Goal: Information Seeking & Learning: Find specific fact

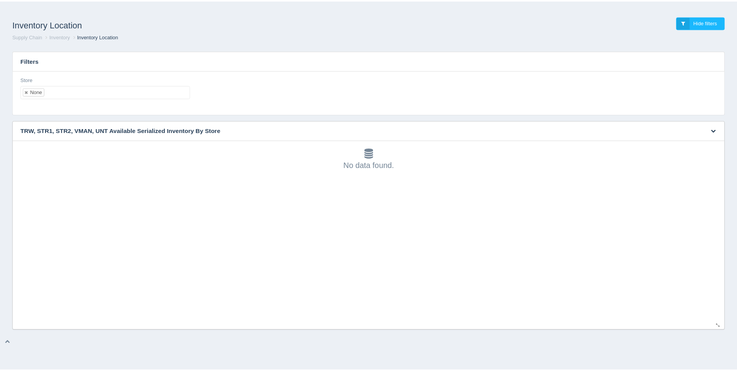
scroll to position [2, 0]
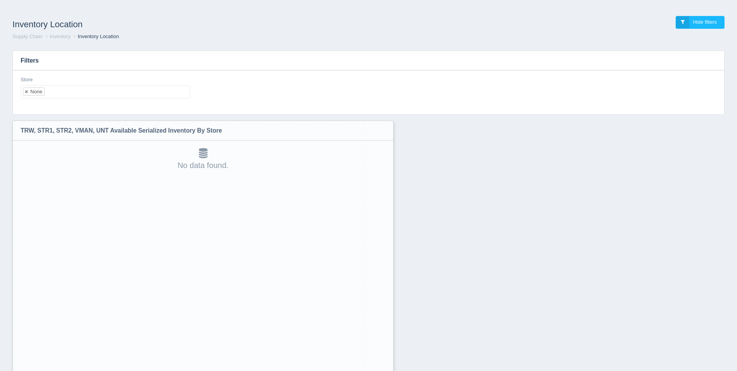
drag, startPoint x: 724, startPoint y: 327, endPoint x: 388, endPoint y: 390, distance: 342.6
click at [388, 370] on html "Inventory Location Hide filters Supply Chain Inventory Inventory Location Filte…" at bounding box center [368, 205] width 737 height 411
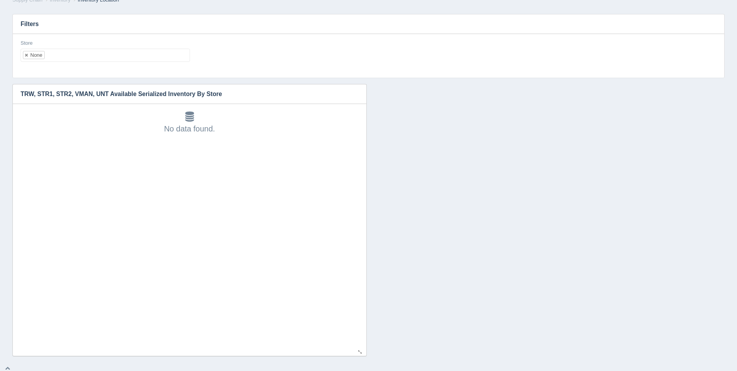
scroll to position [40, 0]
click at [76, 52] on ul "None" at bounding box center [105, 51] width 169 height 13
select select
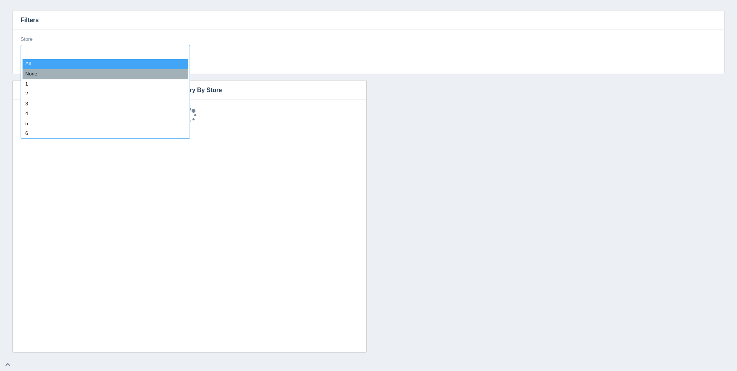
type input "8"
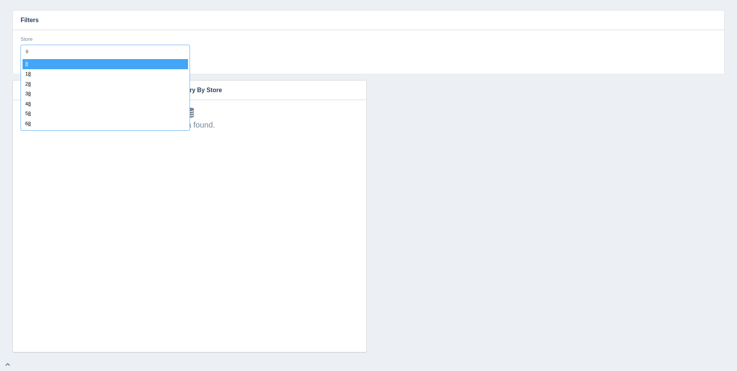
select select "8"
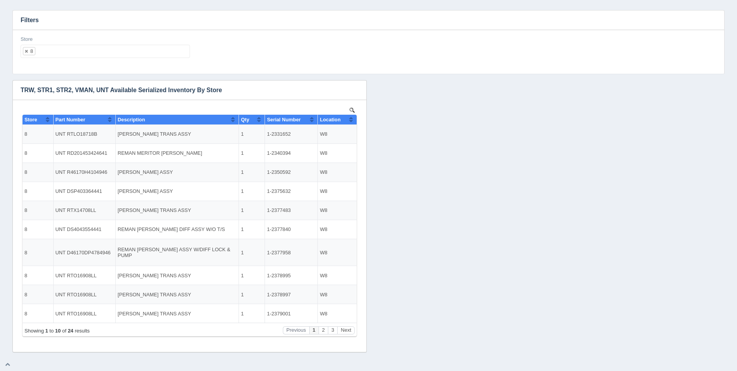
scroll to position [0, 0]
click at [349, 120] on button "Sort column ascending" at bounding box center [350, 119] width 5 height 9
click at [349, 120] on button "Sort column descending" at bounding box center [350, 119] width 5 height 9
click at [348, 331] on button "Next" at bounding box center [345, 330] width 17 height 8
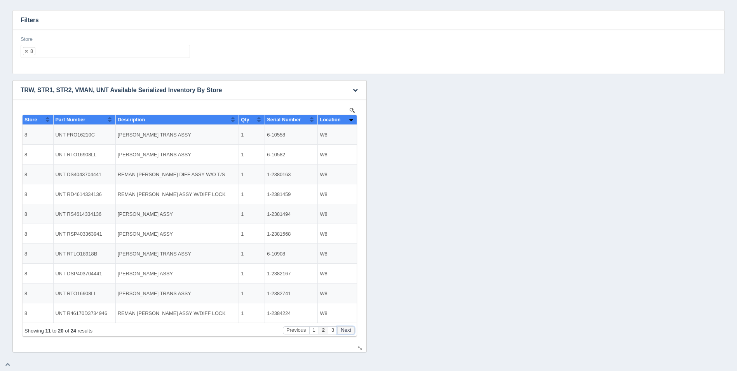
click at [348, 331] on button "Next" at bounding box center [345, 330] width 17 height 8
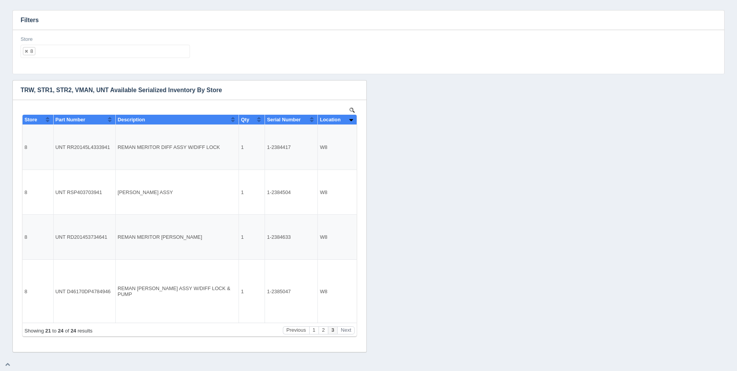
click at [103, 54] on ul "8" at bounding box center [105, 51] width 169 height 13
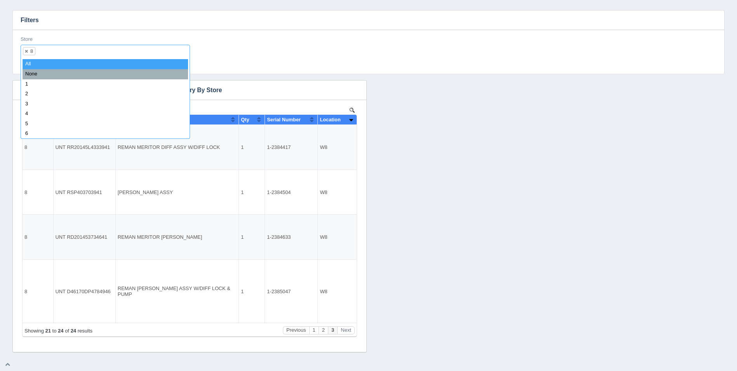
select select
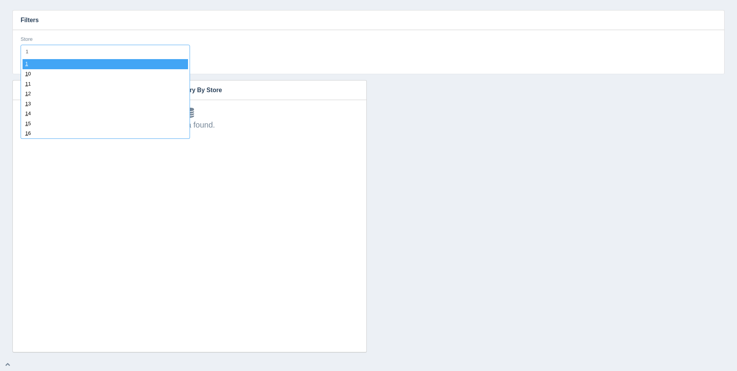
type input "11"
select select "11"
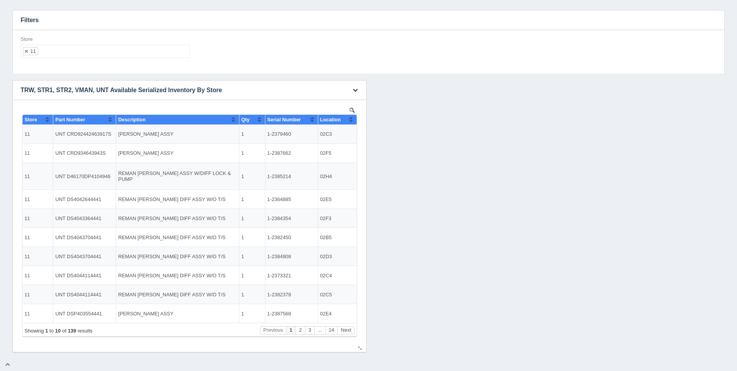
click at [350, 122] on button "Sort column ascending" at bounding box center [350, 119] width 5 height 9
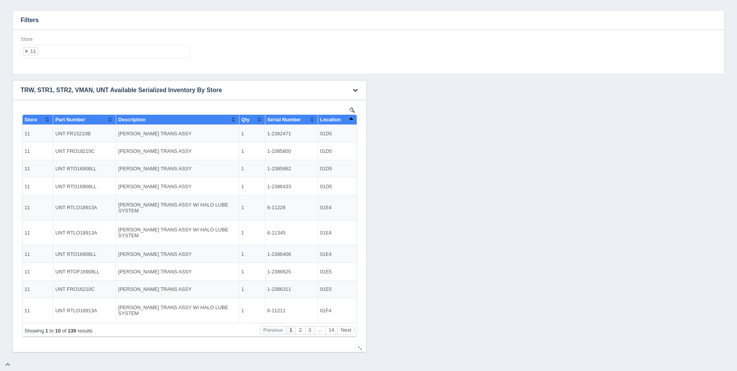
click at [350, 122] on button "Sort column descending" at bounding box center [350, 119] width 5 height 9
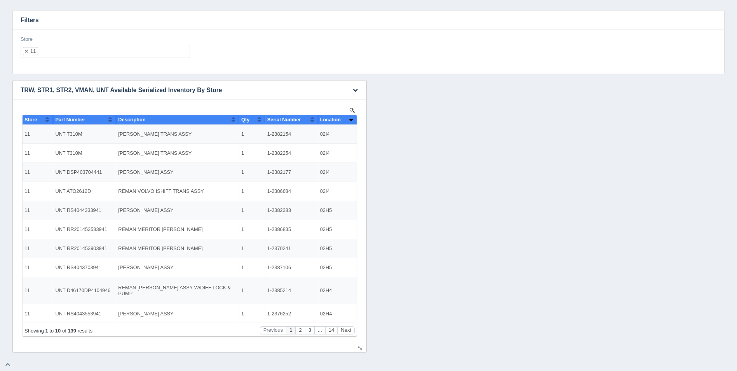
click at [350, 122] on button "Sort column ascending" at bounding box center [350, 119] width 5 height 9
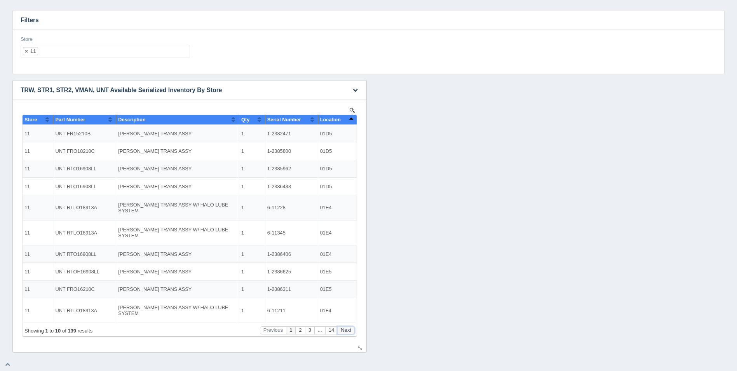
click at [349, 330] on button "Next" at bounding box center [345, 330] width 17 height 8
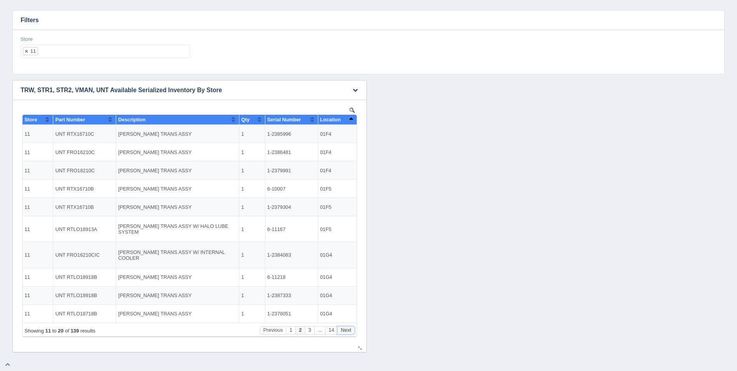
click at [349, 330] on button "Next" at bounding box center [345, 330] width 17 height 8
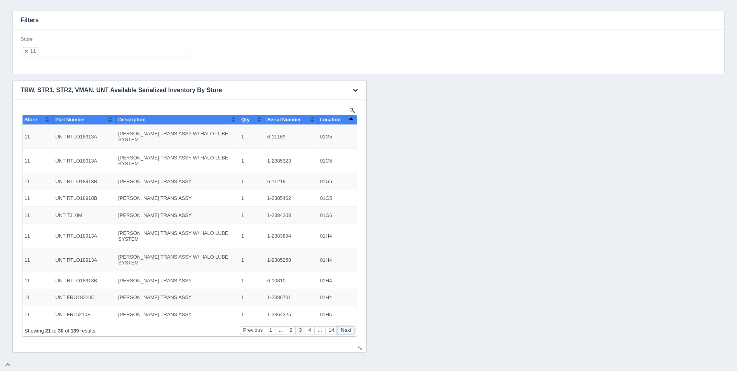
click at [349, 330] on button "Next" at bounding box center [345, 330] width 17 height 8
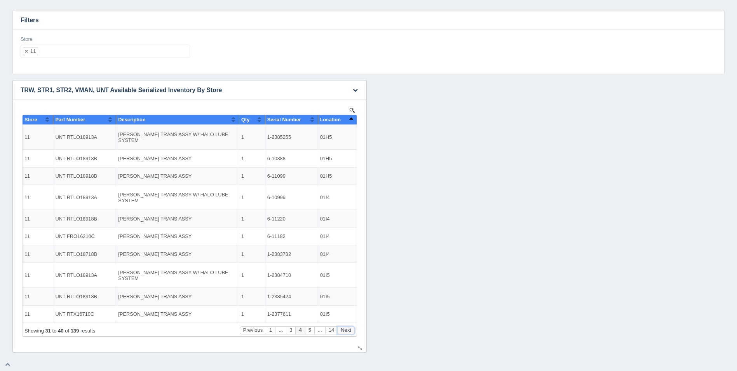
click at [349, 330] on button "Next" at bounding box center [345, 330] width 17 height 8
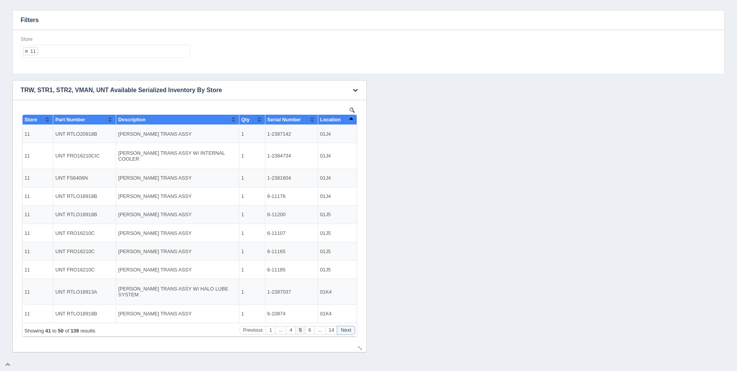
click at [349, 330] on button "Next" at bounding box center [345, 330] width 17 height 8
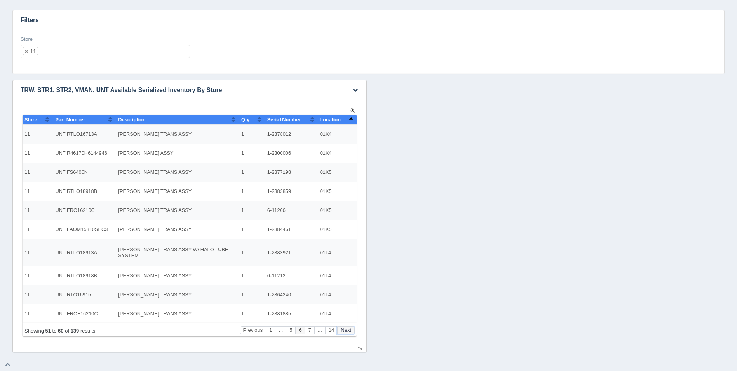
click at [349, 330] on button "Next" at bounding box center [345, 330] width 17 height 8
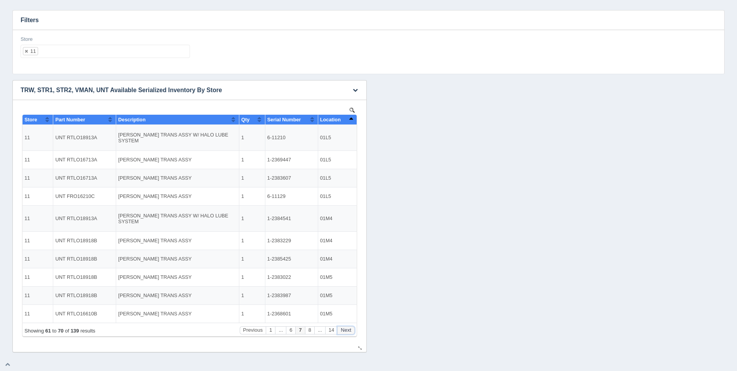
click at [349, 330] on button "Next" at bounding box center [345, 330] width 17 height 8
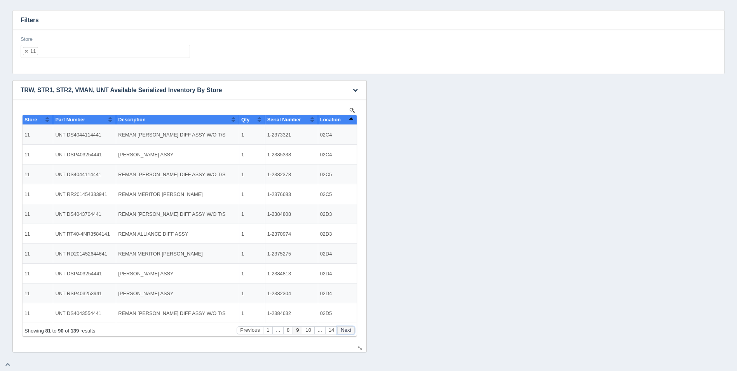
click at [349, 330] on button "Next" at bounding box center [345, 330] width 17 height 8
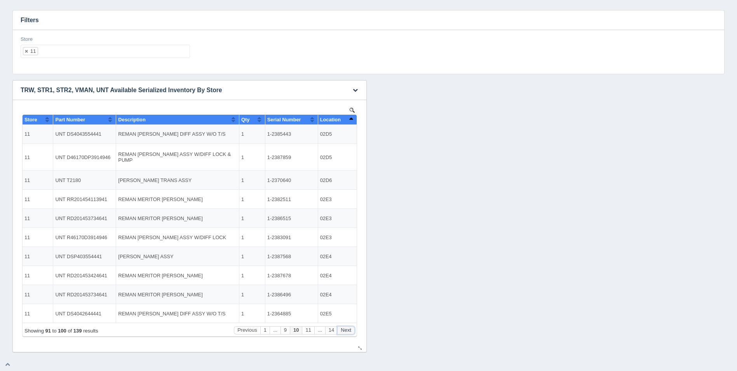
click at [349, 330] on button "Next" at bounding box center [345, 330] width 17 height 8
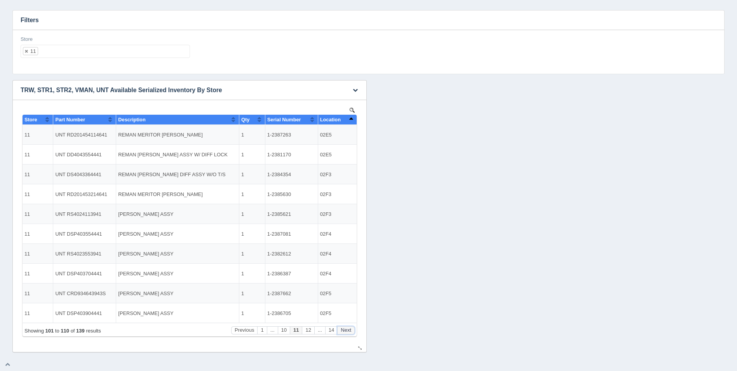
click at [349, 330] on button "Next" at bounding box center [345, 330] width 17 height 8
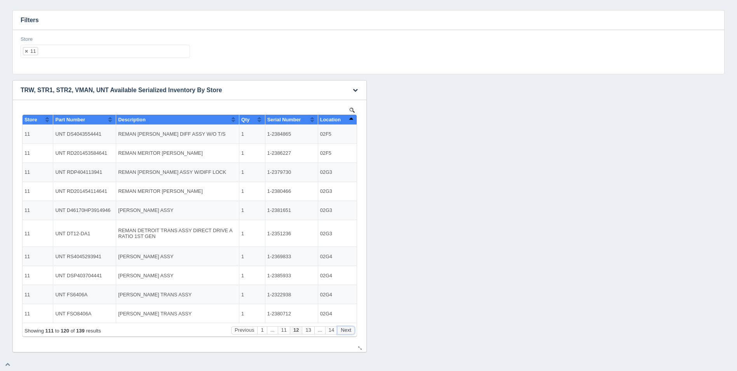
click at [349, 330] on button "Next" at bounding box center [345, 330] width 17 height 8
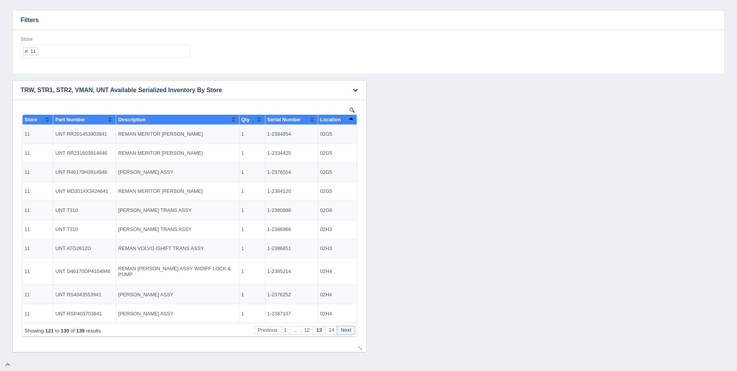
click at [349, 330] on button "Next" at bounding box center [345, 330] width 17 height 8
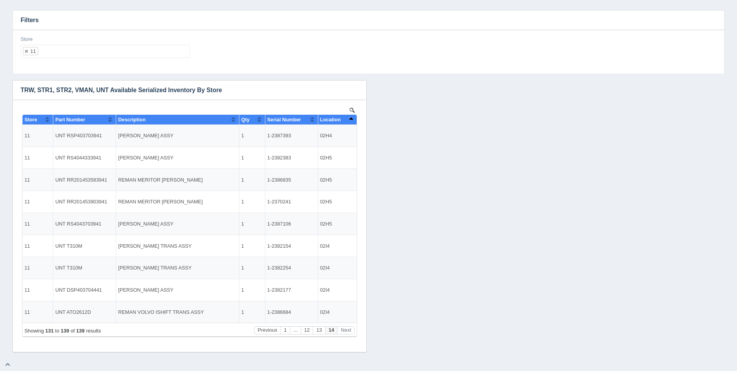
click at [72, 54] on ul "11" at bounding box center [105, 51] width 169 height 13
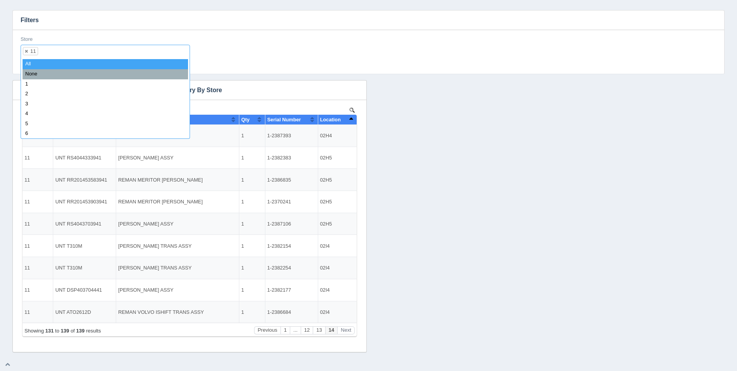
select select
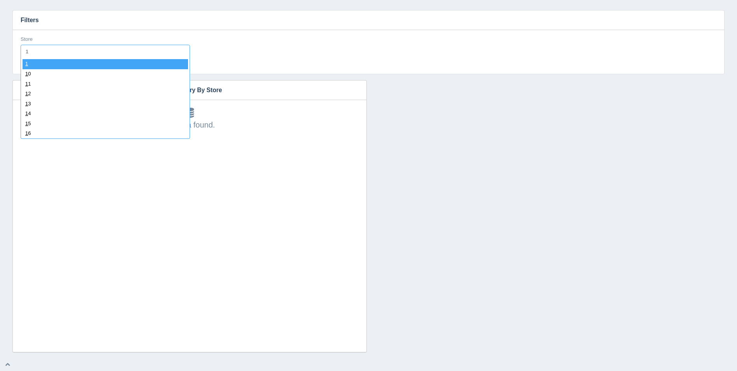
type input "12"
select select "12"
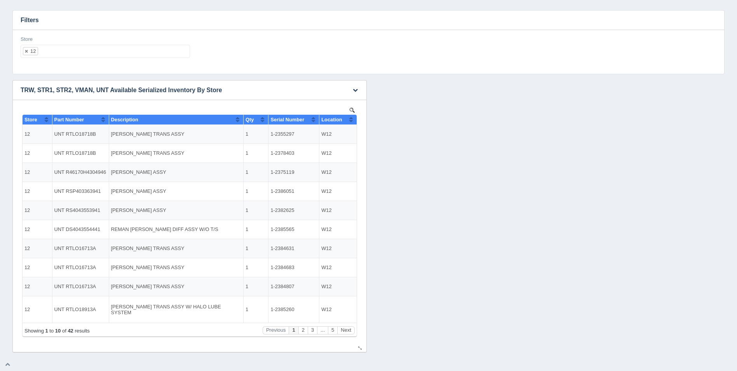
click at [351, 121] on button "Sort column ascending" at bounding box center [350, 119] width 5 height 9
click at [351, 121] on button "Sort column descending" at bounding box center [350, 119] width 5 height 9
click at [348, 330] on button "Next" at bounding box center [345, 330] width 17 height 8
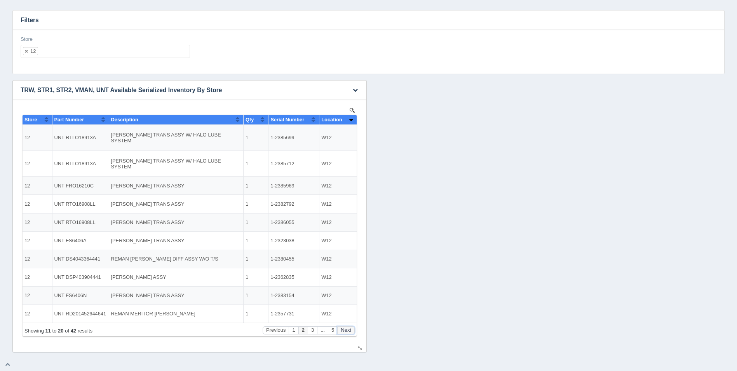
click at [348, 330] on button "Next" at bounding box center [345, 330] width 17 height 8
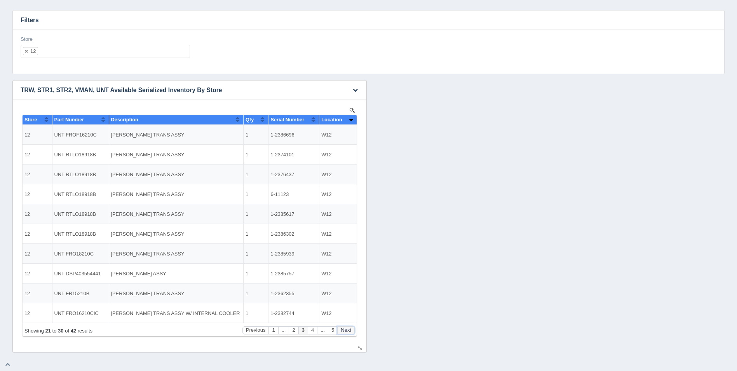
click at [348, 330] on button "Next" at bounding box center [345, 330] width 17 height 8
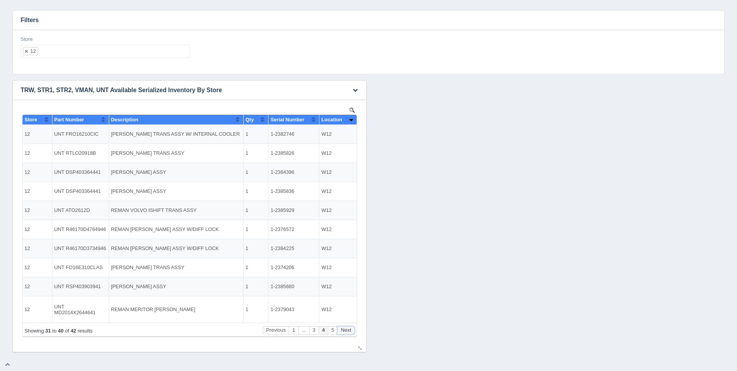
click at [348, 330] on button "Next" at bounding box center [345, 330] width 17 height 8
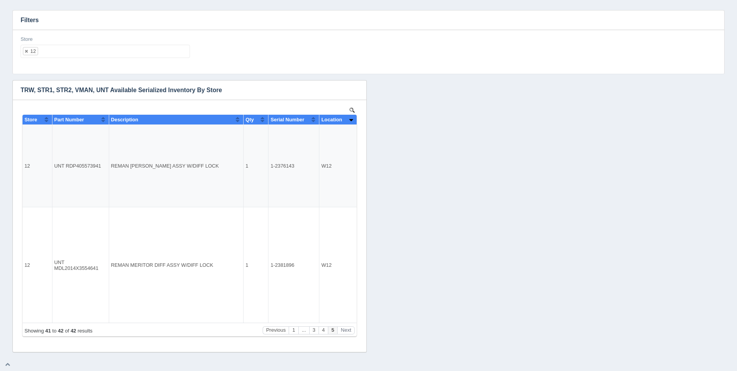
click at [101, 56] on ul "12" at bounding box center [105, 51] width 169 height 13
select select
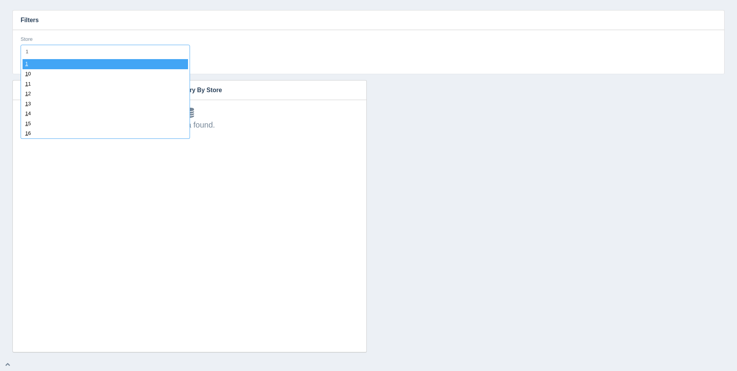
type input "13"
select select "13"
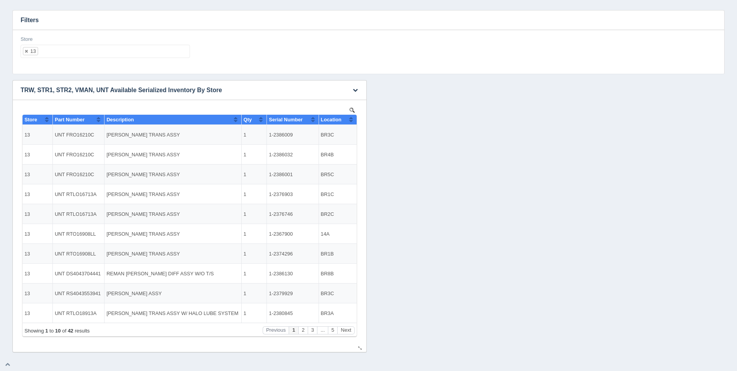
click at [351, 119] on button "Sort column ascending" at bounding box center [350, 119] width 5 height 9
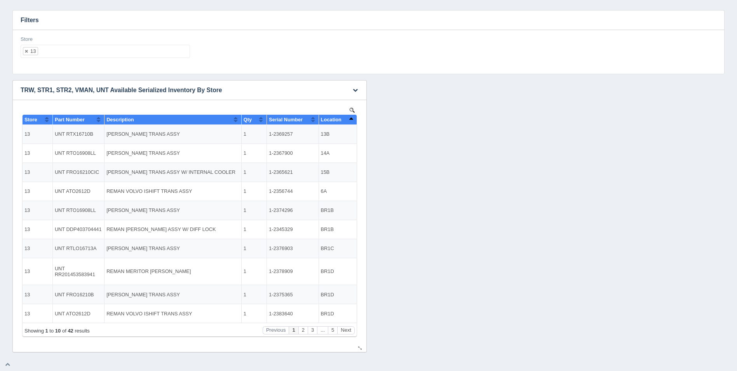
click at [351, 119] on button "Sort column descending" at bounding box center [350, 119] width 5 height 9
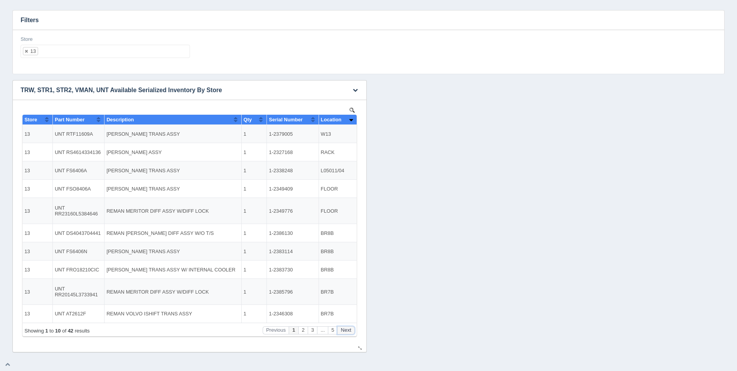
click at [347, 331] on button "Next" at bounding box center [345, 330] width 17 height 8
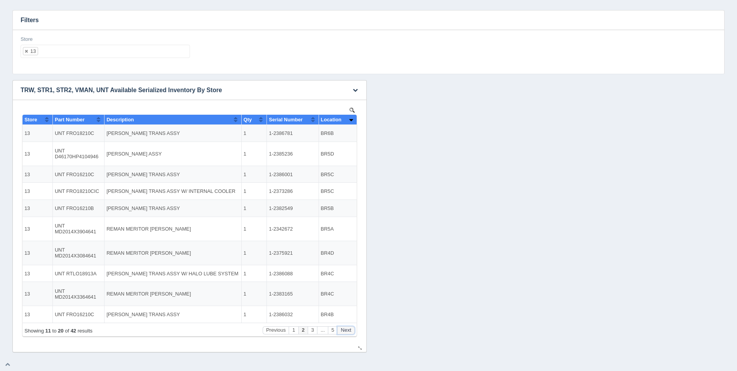
click at [347, 331] on button "Next" at bounding box center [345, 330] width 17 height 8
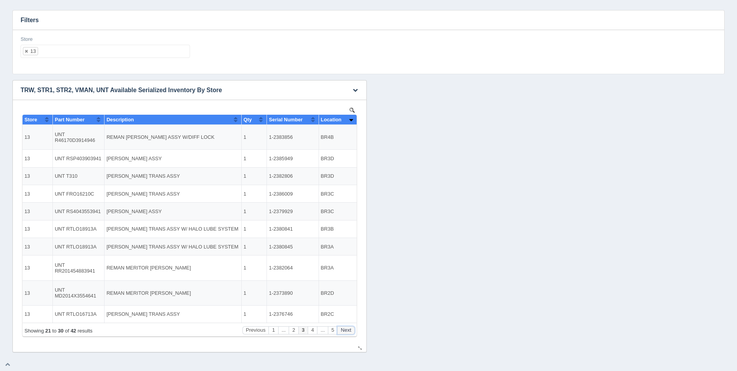
click at [347, 331] on button "Next" at bounding box center [345, 330] width 17 height 8
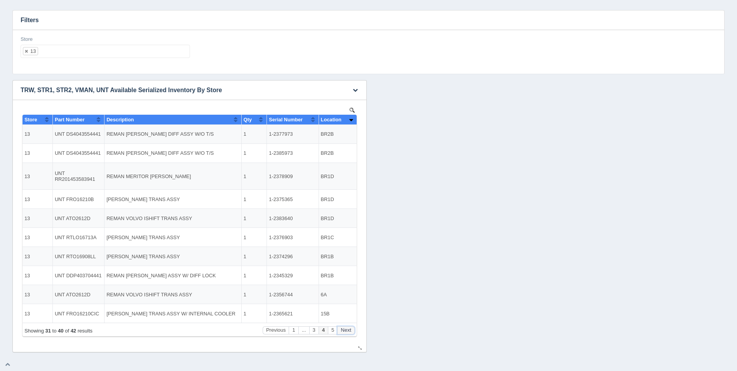
click at [347, 331] on button "Next" at bounding box center [345, 330] width 17 height 8
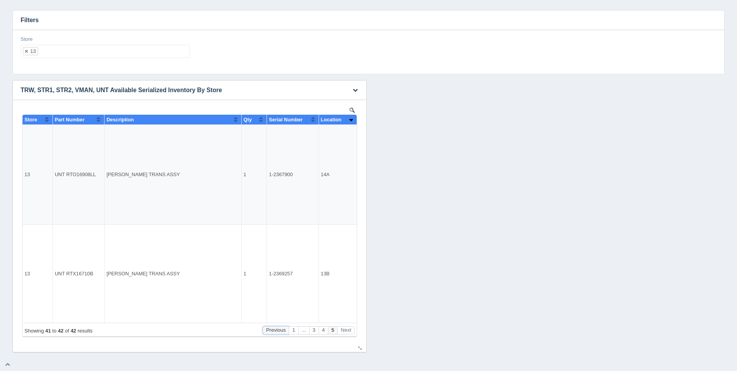
click at [278, 328] on button "Previous" at bounding box center [276, 330] width 26 height 8
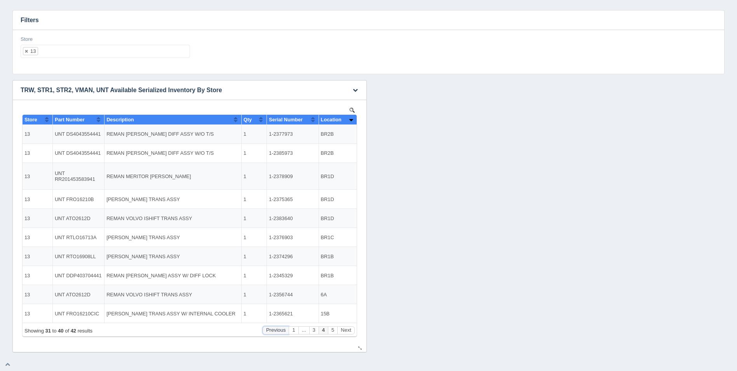
click at [278, 331] on button "Previous" at bounding box center [276, 330] width 26 height 8
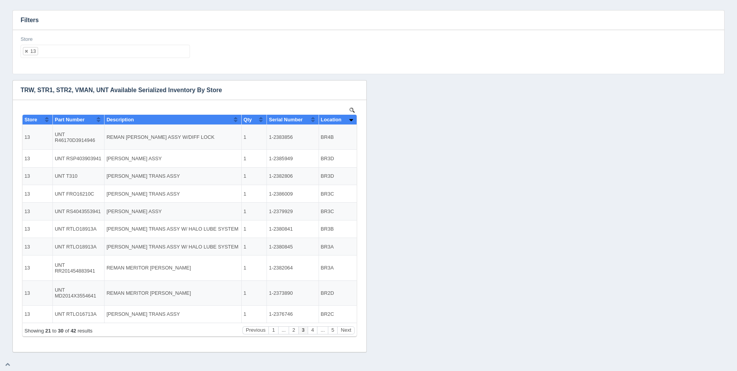
click at [72, 51] on ul "13" at bounding box center [105, 51] width 169 height 13
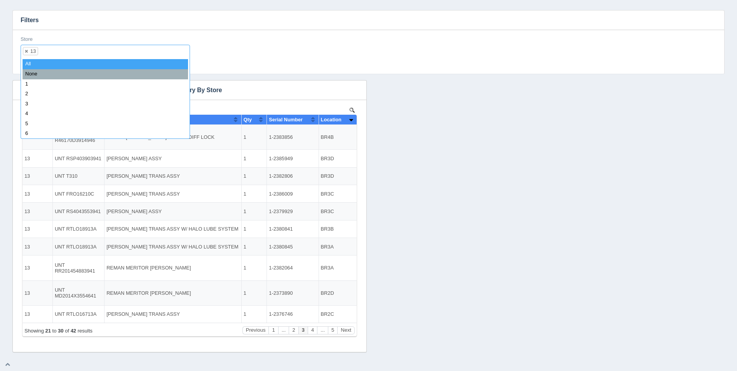
select select
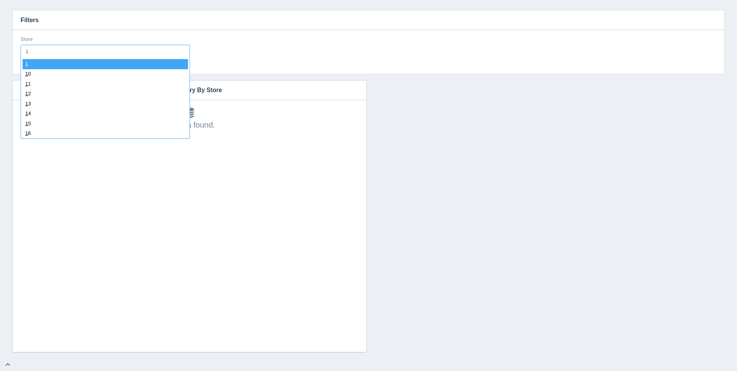
type input "14"
select select "14"
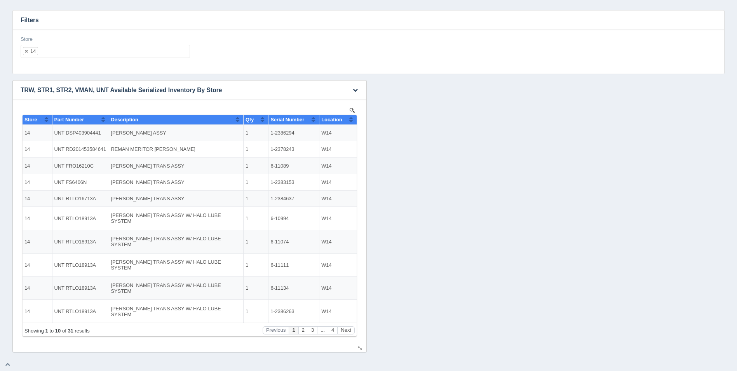
click at [351, 120] on button "Sort column ascending" at bounding box center [350, 119] width 5 height 9
click at [351, 120] on button "Sort column descending" at bounding box center [350, 119] width 5 height 9
click at [351, 120] on button "Sort column ascending" at bounding box center [350, 119] width 5 height 9
click at [348, 332] on button "Next" at bounding box center [345, 330] width 17 height 8
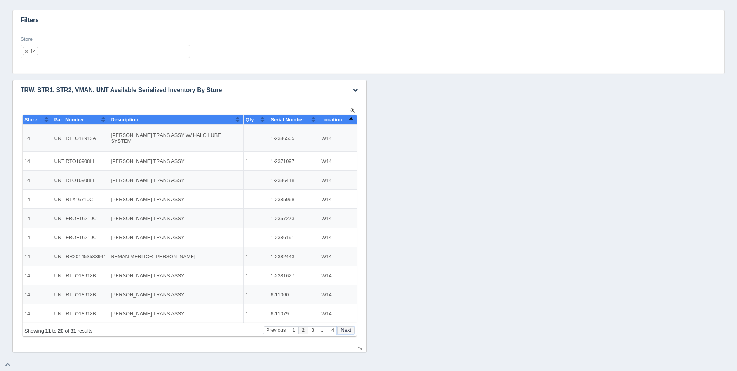
click at [348, 332] on button "Next" at bounding box center [345, 330] width 17 height 8
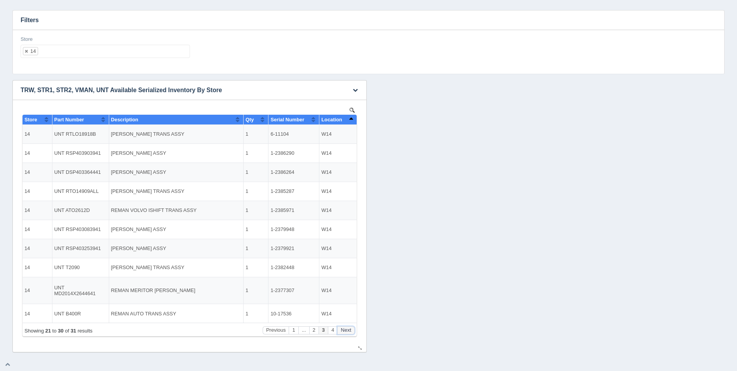
click at [348, 332] on button "Next" at bounding box center [345, 330] width 17 height 8
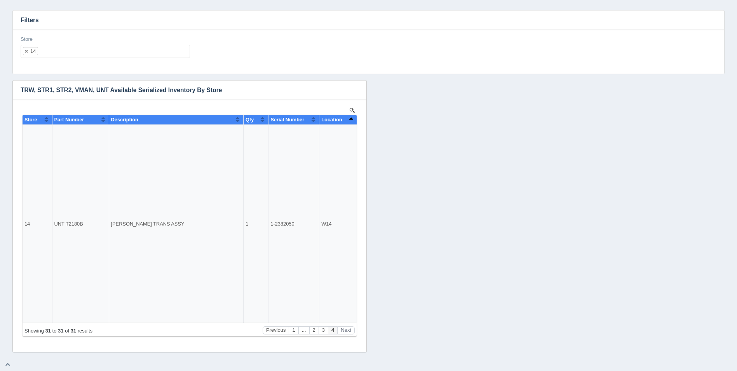
click at [96, 55] on ul "14" at bounding box center [105, 51] width 169 height 13
select select
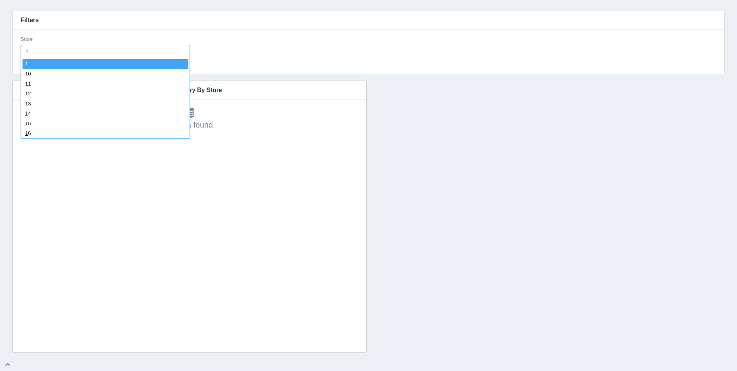
type input "15"
select select "15"
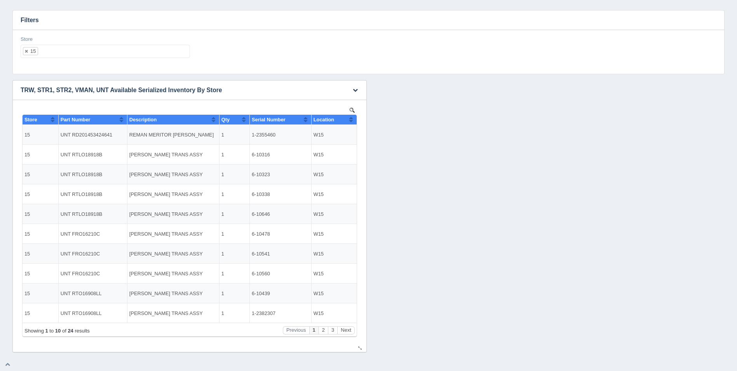
click at [351, 116] on button "Sort column ascending" at bounding box center [350, 119] width 5 height 9
click at [349, 329] on button "Next" at bounding box center [345, 330] width 17 height 8
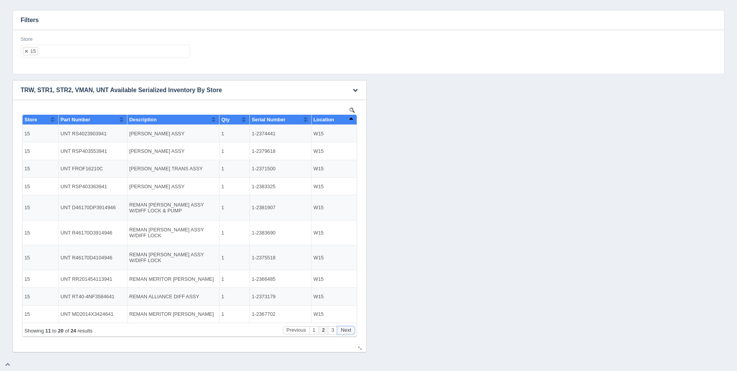
click at [350, 329] on button "Next" at bounding box center [345, 330] width 17 height 8
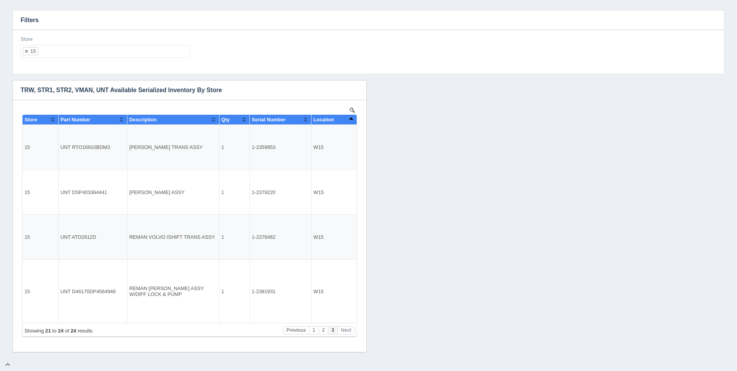
click at [66, 48] on ul "15" at bounding box center [105, 51] width 169 height 13
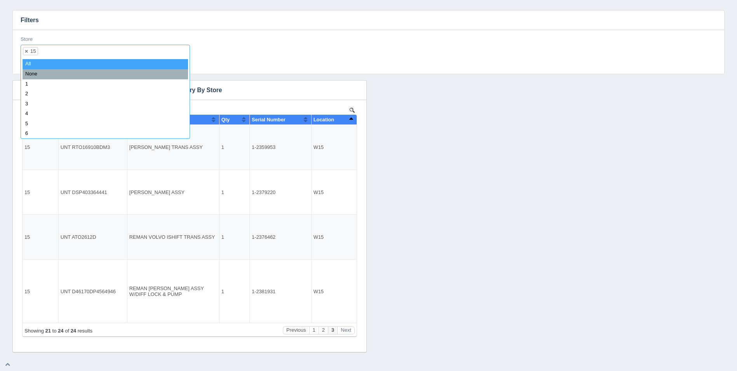
select select
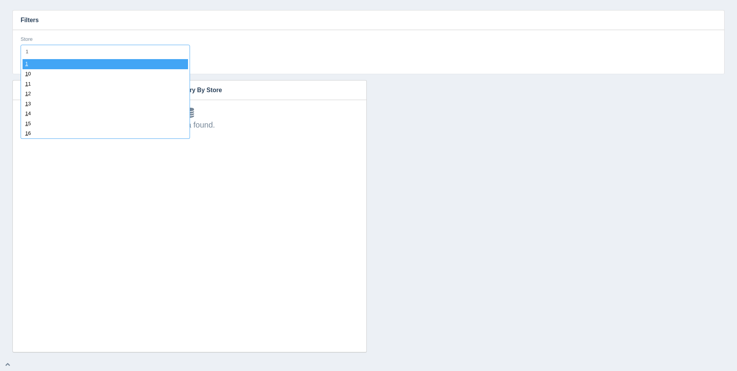
type input "16"
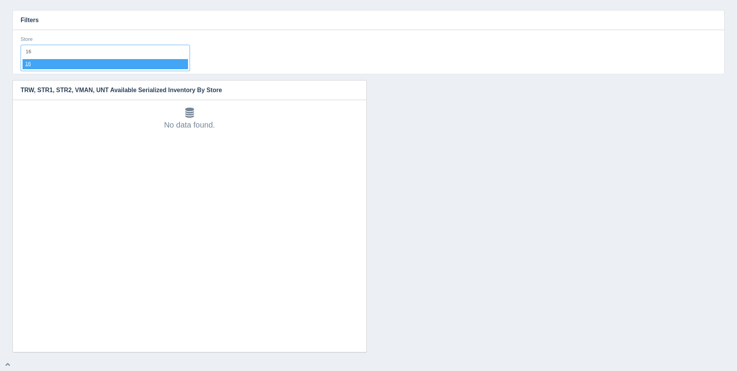
select select "16"
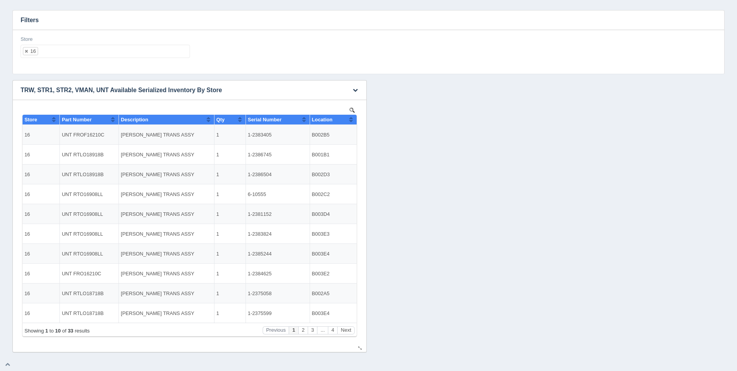
click at [350, 119] on button "Sort column ascending" at bounding box center [350, 119] width 5 height 9
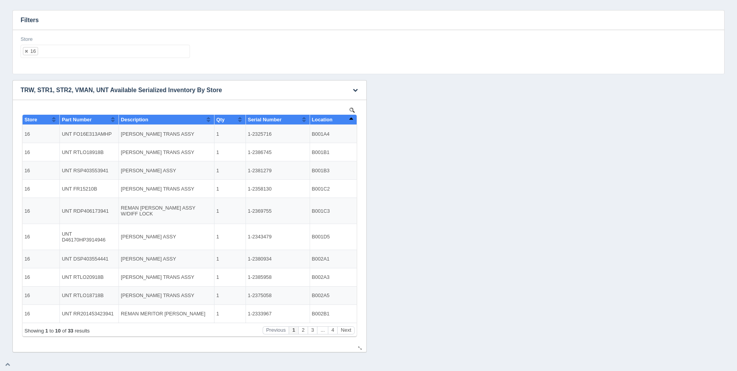
click at [350, 119] on button "Sort column descending" at bounding box center [350, 119] width 5 height 9
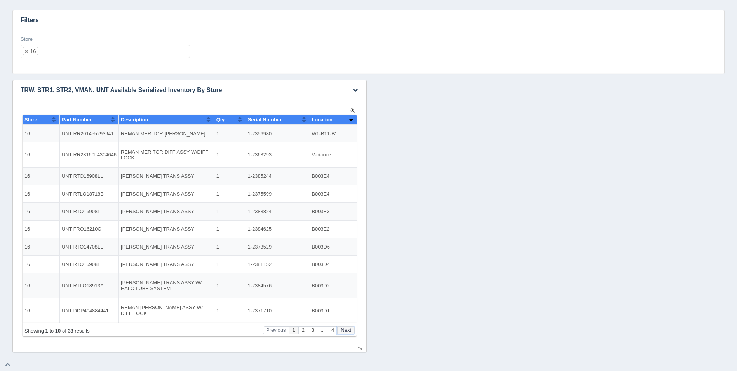
click at [348, 327] on button "Next" at bounding box center [345, 330] width 17 height 8
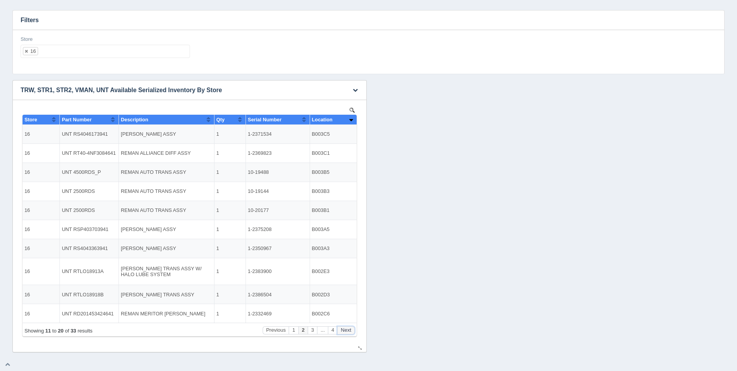
click at [348, 327] on button "Next" at bounding box center [345, 330] width 17 height 8
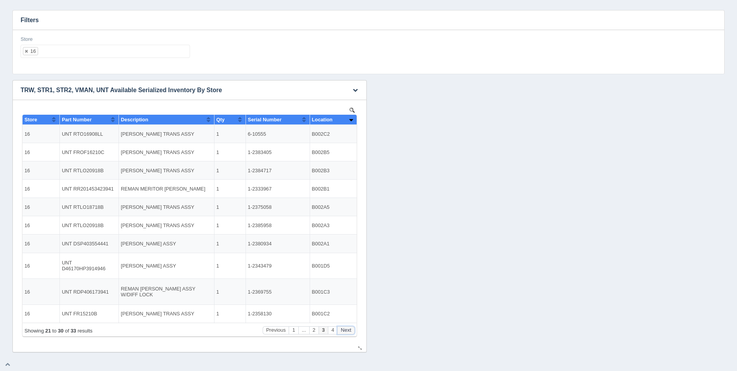
click at [348, 327] on button "Next" at bounding box center [345, 330] width 17 height 8
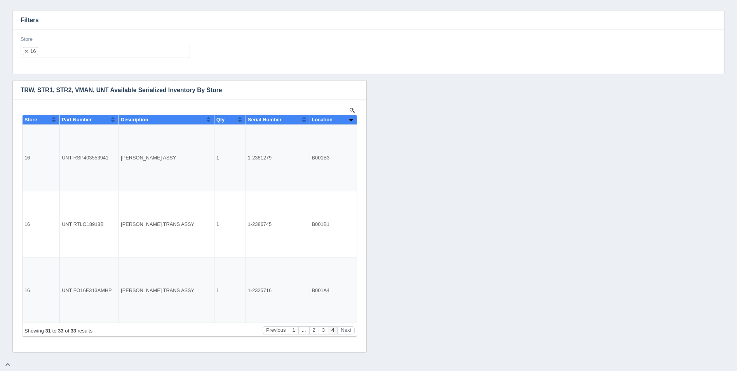
click at [87, 54] on ul "16" at bounding box center [105, 51] width 169 height 13
select select
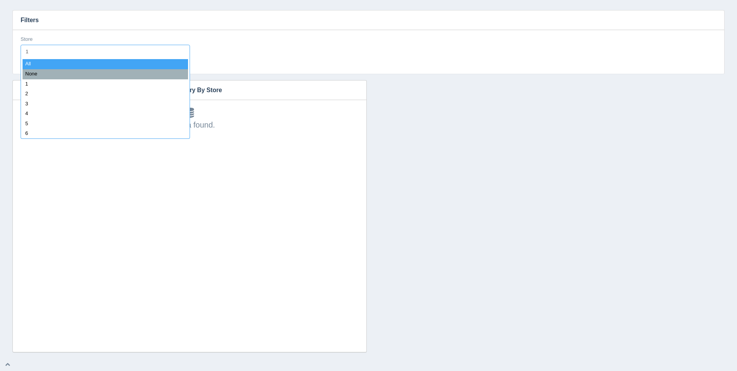
type input "17"
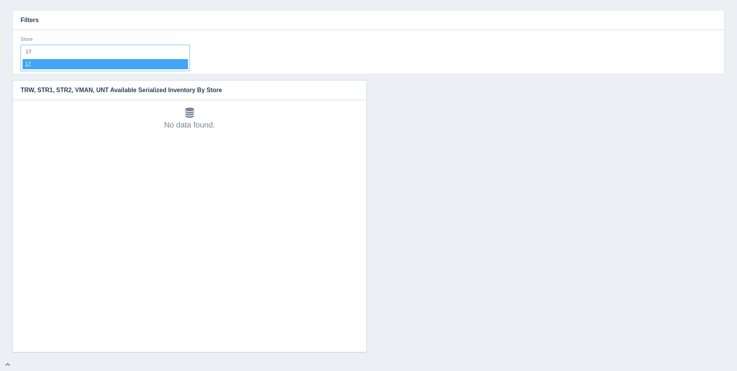
select select "17"
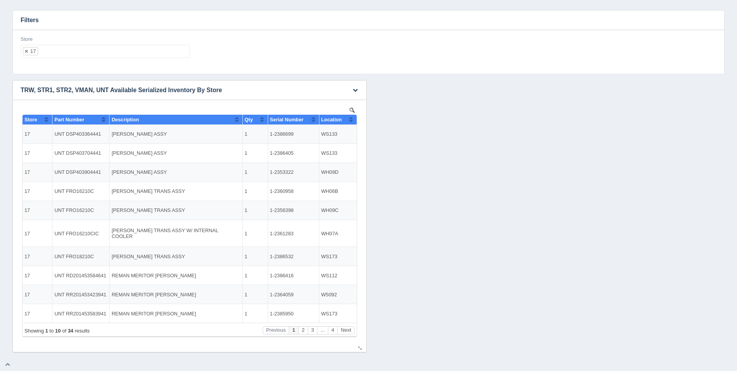
click at [351, 121] on button "Sort column ascending" at bounding box center [350, 119] width 5 height 9
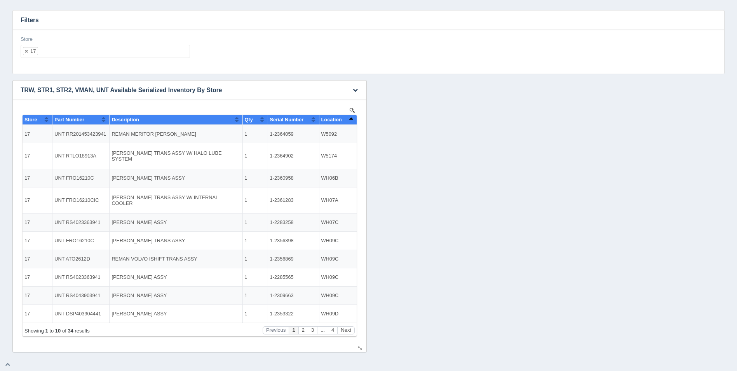
click at [351, 121] on button "Sort column descending" at bounding box center [350, 119] width 5 height 9
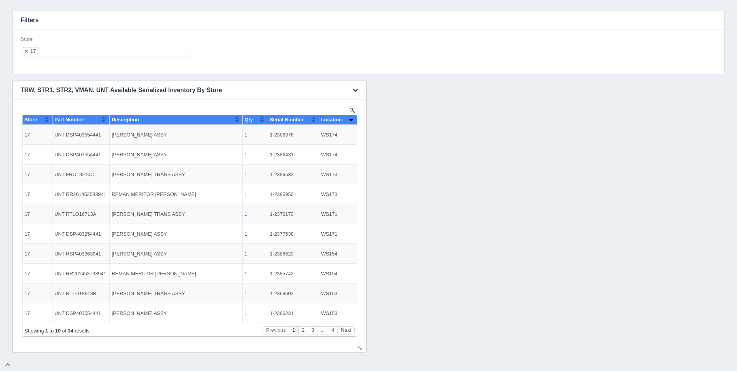
click at [351, 121] on button "Sort column ascending" at bounding box center [350, 119] width 5 height 9
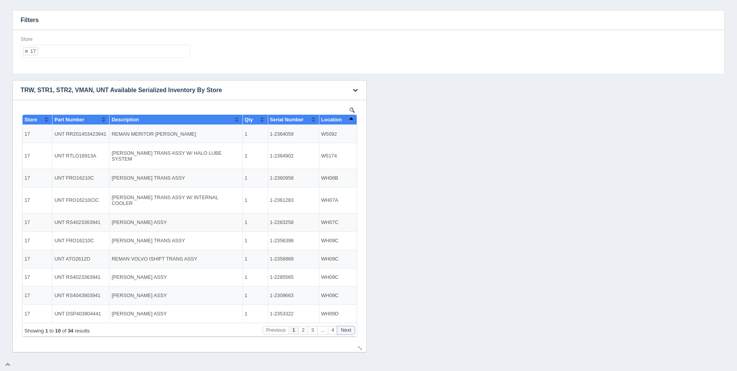
click at [348, 331] on button "Next" at bounding box center [345, 330] width 17 height 8
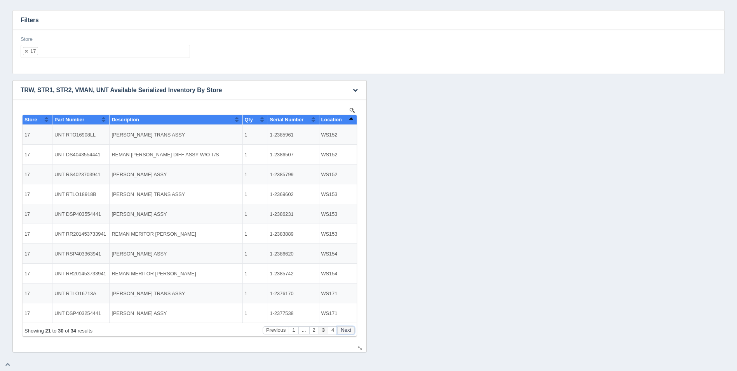
click at [348, 331] on button "Next" at bounding box center [345, 330] width 17 height 8
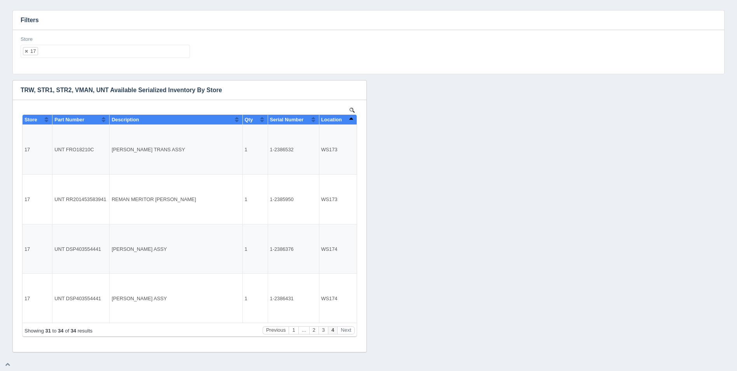
click at [99, 53] on ul "17" at bounding box center [105, 51] width 169 height 13
select select
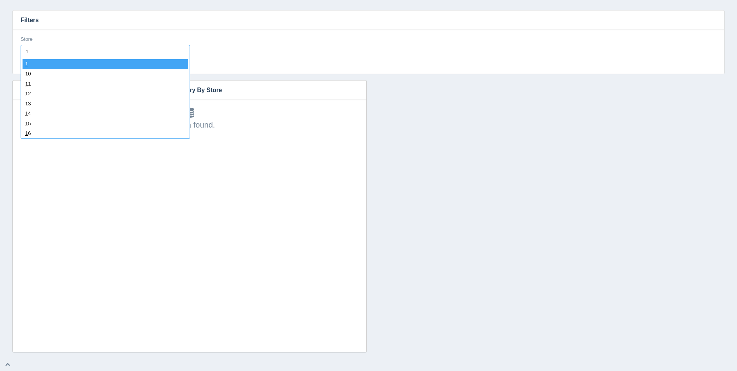
type input "18"
select select "18"
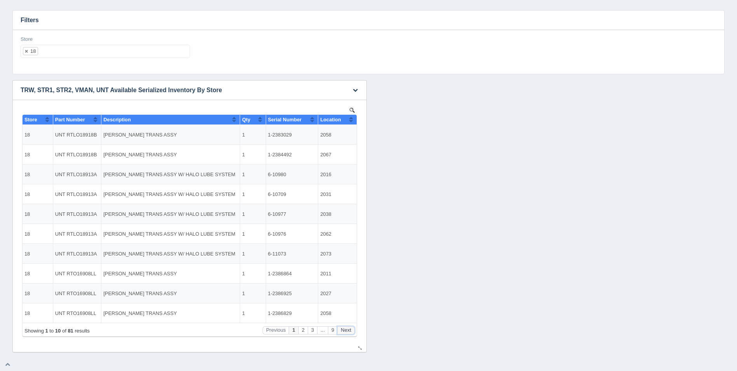
click at [350, 328] on button "Next" at bounding box center [345, 330] width 17 height 8
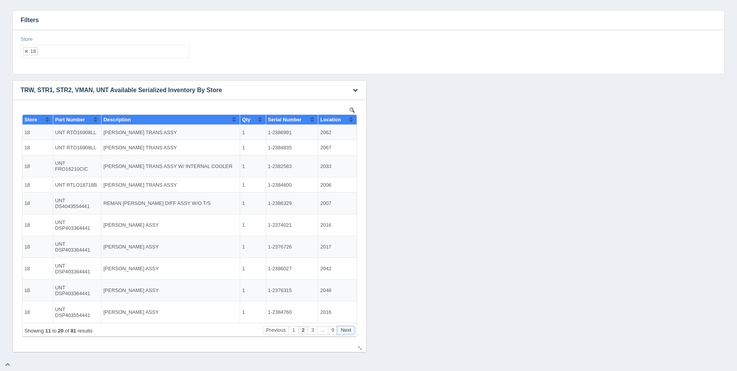
click at [350, 328] on button "Next" at bounding box center [345, 330] width 17 height 8
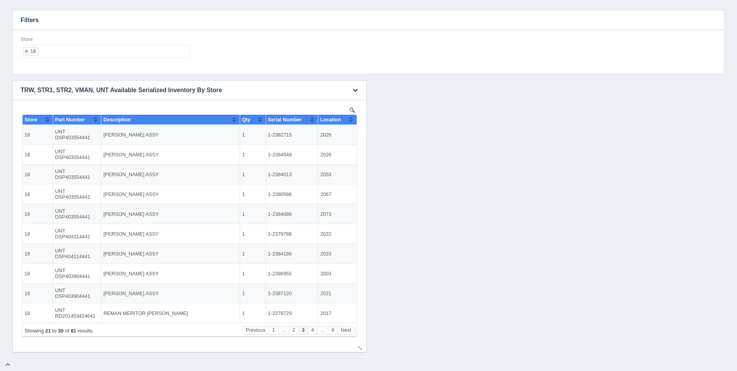
click at [348, 114] on div "Show 10 25 50 100 entries Store Part Number Description Qty Serial Number Locat…" at bounding box center [190, 221] width 338 height 230
drag, startPoint x: 348, startPoint y: 114, endPoint x: 351, endPoint y: 120, distance: 7.3
click at [351, 120] on button "Sort column ascending" at bounding box center [350, 119] width 5 height 9
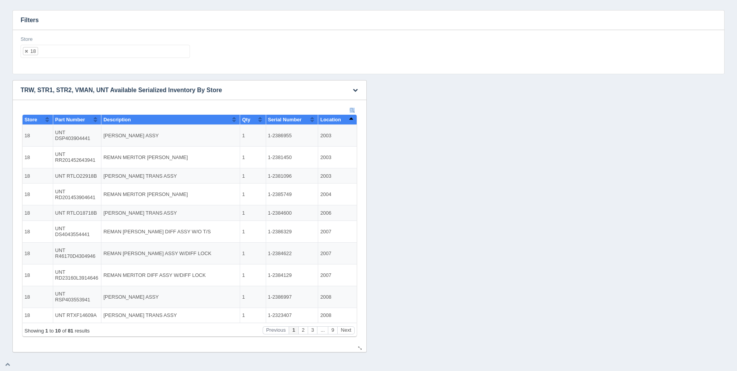
click at [351, 120] on button "Sort column descending" at bounding box center [350, 119] width 5 height 9
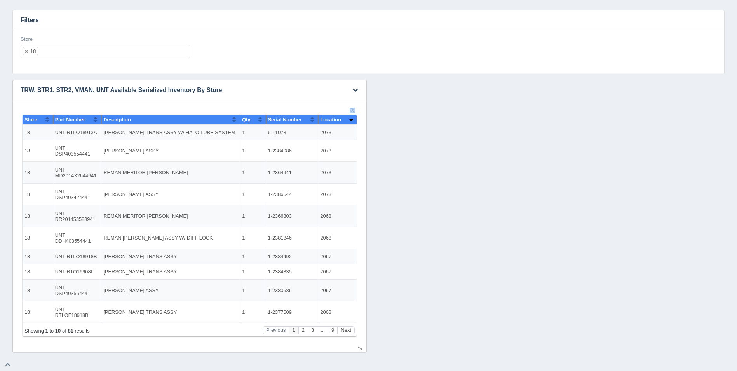
click at [351, 120] on button "Sort column ascending" at bounding box center [350, 119] width 5 height 9
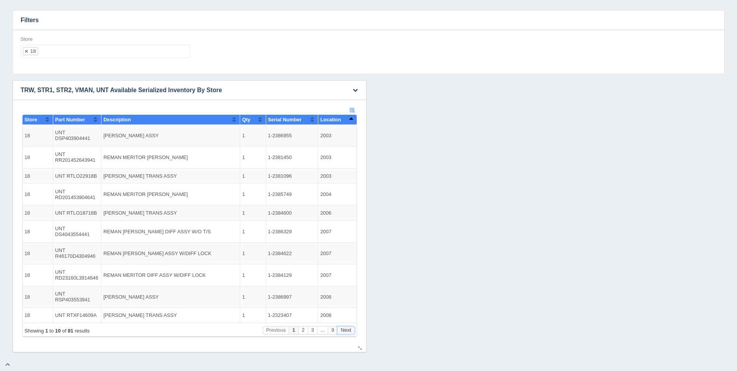
click at [350, 331] on button "Next" at bounding box center [345, 330] width 17 height 8
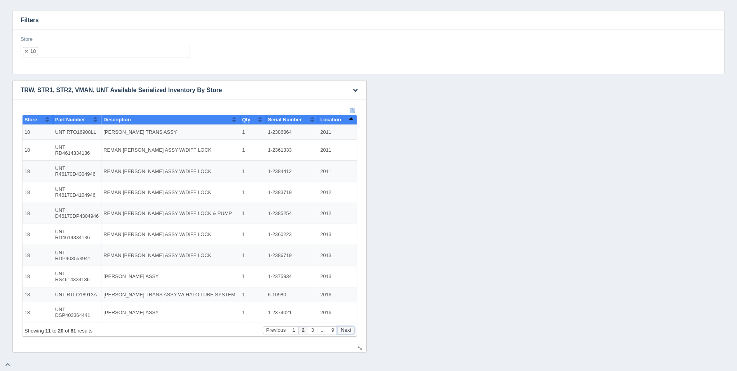
click at [349, 331] on button "Next" at bounding box center [345, 330] width 17 height 8
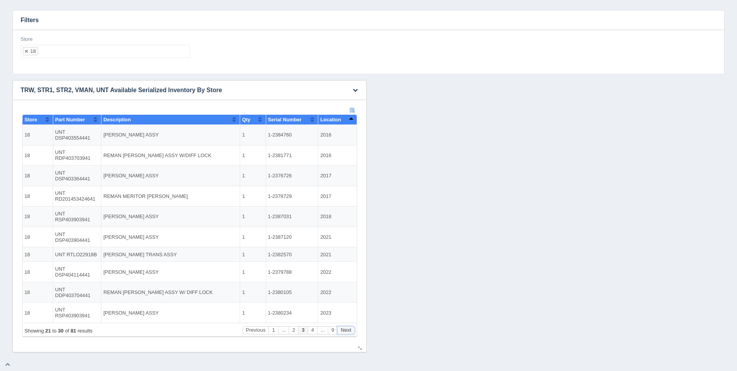
click at [349, 331] on button "Next" at bounding box center [345, 330] width 17 height 8
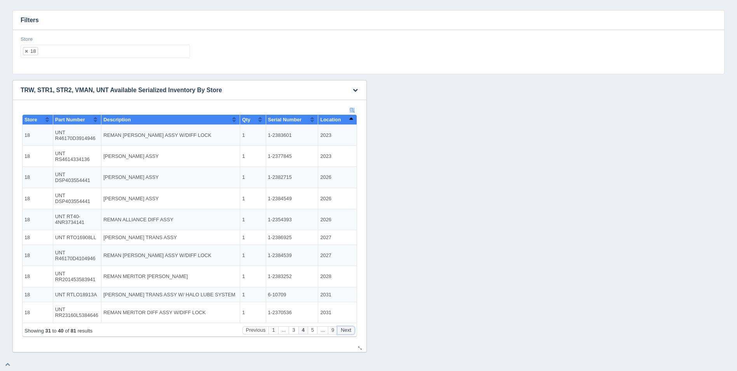
click at [349, 331] on button "Next" at bounding box center [345, 330] width 17 height 8
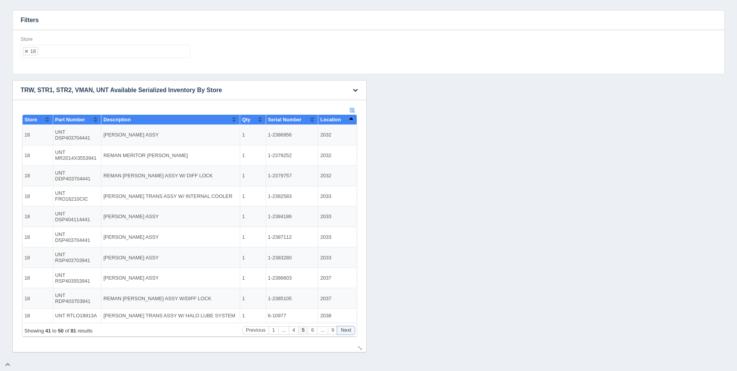
click at [349, 331] on button "Next" at bounding box center [345, 330] width 17 height 8
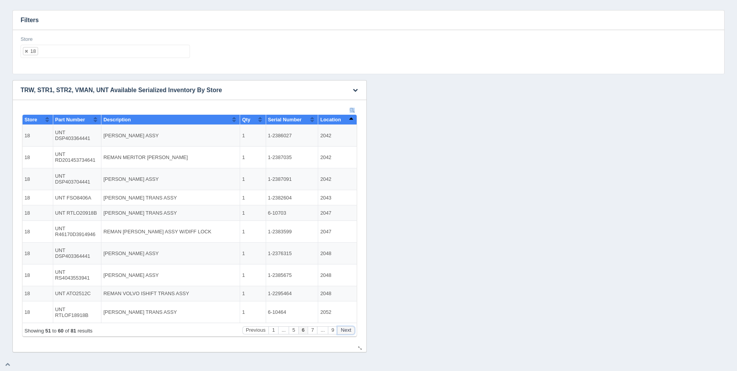
click at [349, 331] on button "Next" at bounding box center [345, 330] width 17 height 8
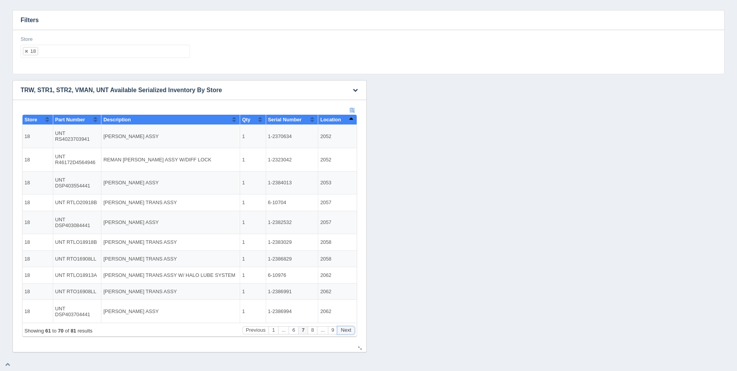
click at [349, 331] on button "Next" at bounding box center [345, 330] width 17 height 8
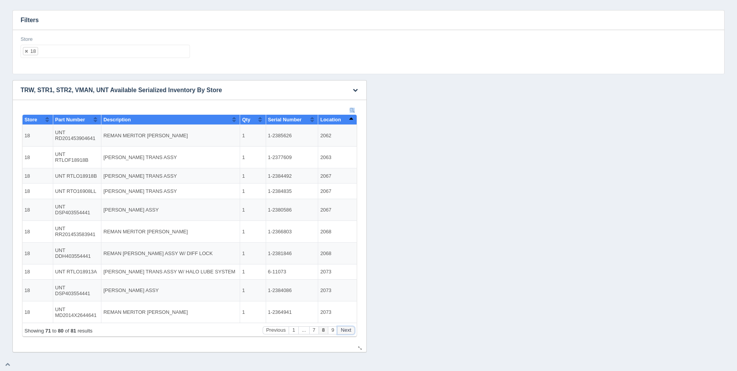
click at [349, 331] on button "Next" at bounding box center [345, 330] width 17 height 8
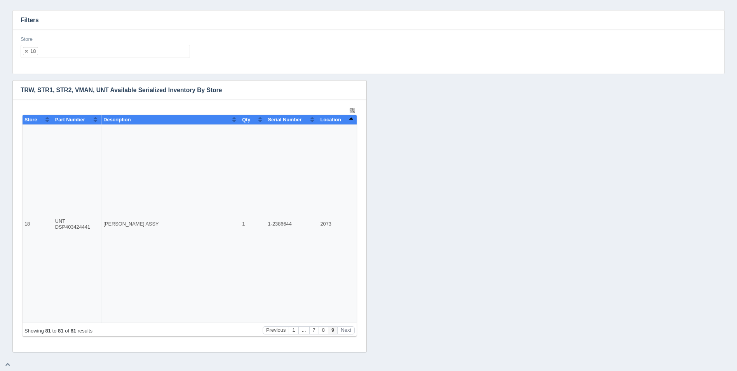
click at [52, 50] on ul "18" at bounding box center [105, 51] width 169 height 13
select select
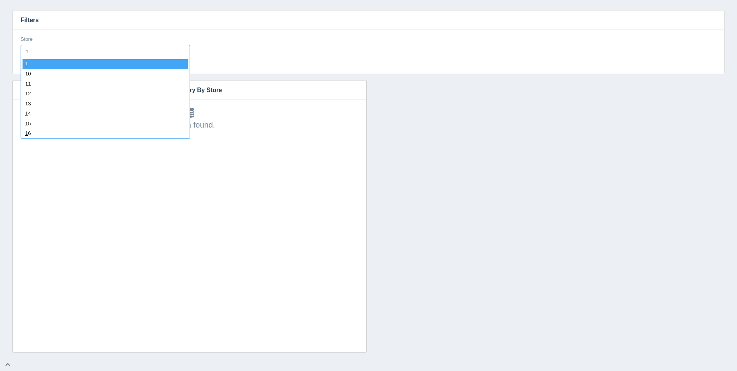
type input "19"
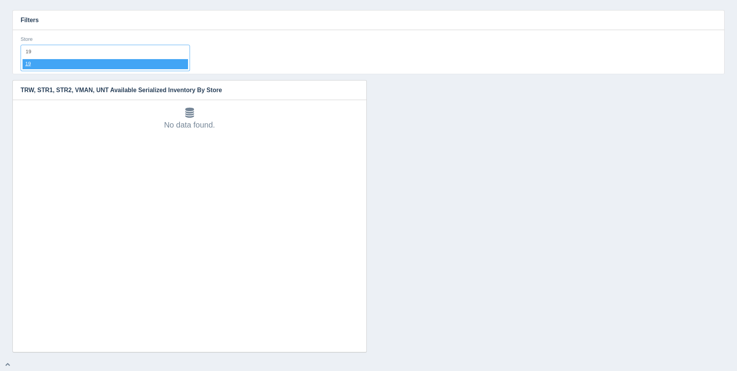
select select "19"
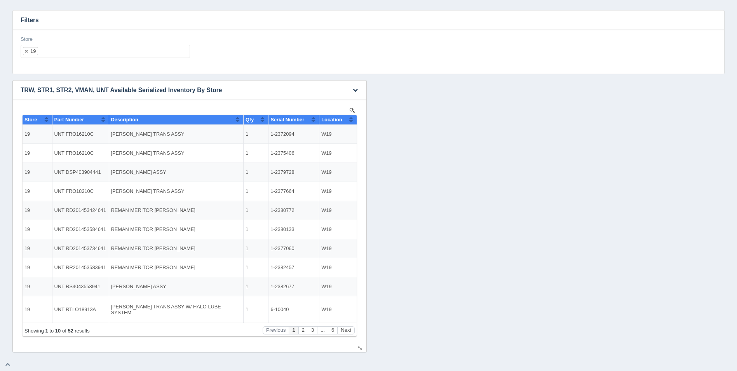
drag, startPoint x: 335, startPoint y: 12, endPoint x: 358, endPoint y: 121, distance: 111.6
click at [358, 121] on div "No data found." at bounding box center [189, 226] width 353 height 252
click at [355, 119] on th "Location" at bounding box center [337, 120] width 37 height 10
click at [342, 327] on button "Next" at bounding box center [345, 330] width 17 height 8
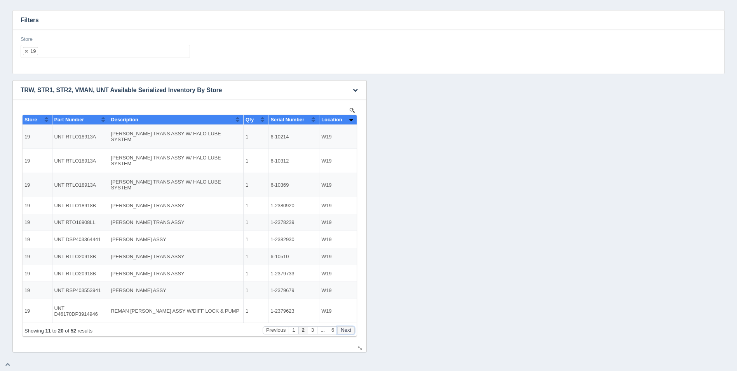
click at [346, 329] on button "Next" at bounding box center [345, 330] width 17 height 8
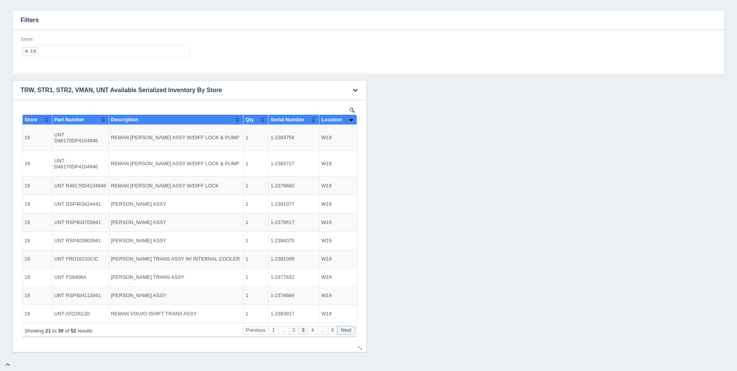
click at [346, 329] on button "Next" at bounding box center [345, 330] width 17 height 8
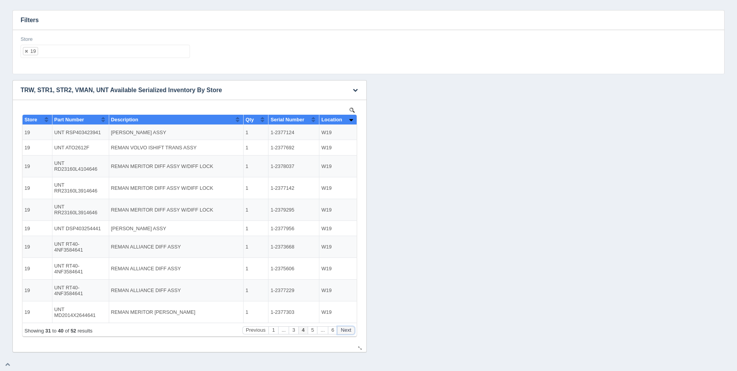
click at [348, 329] on button "Next" at bounding box center [345, 330] width 17 height 8
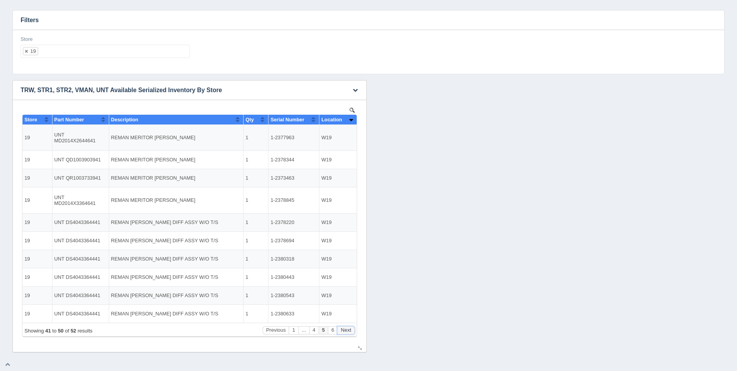
click at [349, 329] on button "Next" at bounding box center [345, 330] width 17 height 8
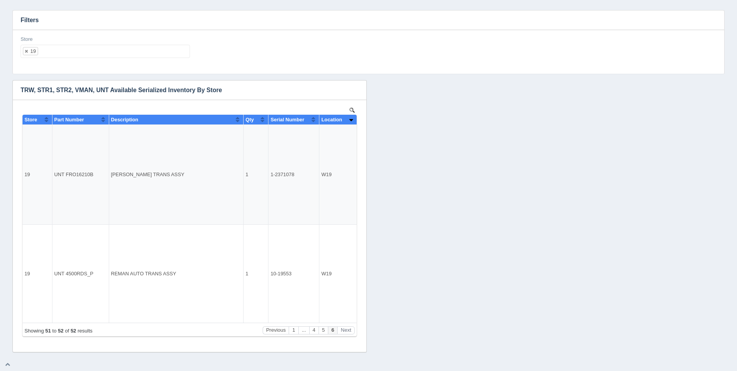
click at [118, 54] on ul "19" at bounding box center [105, 51] width 169 height 13
select select
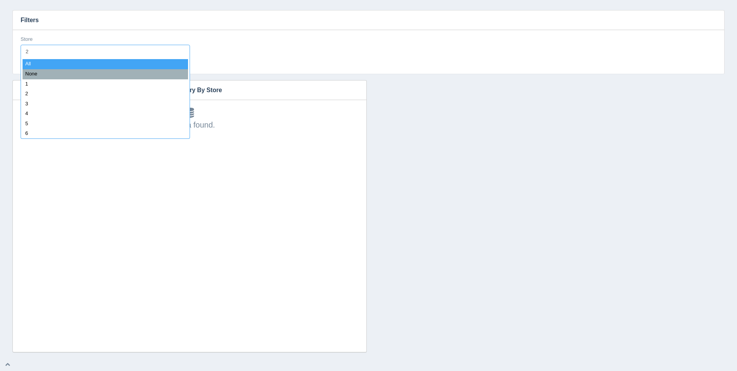
type input "20"
select select "20"
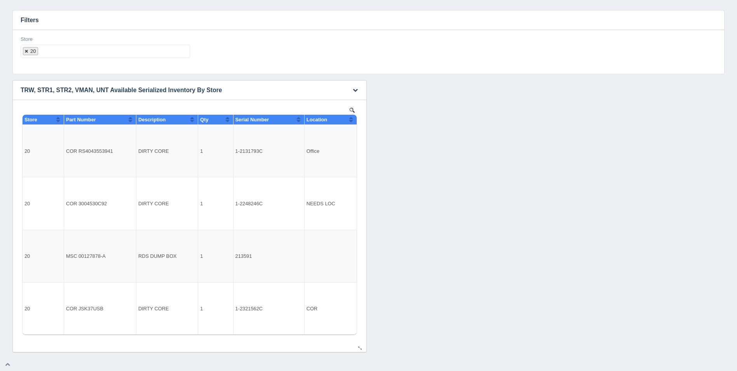
select select
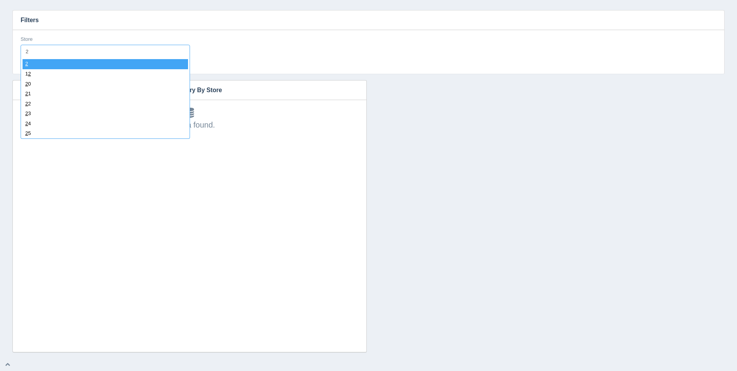
type input "21"
select select "21"
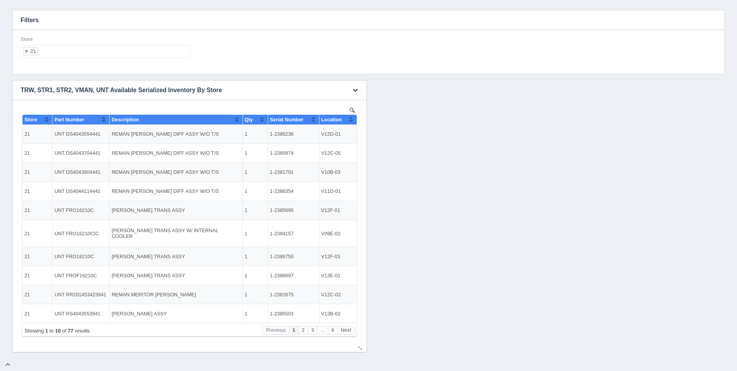
click at [353, 118] on button "Sort column ascending" at bounding box center [350, 119] width 5 height 9
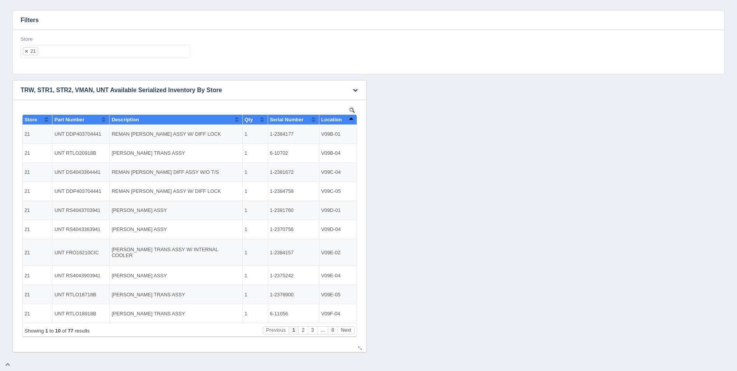
click at [353, 118] on button "Sort column descending" at bounding box center [350, 119] width 5 height 9
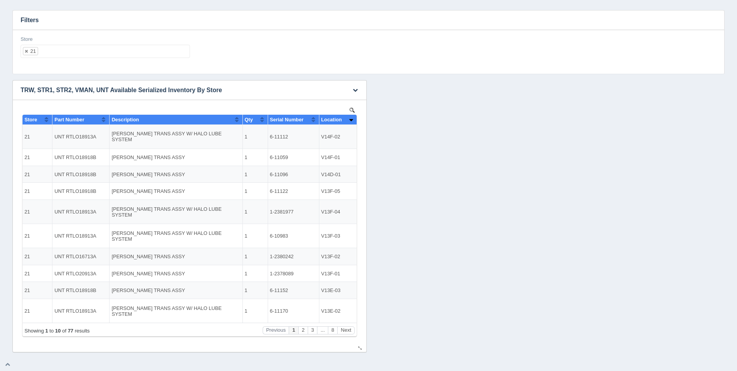
click at [349, 115] on button "Sort column ascending" at bounding box center [350, 119] width 5 height 9
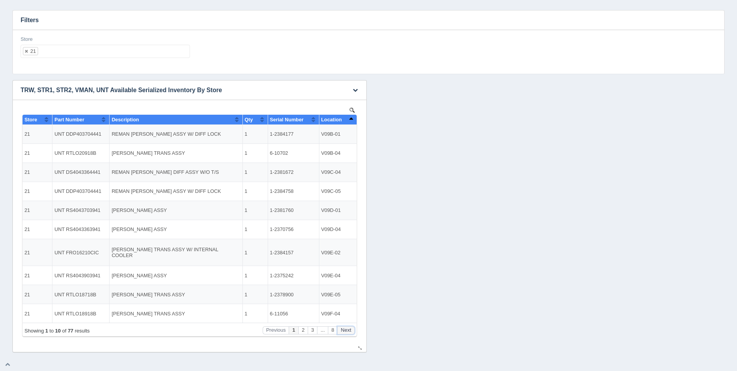
click at [351, 327] on button "Next" at bounding box center [345, 330] width 17 height 8
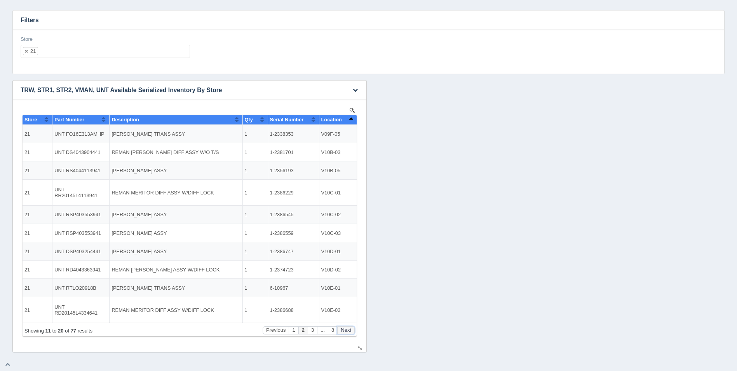
click at [351, 327] on button "Next" at bounding box center [345, 330] width 17 height 8
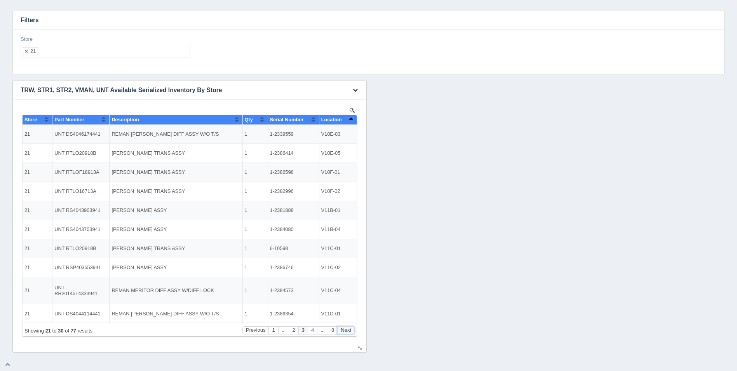
click at [351, 327] on button "Next" at bounding box center [345, 330] width 17 height 8
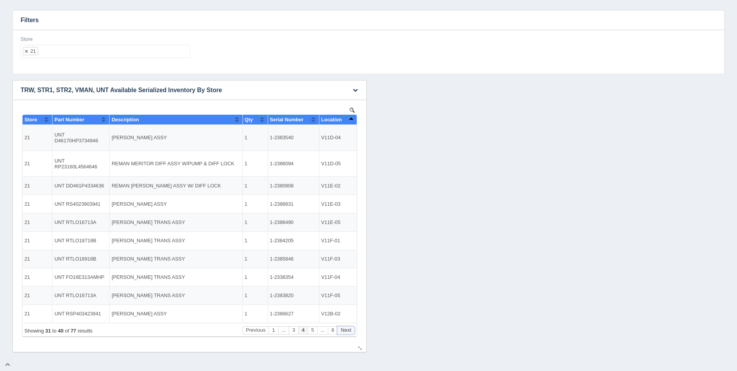
click at [350, 327] on button "Next" at bounding box center [345, 330] width 17 height 8
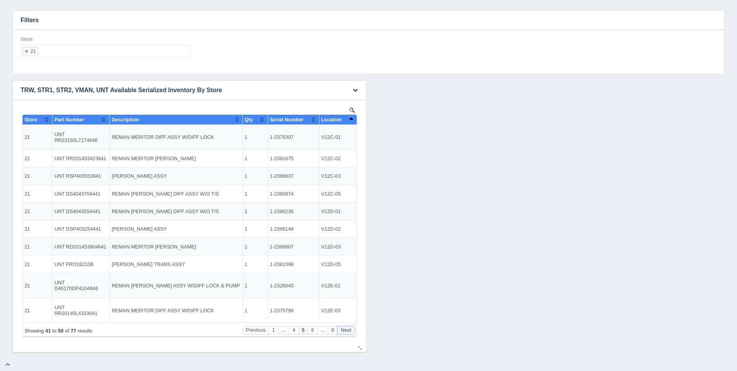
click at [350, 327] on button "Next" at bounding box center [345, 330] width 17 height 8
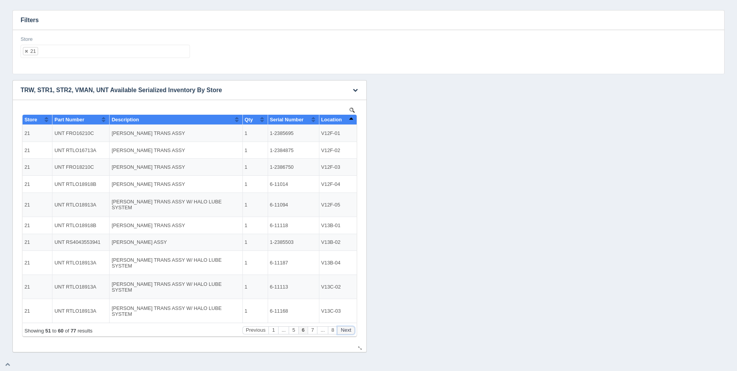
click at [350, 327] on button "Next" at bounding box center [345, 330] width 17 height 8
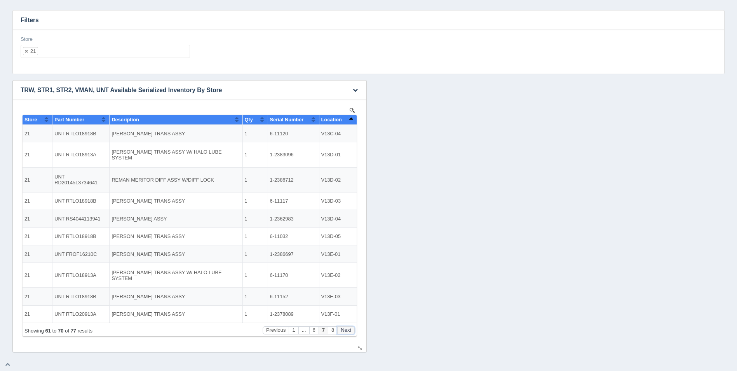
click at [350, 327] on button "Next" at bounding box center [345, 330] width 17 height 8
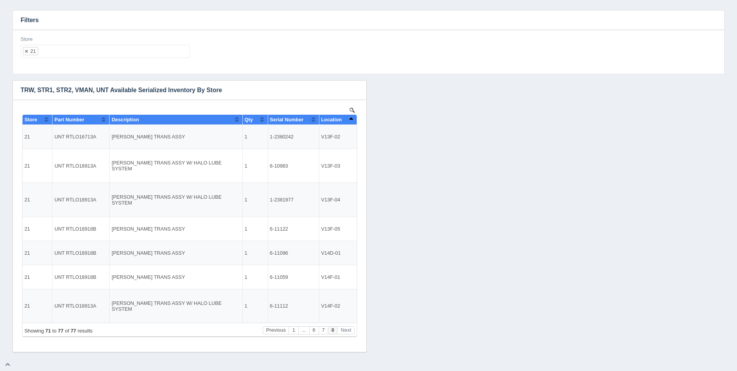
click at [40, 48] on input "text" at bounding box center [44, 51] width 13 height 12
select select
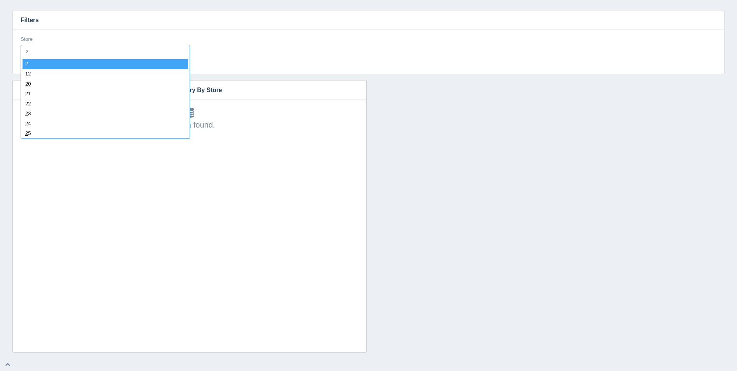
type input "22"
select select "22"
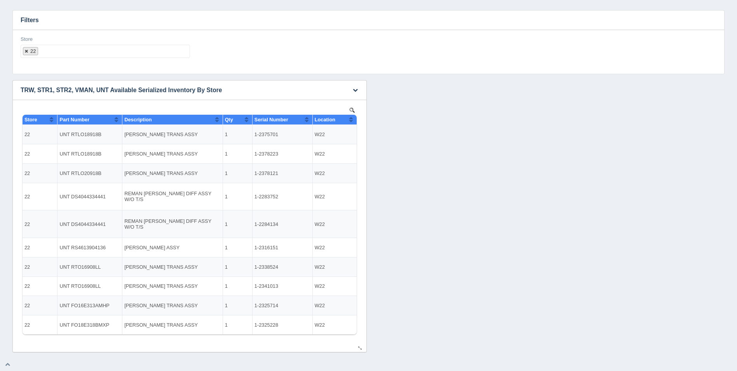
select select
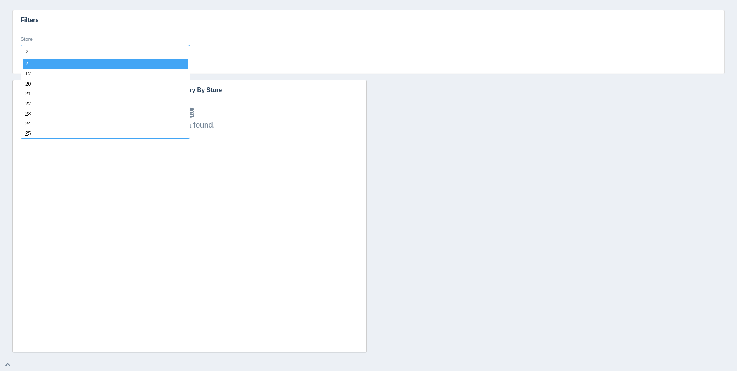
type input "23"
select select "23"
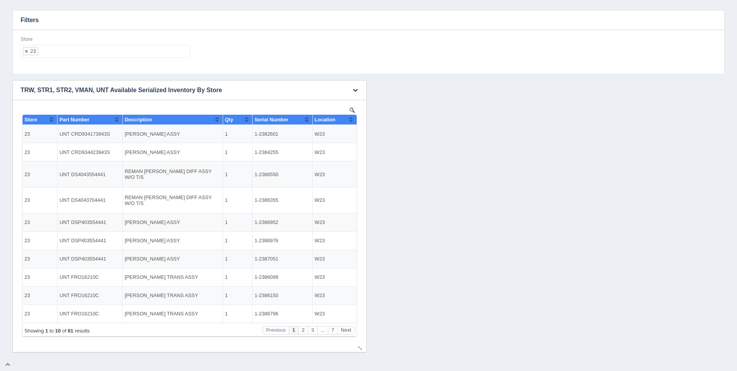
click at [351, 121] on button "Sort column ascending" at bounding box center [350, 119] width 5 height 9
click at [351, 121] on button "Sort column descending" at bounding box center [350, 119] width 5 height 9
click at [350, 329] on button "Next" at bounding box center [345, 330] width 17 height 8
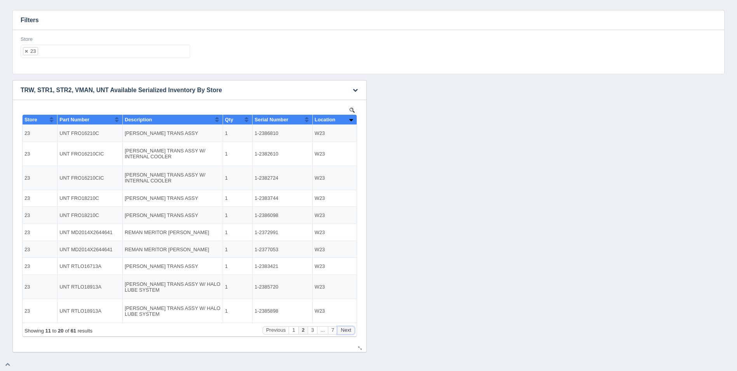
click at [350, 329] on button "Next" at bounding box center [345, 330] width 17 height 8
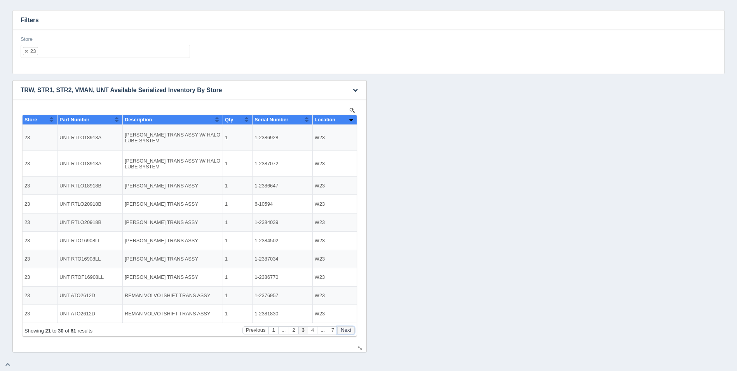
click at [350, 329] on button "Next" at bounding box center [345, 330] width 17 height 8
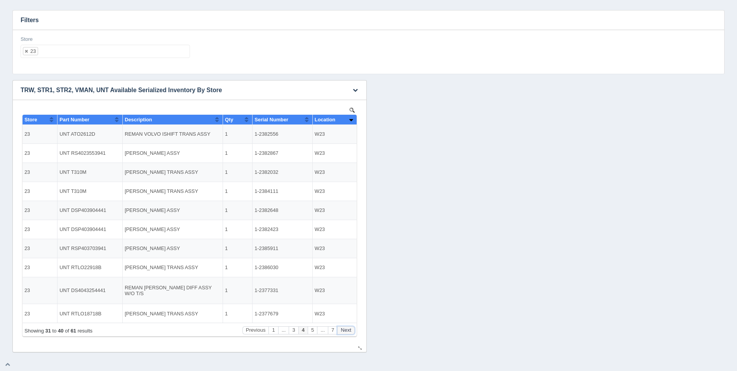
click at [350, 329] on button "Next" at bounding box center [345, 330] width 17 height 8
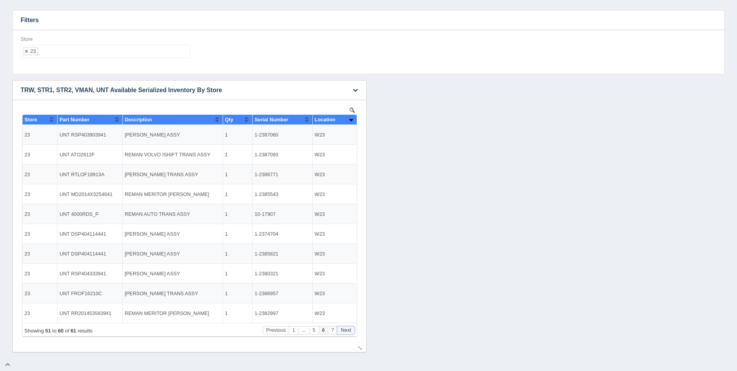
click at [350, 329] on button "Next" at bounding box center [345, 330] width 17 height 8
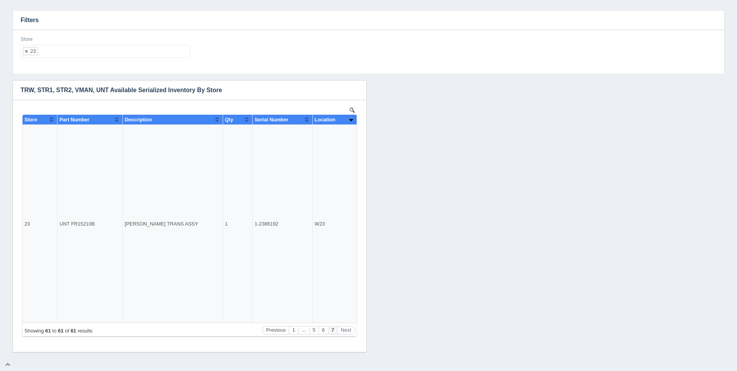
click at [82, 57] on div "Store 23 All None 1 2 3 4 5 6 7 8 9 10 11 12 13 14 15 16 17 18 19 20 21 22 23 2…" at bounding box center [105, 50] width 176 height 28
click at [82, 56] on ul "23" at bounding box center [105, 51] width 169 height 13
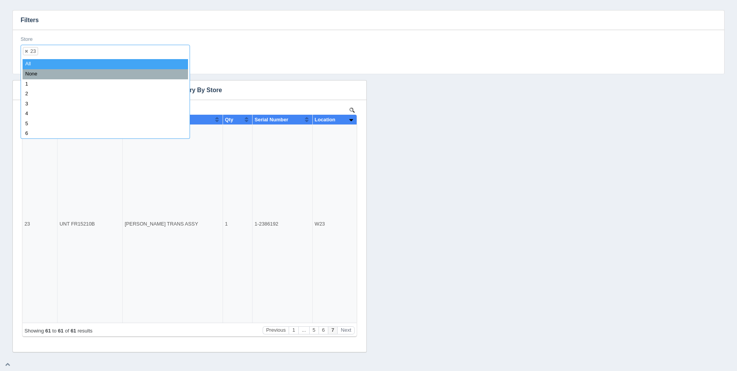
select select
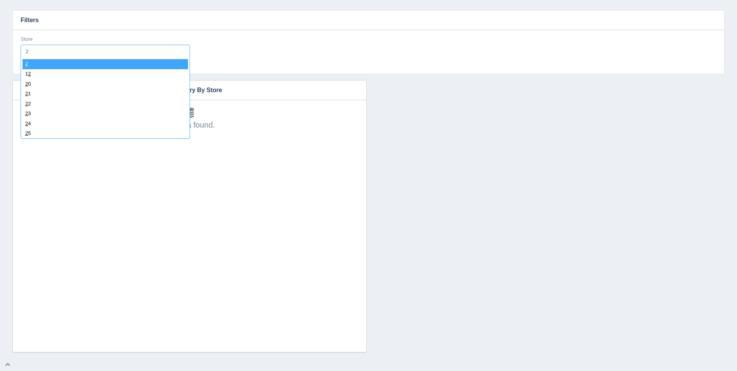
type input "24"
select select "24"
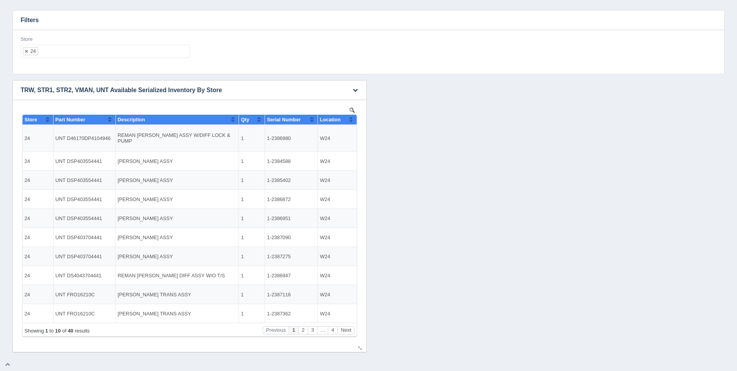
click at [351, 117] on button "Sort column ascending" at bounding box center [350, 119] width 5 height 9
click at [352, 118] on button "Sort column descending" at bounding box center [350, 119] width 5 height 9
click at [346, 328] on button "Next" at bounding box center [345, 330] width 17 height 8
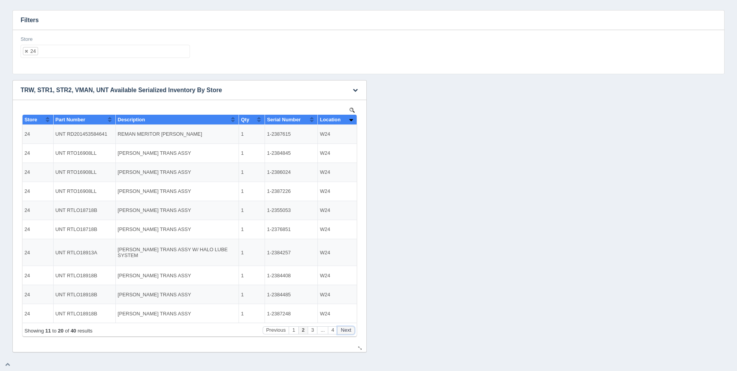
click at [346, 328] on button "Next" at bounding box center [345, 330] width 17 height 8
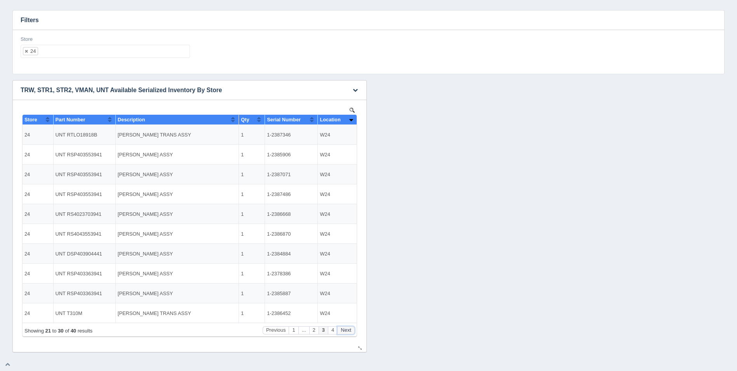
click at [346, 328] on button "Next" at bounding box center [345, 330] width 17 height 8
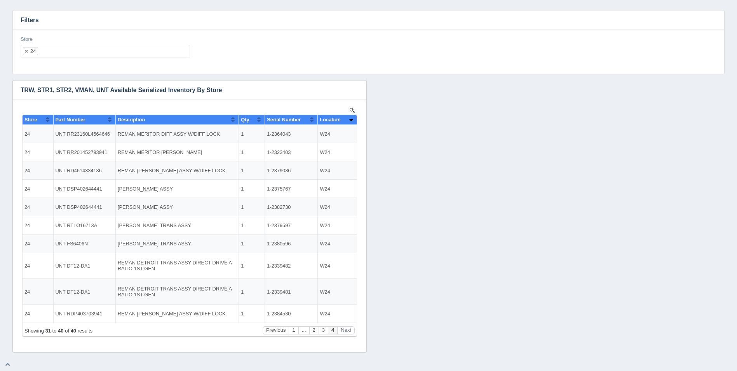
click at [116, 49] on ul "24" at bounding box center [105, 51] width 169 height 13
select select
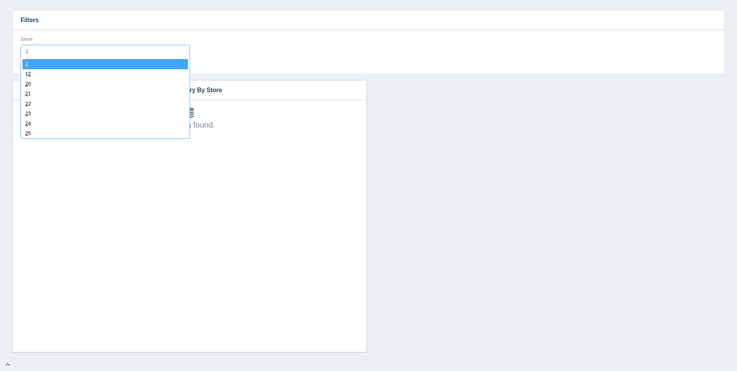
type input "25"
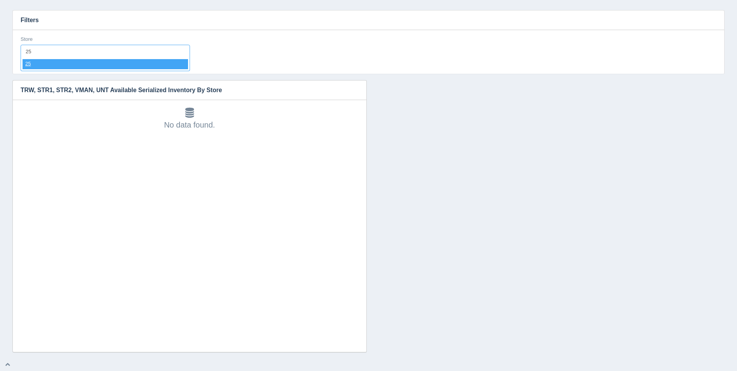
select select "25"
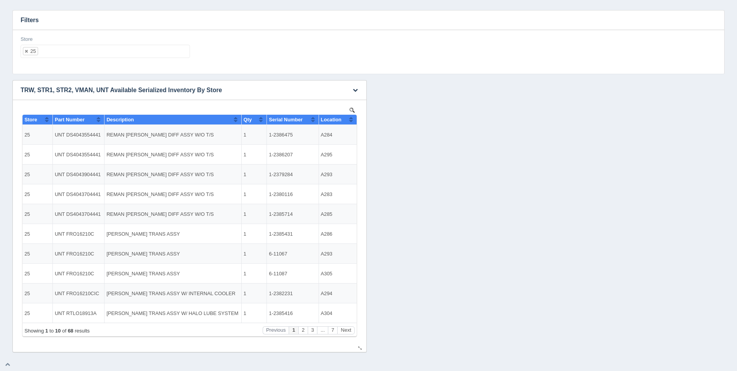
click at [351, 120] on button "Sort column ascending" at bounding box center [350, 119] width 5 height 9
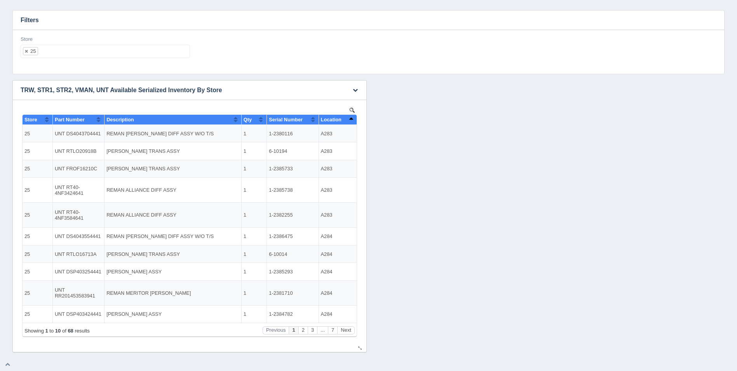
click at [351, 120] on button "Sort column descending" at bounding box center [350, 119] width 5 height 9
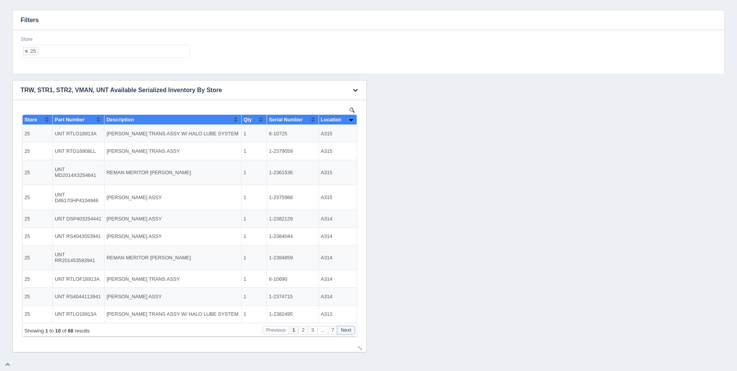
click at [345, 330] on button "Next" at bounding box center [345, 330] width 17 height 8
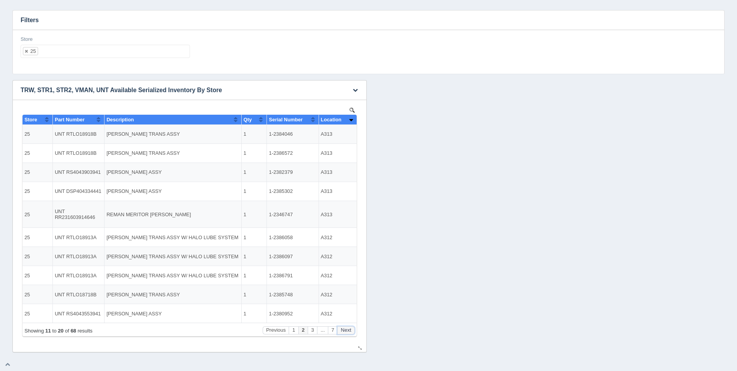
click at [346, 330] on button "Next" at bounding box center [345, 330] width 17 height 8
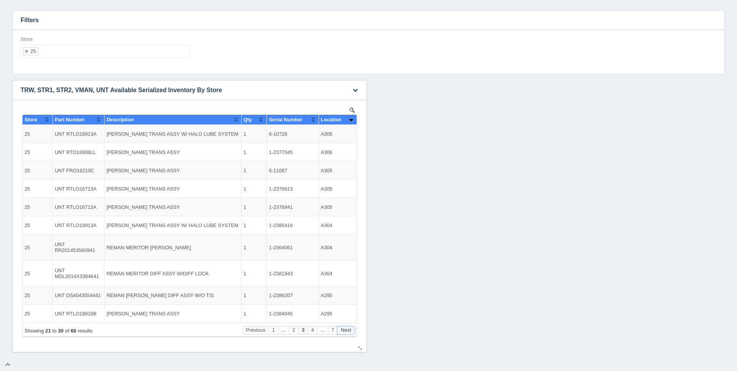
click at [346, 330] on button "Next" at bounding box center [345, 330] width 17 height 8
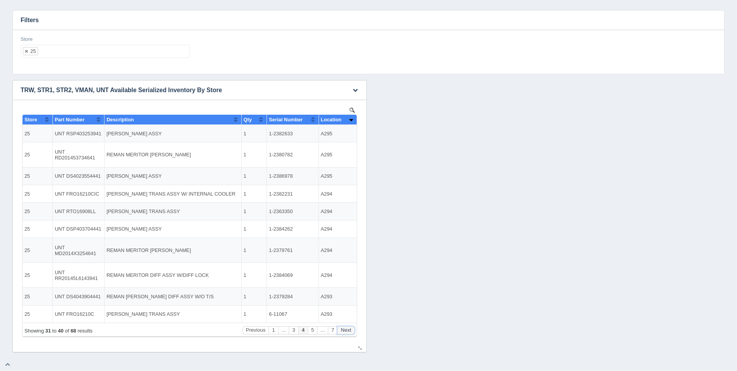
click at [347, 330] on button "Next" at bounding box center [345, 330] width 17 height 8
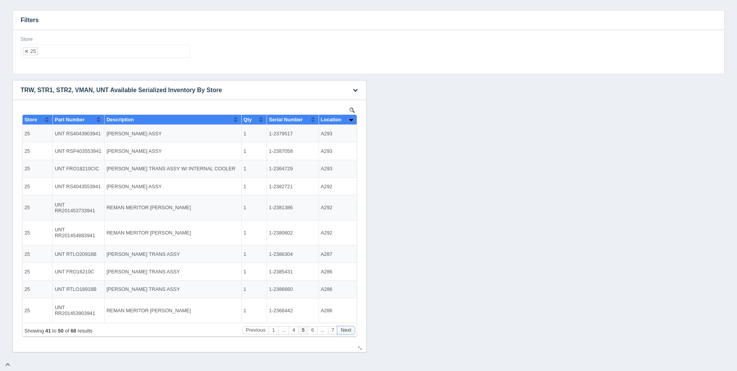
click at [347, 330] on button "Next" at bounding box center [345, 330] width 17 height 8
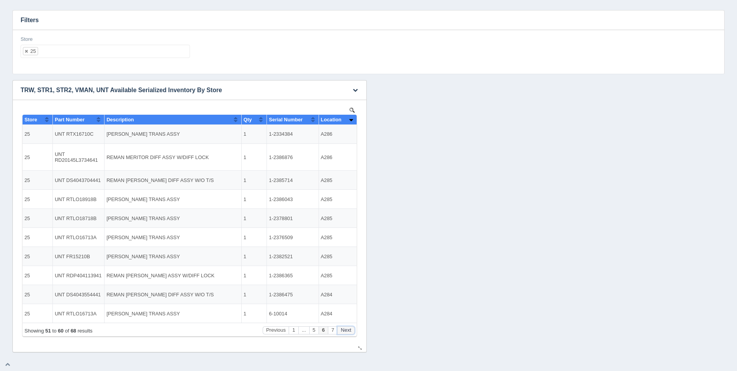
click at [347, 330] on button "Next" at bounding box center [345, 330] width 17 height 8
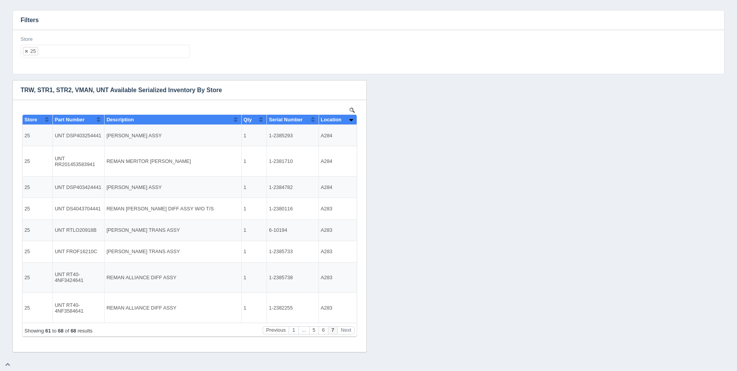
click at [83, 52] on ul "25" at bounding box center [105, 51] width 169 height 13
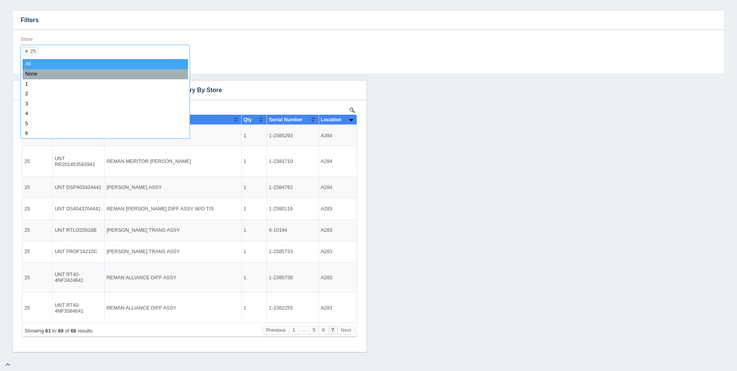
select select
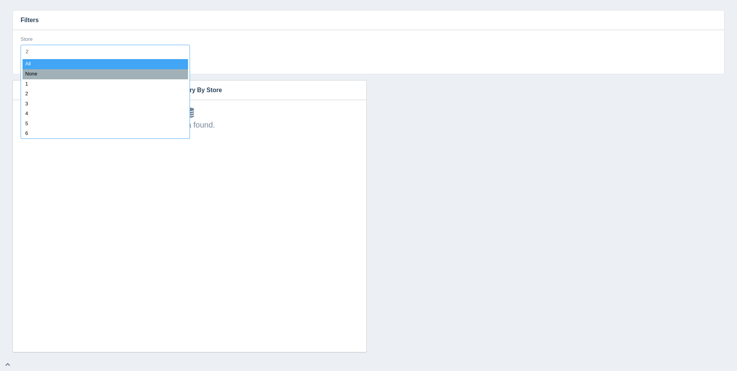
type input "26"
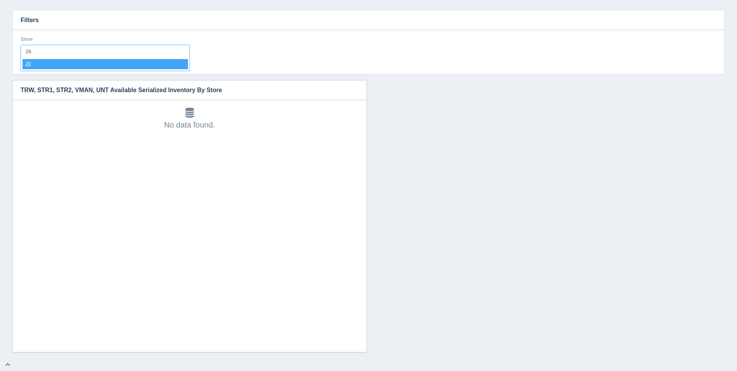
select select "26"
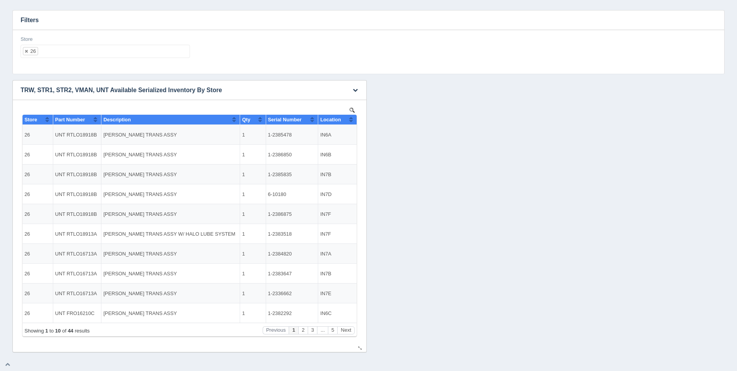
click at [351, 121] on button "Sort column ascending" at bounding box center [350, 119] width 5 height 9
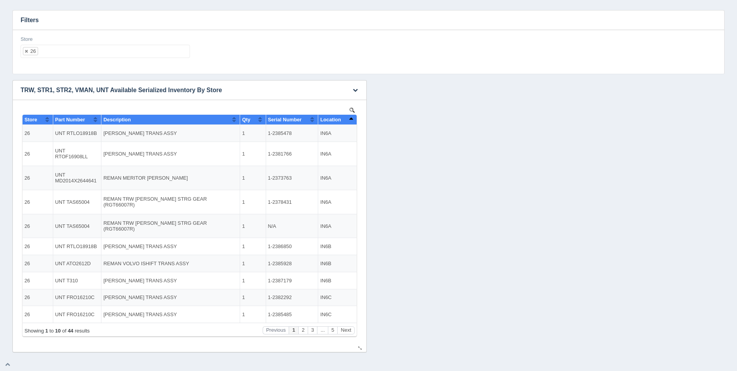
click at [351, 121] on button "Sort column descending" at bounding box center [350, 119] width 5 height 9
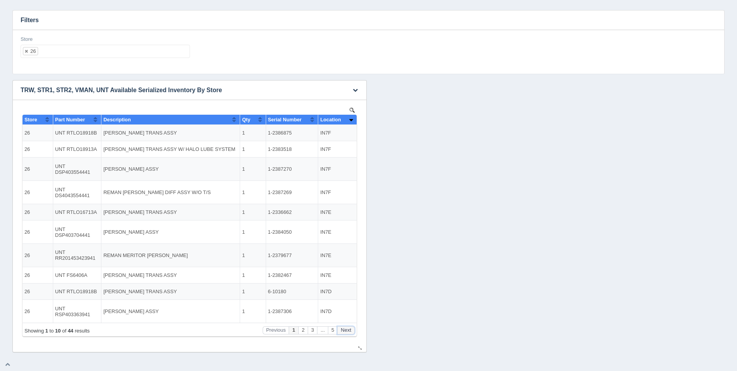
click at [351, 332] on button "Next" at bounding box center [345, 330] width 17 height 8
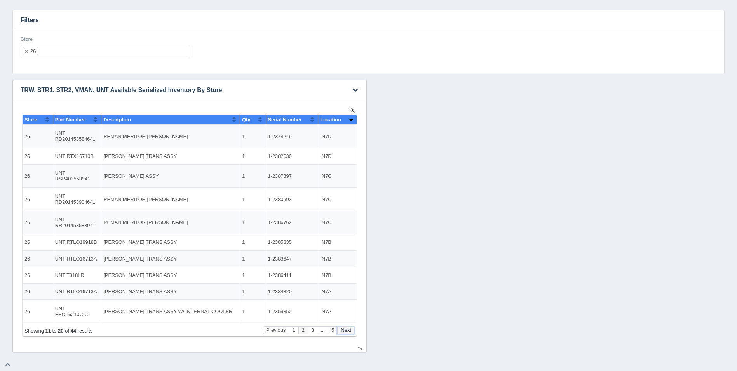
click at [351, 332] on button "Next" at bounding box center [345, 330] width 17 height 8
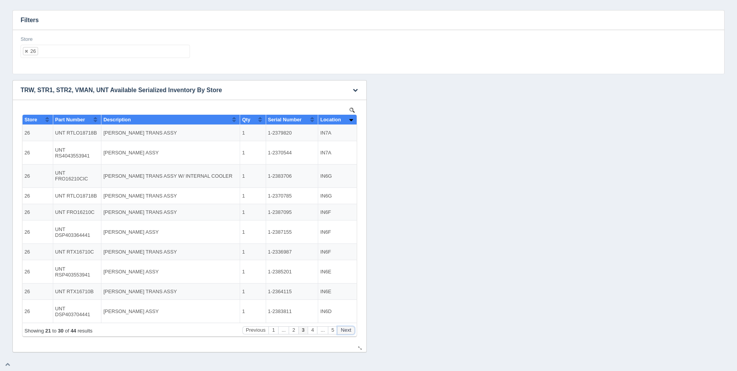
click at [351, 332] on button "Next" at bounding box center [345, 330] width 17 height 8
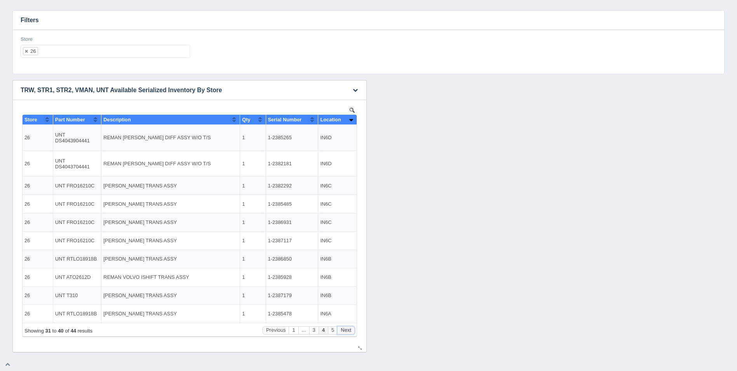
click at [351, 332] on button "Next" at bounding box center [345, 330] width 17 height 8
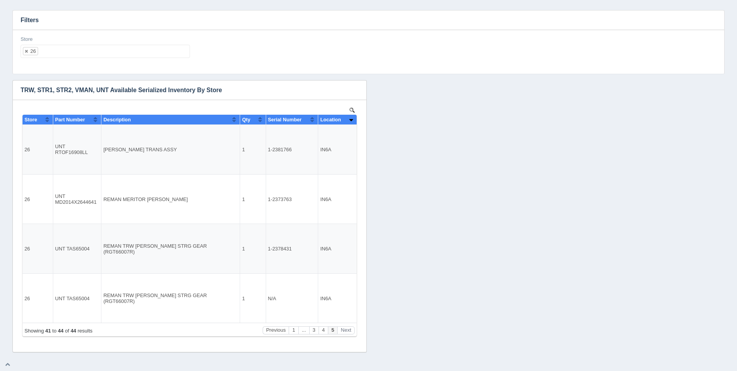
click at [528, 97] on div "Download CSV View all results TRW, STR1, STR2, VMAN, UNT Available Serialized I…" at bounding box center [368, 216] width 716 height 272
click at [106, 55] on ul "26" at bounding box center [105, 51] width 169 height 13
select select
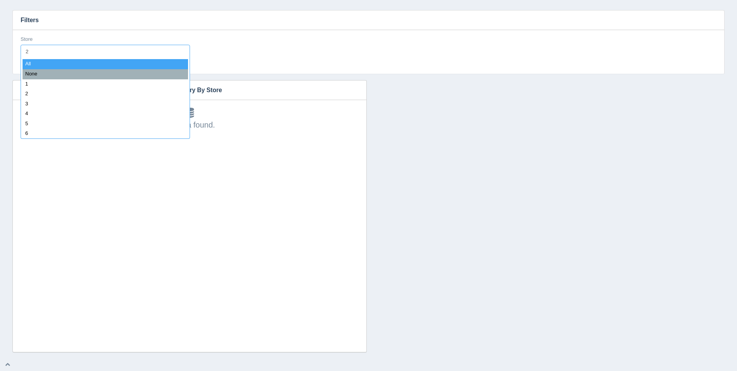
type input "27"
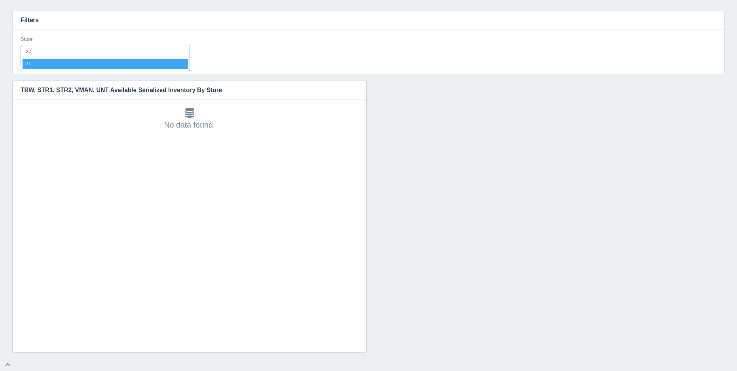
select select "27"
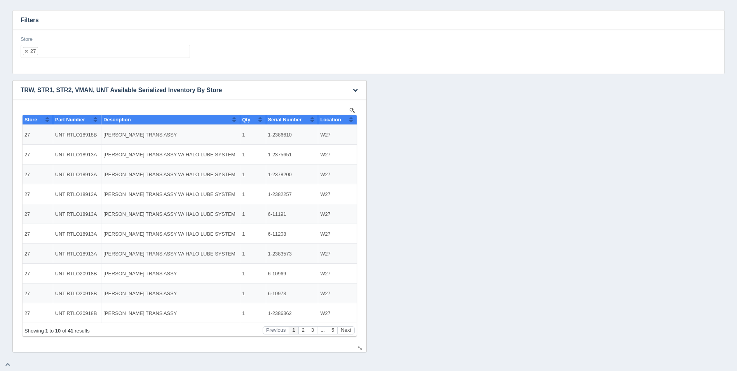
click at [351, 118] on button "Sort column ascending" at bounding box center [350, 119] width 5 height 9
click at [351, 118] on button "Sort column descending" at bounding box center [350, 119] width 5 height 9
click at [347, 331] on button "Next" at bounding box center [345, 330] width 17 height 8
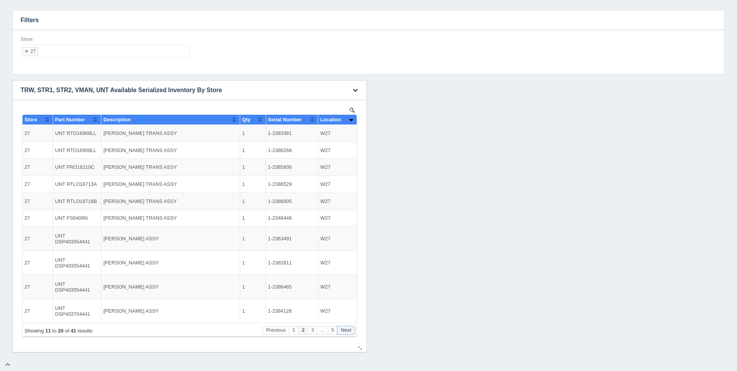
click at [347, 331] on button "Next" at bounding box center [345, 330] width 17 height 8
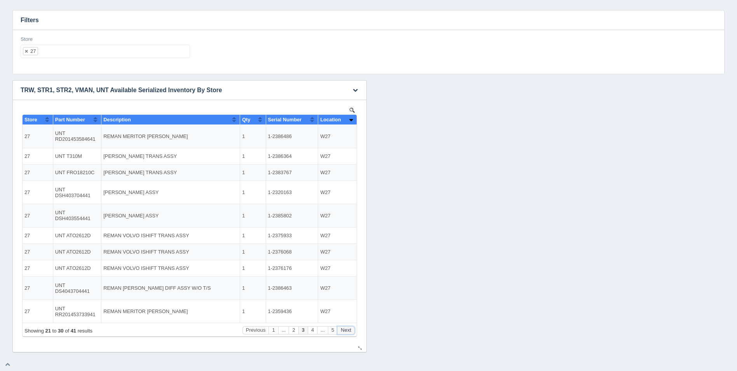
click at [347, 331] on button "Next" at bounding box center [345, 330] width 17 height 8
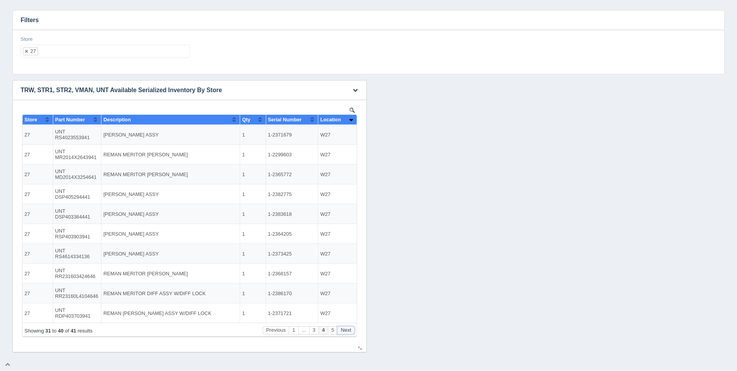
click at [347, 331] on button "Next" at bounding box center [345, 330] width 17 height 8
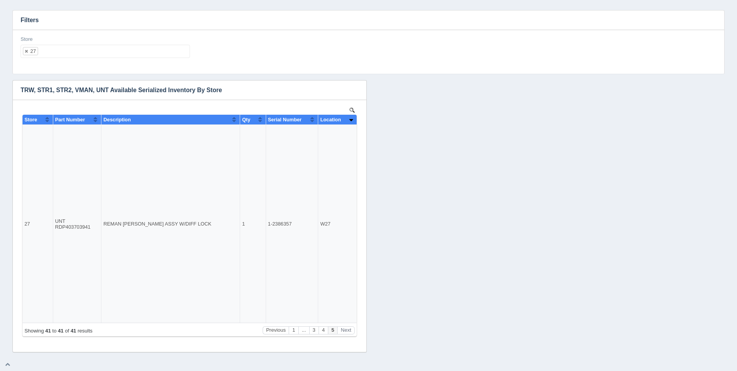
click at [106, 55] on ul "27" at bounding box center [105, 51] width 169 height 13
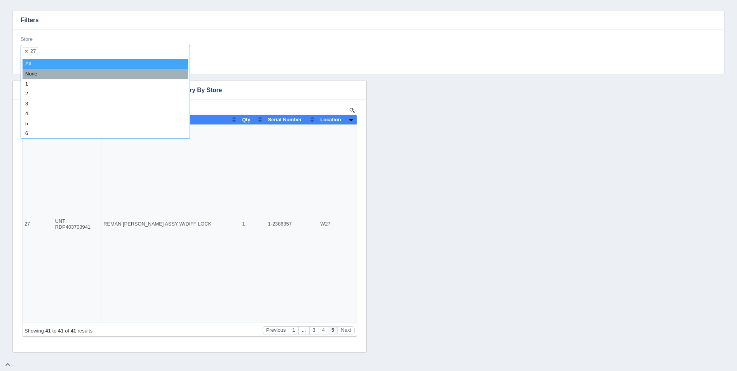
select select
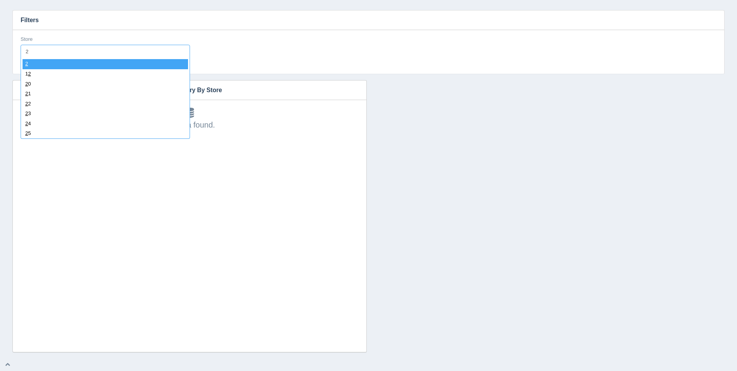
type input "28"
select select "28"
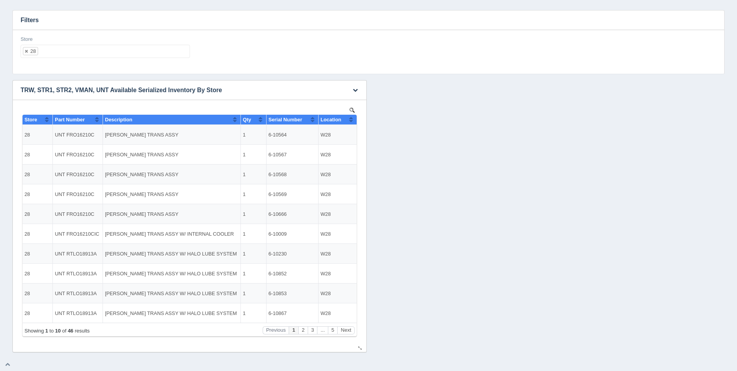
click at [341, 121] on span "Location" at bounding box center [330, 120] width 21 height 6
click at [348, 331] on button "Next" at bounding box center [345, 330] width 17 height 8
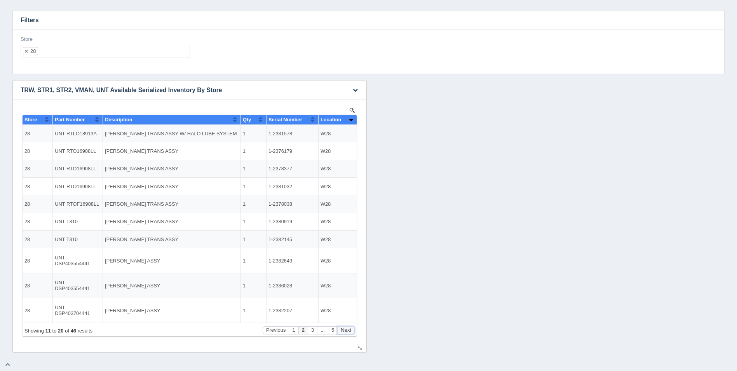
click at [348, 331] on button "Next" at bounding box center [345, 330] width 17 height 8
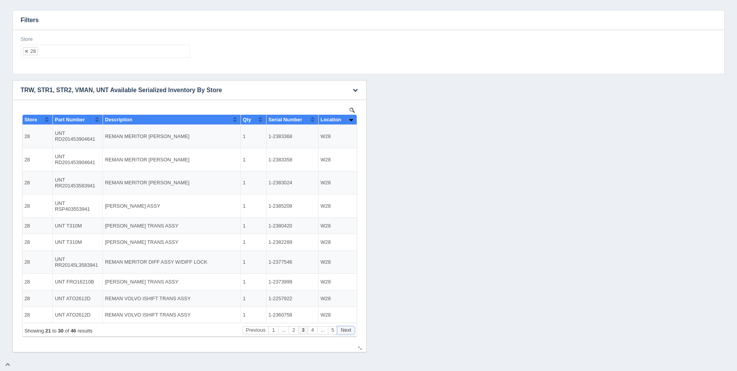
click at [348, 331] on button "Next" at bounding box center [345, 330] width 17 height 8
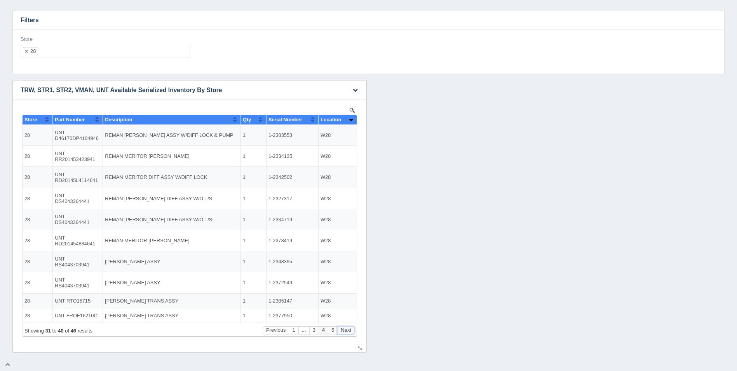
click at [348, 331] on button "Next" at bounding box center [345, 330] width 17 height 8
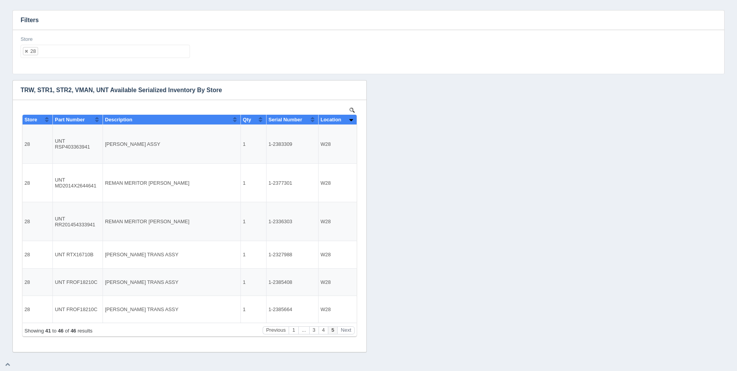
click at [118, 51] on ul "28" at bounding box center [105, 51] width 169 height 13
select select
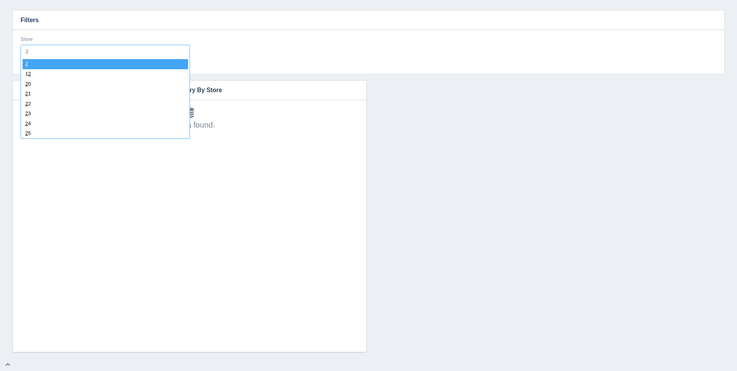
type input "29"
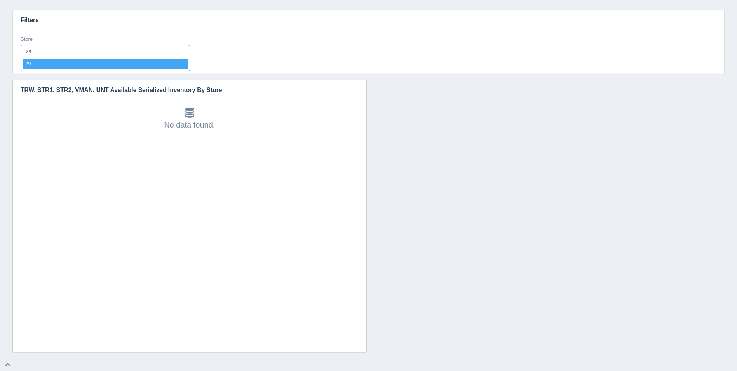
select select "29"
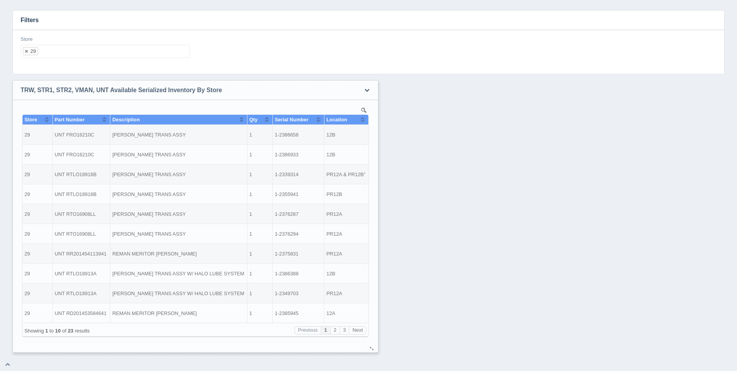
drag, startPoint x: 360, startPoint y: 347, endPoint x: 372, endPoint y: 348, distance: 11.7
click at [372, 348] on div at bounding box center [372, 348] width 6 height 6
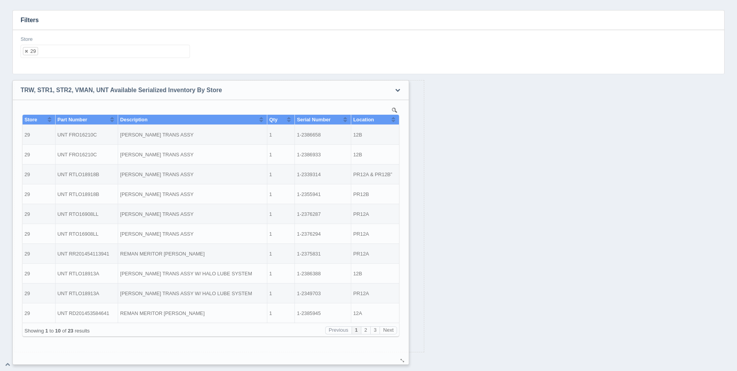
drag, startPoint x: 375, startPoint y: 350, endPoint x: 401, endPoint y: 360, distance: 28.0
click at [401, 360] on div at bounding box center [402, 360] width 6 height 6
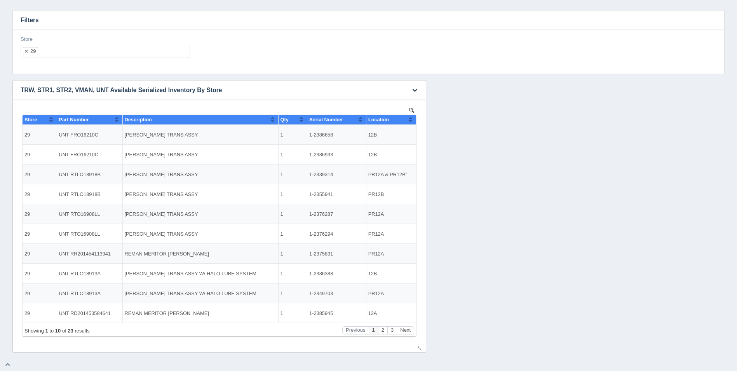
click at [409, 118] on button "Sort column ascending" at bounding box center [410, 119] width 5 height 9
click at [409, 118] on button "Sort column descending" at bounding box center [410, 119] width 5 height 9
click at [409, 118] on button "Sort column ascending" at bounding box center [410, 119] width 5 height 9
click at [409, 118] on button "Sort column descending" at bounding box center [410, 119] width 5 height 9
click at [407, 330] on button "Next" at bounding box center [405, 330] width 17 height 8
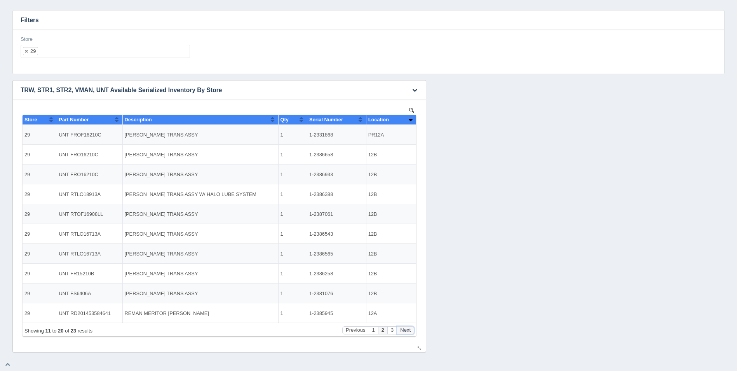
click at [407, 330] on button "Next" at bounding box center [405, 330] width 17 height 8
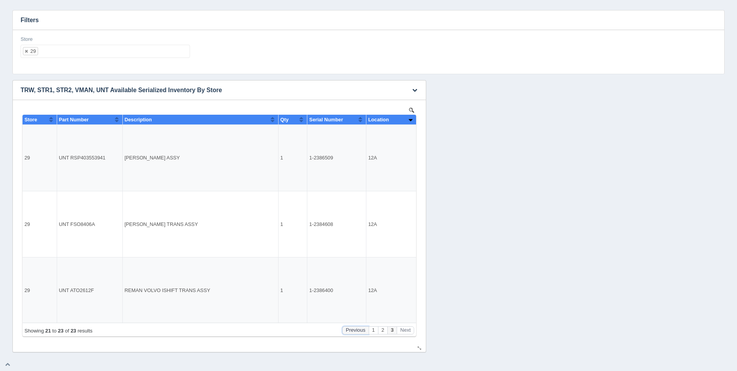
click at [351, 331] on button "Previous" at bounding box center [355, 330] width 26 height 8
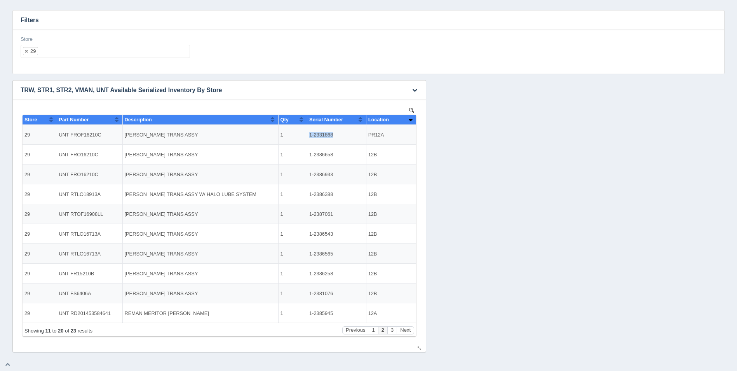
drag, startPoint x: 333, startPoint y: 134, endPoint x: 310, endPoint y: 134, distance: 22.5
click at [310, 134] on td "1-2331868" at bounding box center [336, 135] width 59 height 20
copy td "1-2331868"
click at [352, 327] on button "Previous" at bounding box center [355, 330] width 26 height 8
drag, startPoint x: 335, startPoint y: 313, endPoint x: 310, endPoint y: 313, distance: 24.5
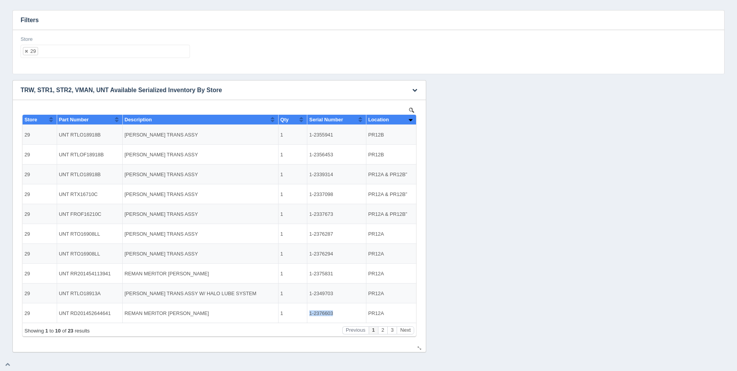
click at [310, 313] on td "1-2376603" at bounding box center [336, 312] width 59 height 19
copy td "1-2376603"
drag, startPoint x: 336, startPoint y: 291, endPoint x: 310, endPoint y: 293, distance: 25.7
click at [310, 293] on td "1-2349703" at bounding box center [336, 293] width 59 height 20
copy td "1-2349703"
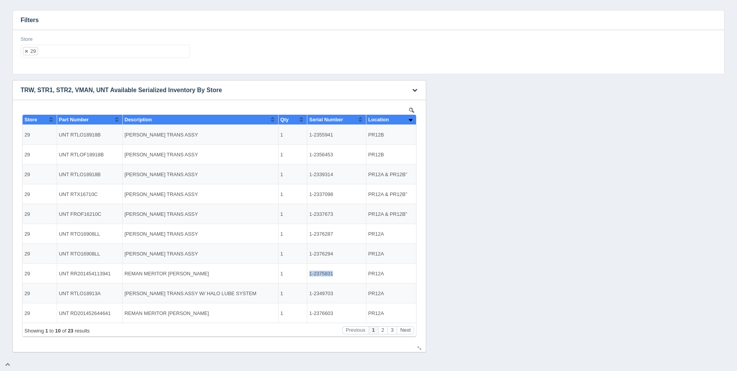
drag, startPoint x: 333, startPoint y: 271, endPoint x: 307, endPoint y: 275, distance: 26.3
click at [307, 275] on td "1-2375831" at bounding box center [336, 273] width 59 height 20
copy td "1-2375831"
drag, startPoint x: 333, startPoint y: 254, endPoint x: 299, endPoint y: 254, distance: 34.2
click at [299, 254] on tr "29 UNT RTO16908LL REMAN FULLER TRANS ASSY 1 1-2376294 PR12A" at bounding box center [219, 254] width 393 height 20
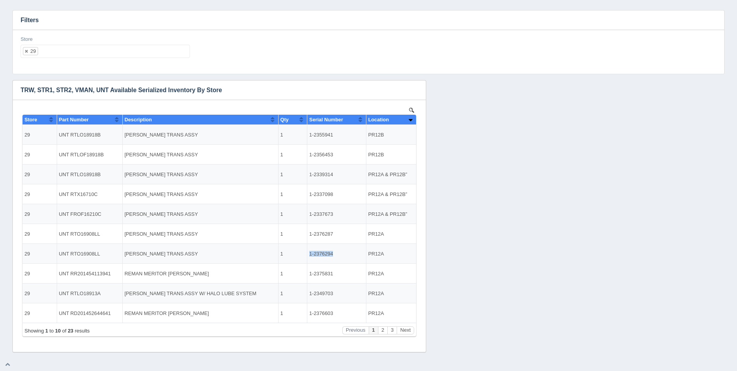
copy tr "1-2376294"
drag, startPoint x: 332, startPoint y: 231, endPoint x: 310, endPoint y: 233, distance: 22.2
click at [310, 233] on td "1-2376287" at bounding box center [336, 234] width 59 height 20
copy td "1-2376287"
drag, startPoint x: 335, startPoint y: 212, endPoint x: 310, endPoint y: 214, distance: 24.5
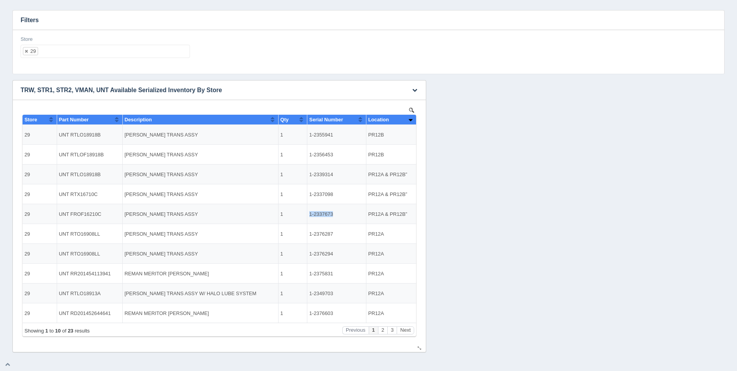
click at [310, 214] on td "1-2337673" at bounding box center [336, 214] width 59 height 20
copy td "1-2337673"
drag, startPoint x: 333, startPoint y: 193, endPoint x: 310, endPoint y: 194, distance: 23.4
click at [310, 194] on td "1-2337098" at bounding box center [336, 194] width 59 height 20
copy td "1-2337098"
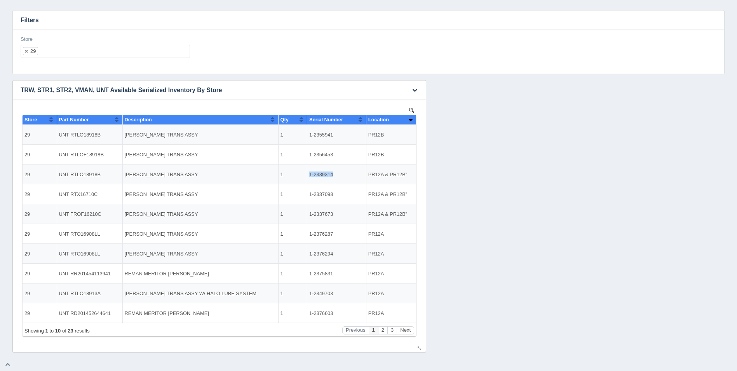
drag, startPoint x: 332, startPoint y: 173, endPoint x: 309, endPoint y: 172, distance: 23.7
click at [309, 172] on td "1-2339314" at bounding box center [336, 174] width 59 height 20
copy td "1-2339314"
drag, startPoint x: 327, startPoint y: 153, endPoint x: 309, endPoint y: 155, distance: 17.9
click at [309, 155] on td "1-2356453" at bounding box center [336, 154] width 59 height 20
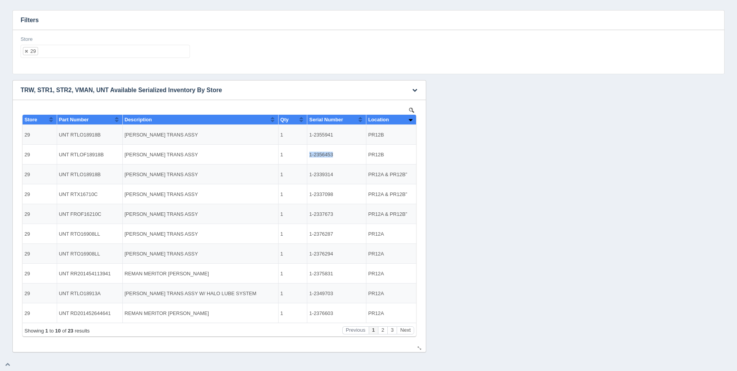
copy td "1-2356453"
click at [71, 47] on ul "29" at bounding box center [105, 51] width 169 height 13
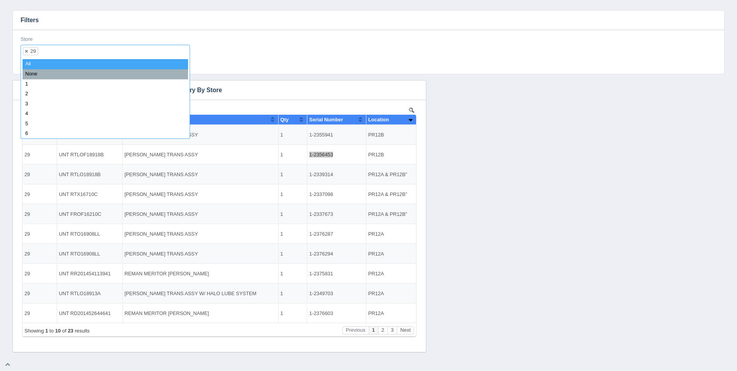
select select
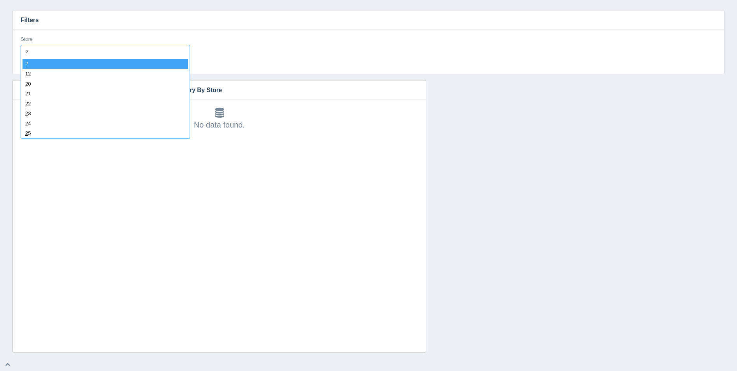
type input "29"
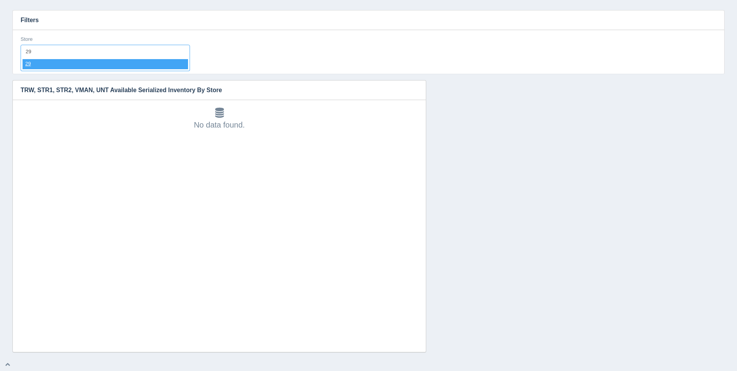
select select "29"
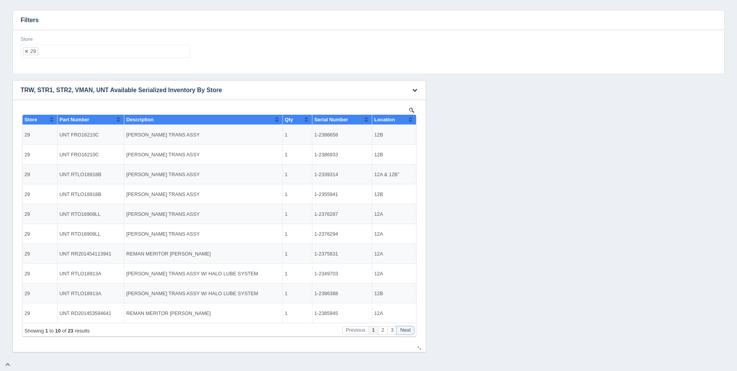
click at [411, 329] on button "Next" at bounding box center [405, 330] width 17 height 8
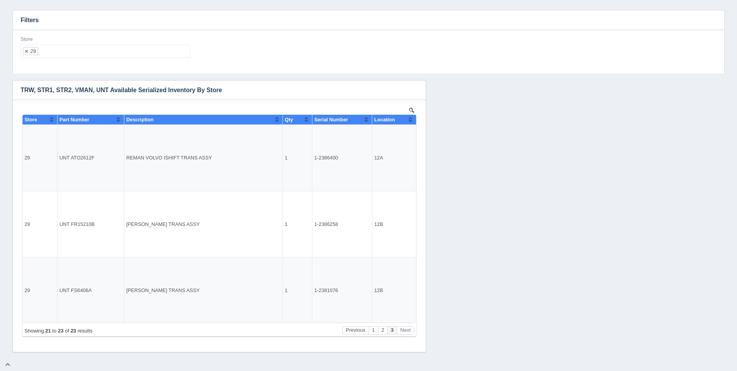
click at [121, 54] on ul "29" at bounding box center [105, 51] width 169 height 13
select select
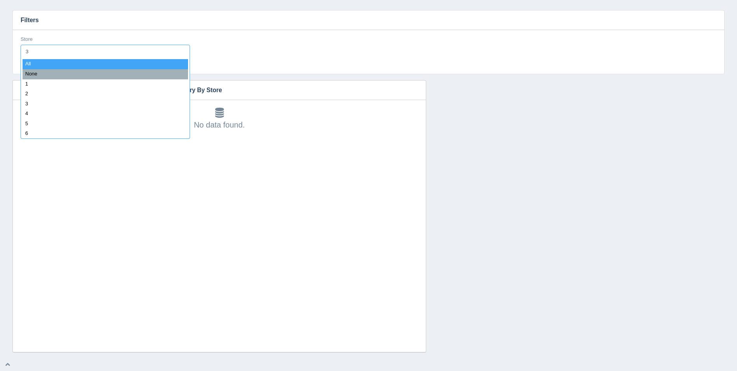
type input "30"
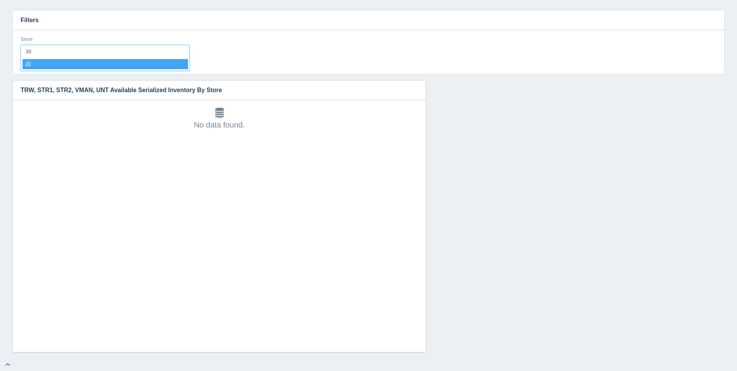
select select "30"
select select
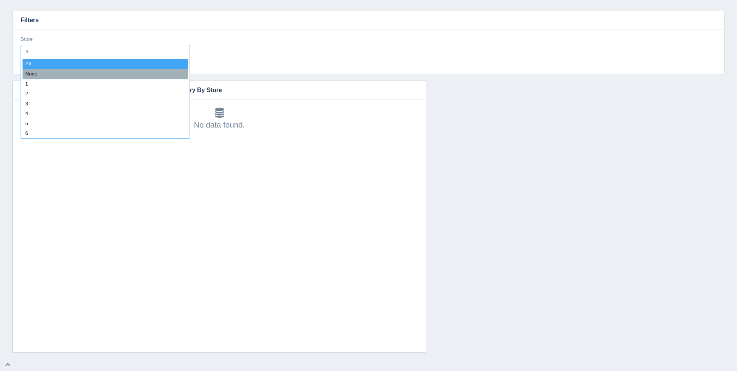
type input "31"
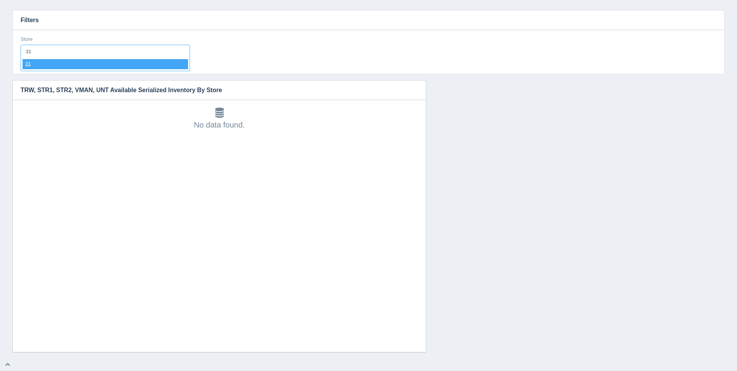
select select "31"
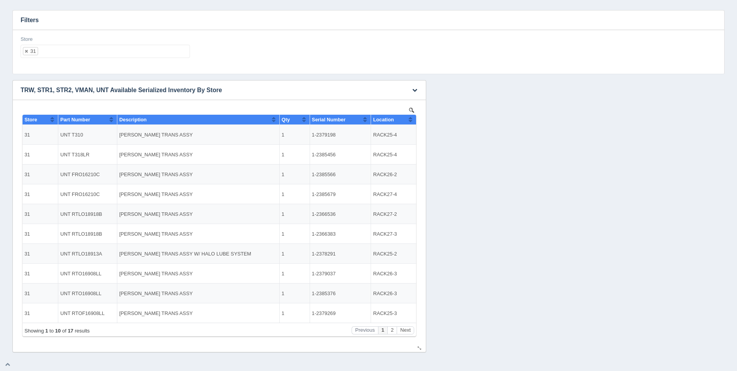
click at [410, 121] on button "Sort column ascending" at bounding box center [410, 119] width 5 height 9
click at [410, 121] on button "Sort column descending" at bounding box center [410, 119] width 5 height 9
click at [412, 332] on button "Next" at bounding box center [405, 330] width 17 height 8
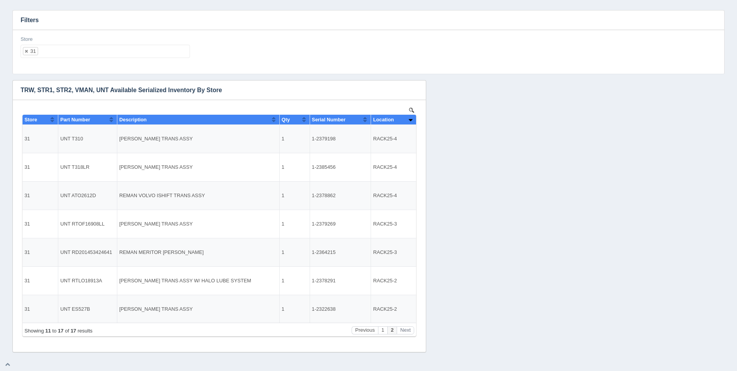
click at [98, 59] on div "Store 31 All None 1 2 3 4 5 6 7 8 9 10 11 12 13 14 15 16 17 18 19 20 21 22 23 2…" at bounding box center [105, 50] width 176 height 28
click at [97, 56] on ul "31" at bounding box center [105, 51] width 169 height 13
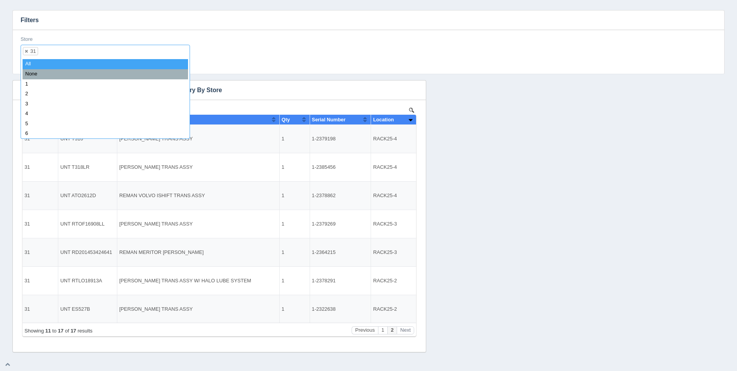
select select
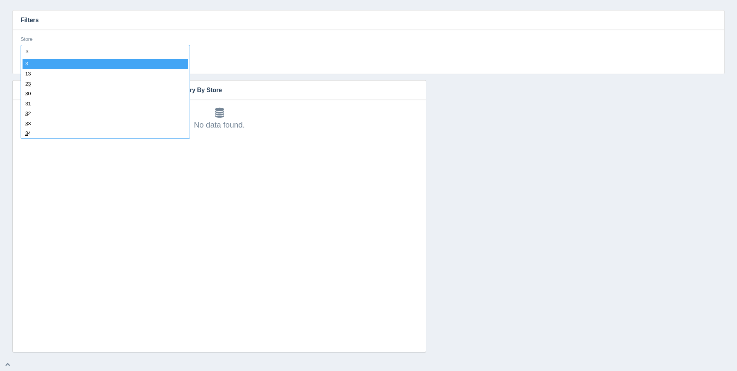
type input "32"
select select "32"
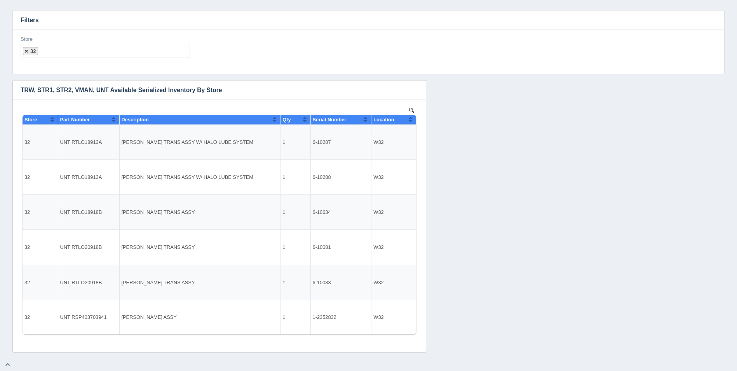
select select
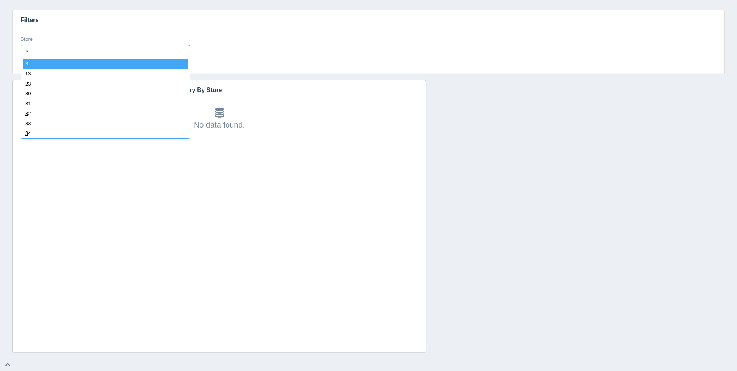
type input "33"
select select "33"
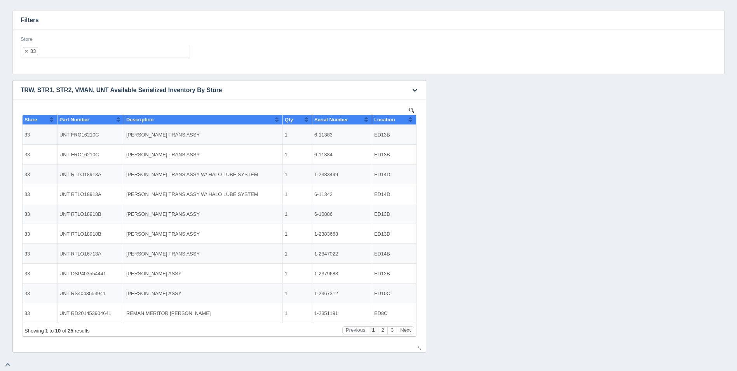
click at [410, 122] on button "Sort column ascending" at bounding box center [410, 119] width 5 height 9
click at [410, 122] on button "Sort column descending" at bounding box center [410, 119] width 5 height 9
click at [407, 328] on button "Next" at bounding box center [405, 330] width 17 height 8
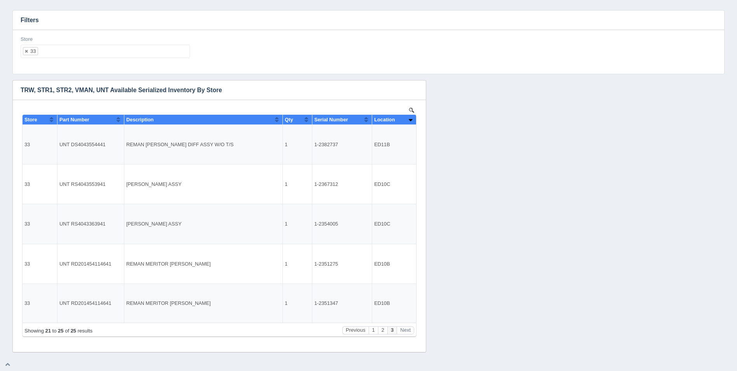
click at [131, 48] on ul "33" at bounding box center [105, 51] width 169 height 13
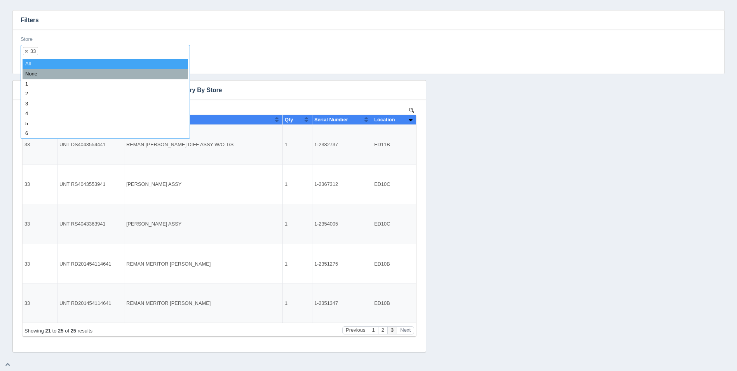
select select
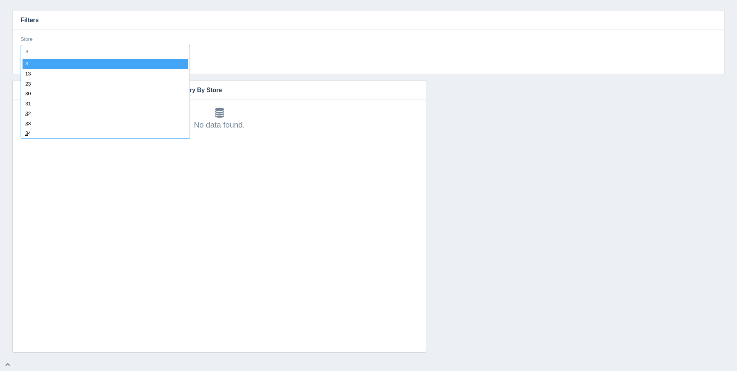
type input "34"
select select "34"
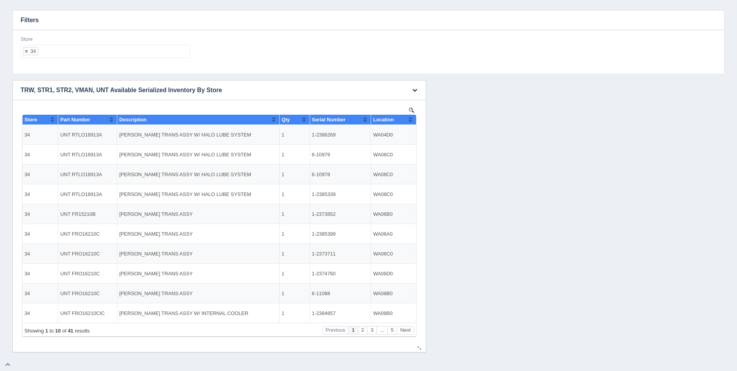
click at [410, 123] on button "Sort column ascending" at bounding box center [410, 119] width 5 height 9
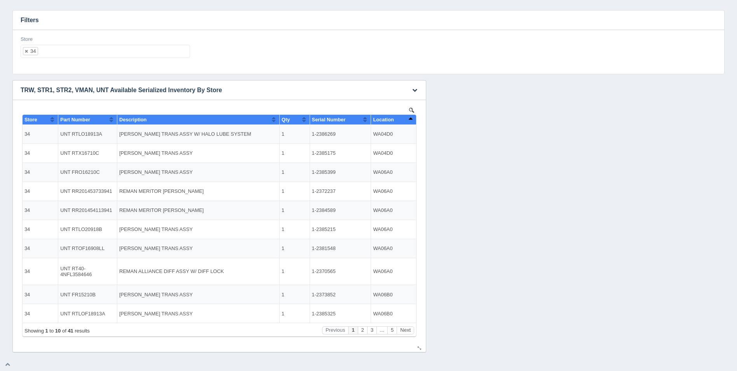
click at [410, 123] on button "Sort column descending" at bounding box center [410, 119] width 5 height 9
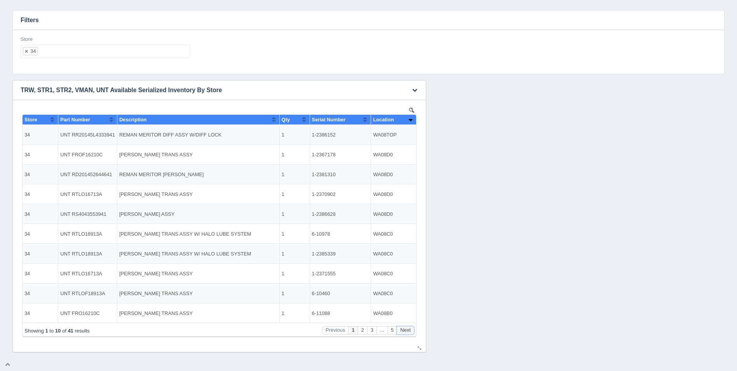
click at [405, 329] on button "Next" at bounding box center [405, 330] width 17 height 8
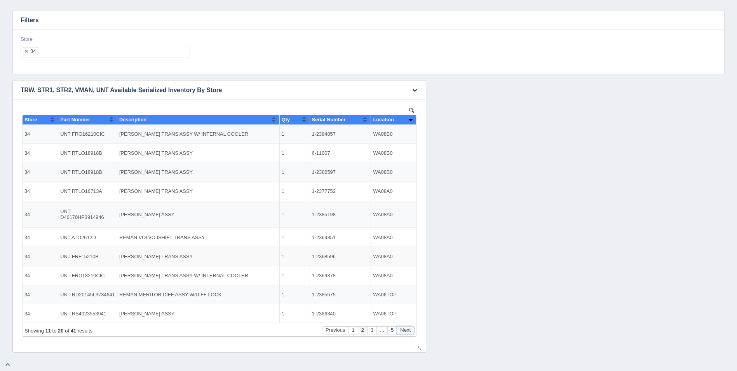
click at [405, 329] on button "Next" at bounding box center [405, 330] width 17 height 8
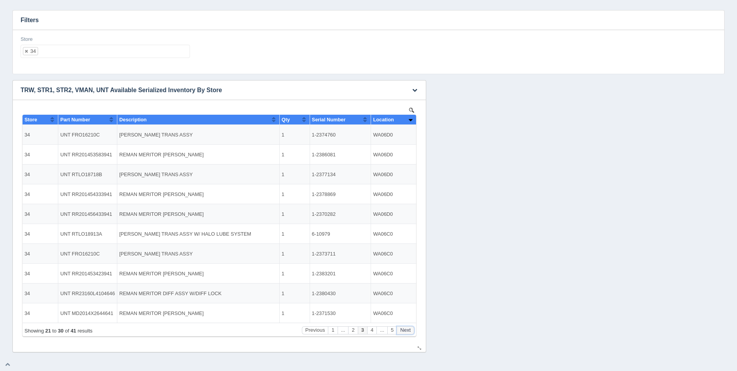
click at [406, 329] on button "Next" at bounding box center [405, 330] width 17 height 8
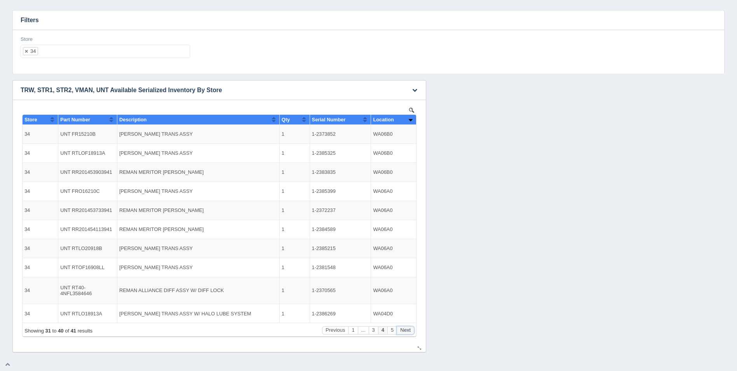
click at [406, 329] on button "Next" at bounding box center [405, 330] width 17 height 8
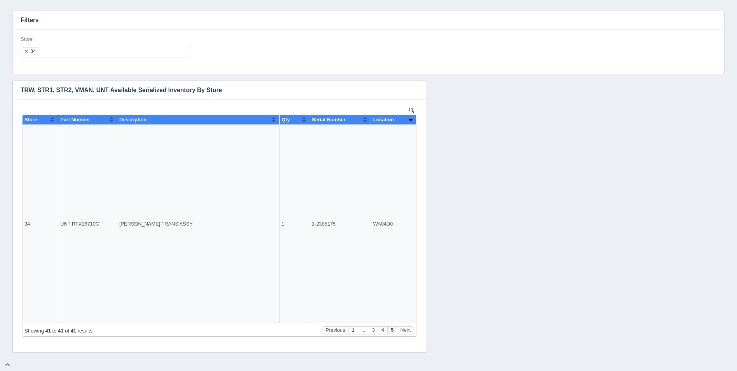
click at [124, 56] on ul "34" at bounding box center [105, 51] width 169 height 13
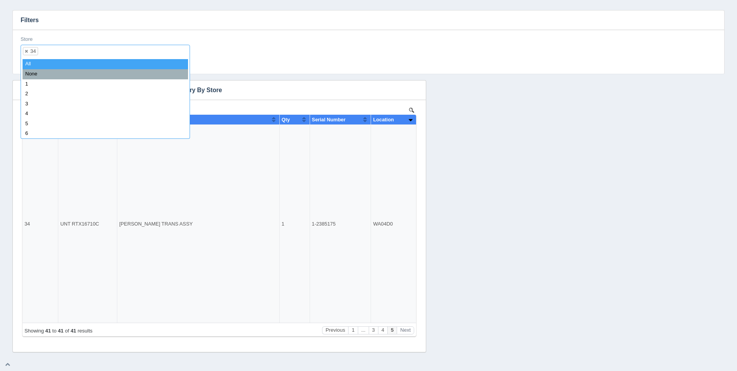
select select
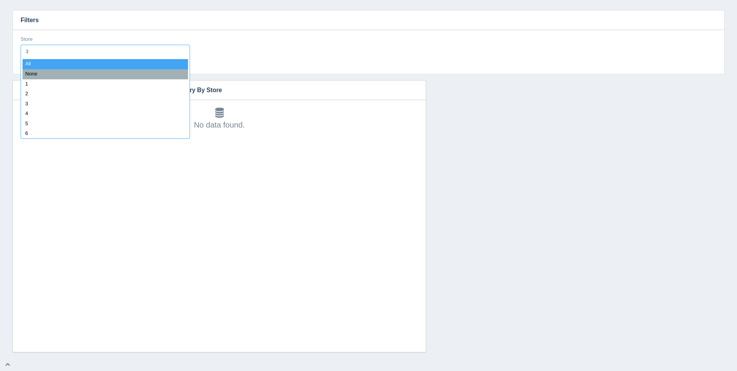
type input "35"
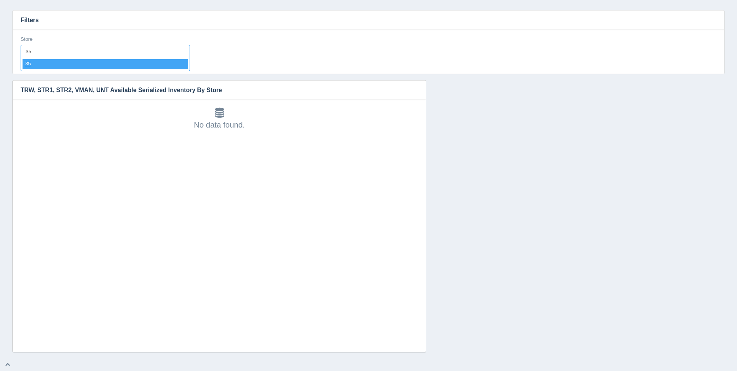
select select "35"
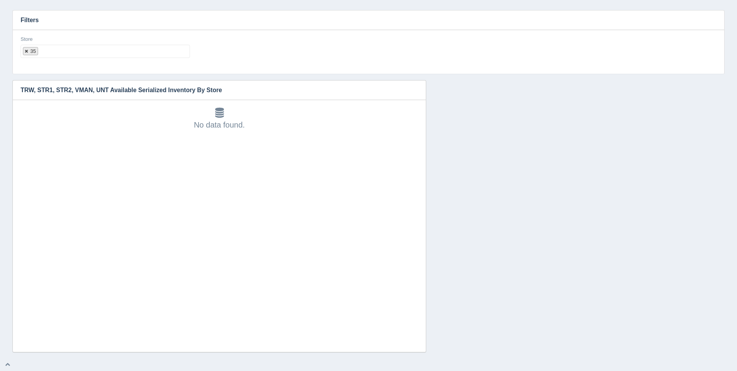
select select
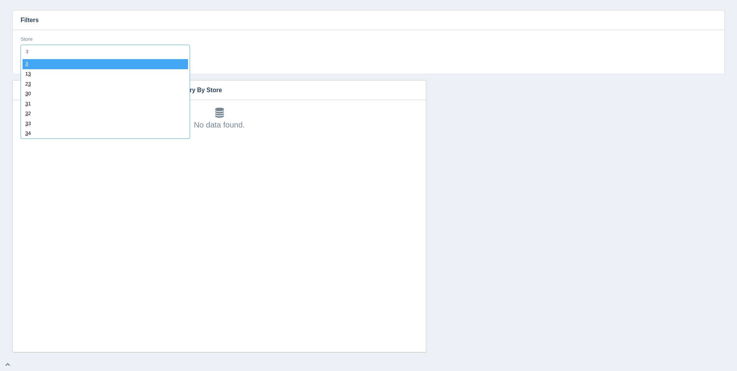
type input "36"
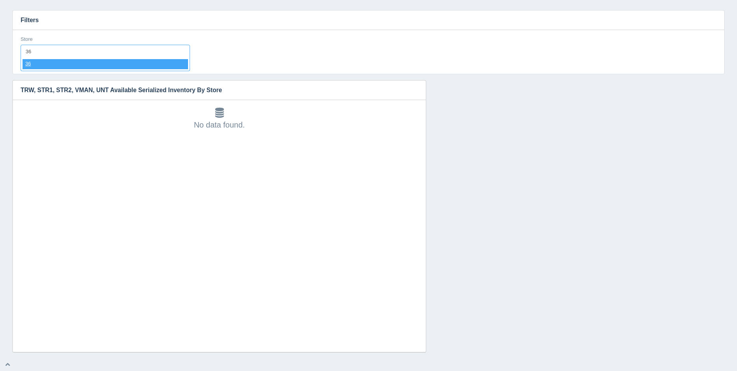
select select "36"
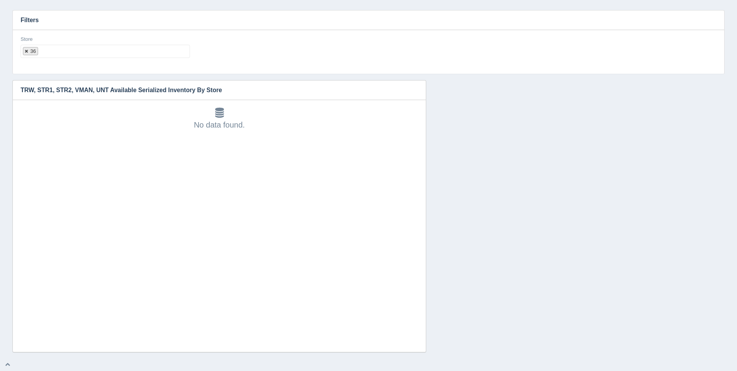
select select
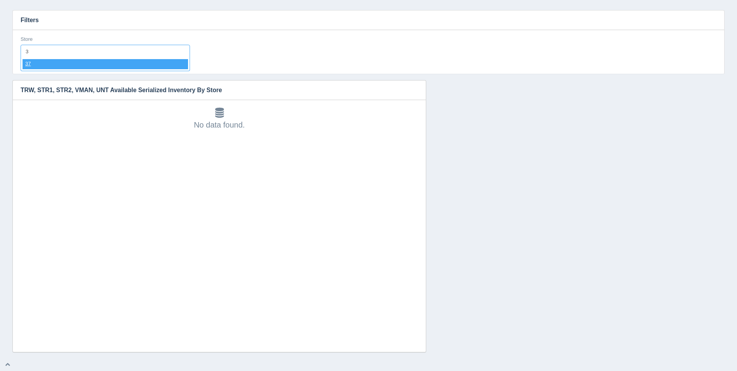
type input "37"
select select "37"
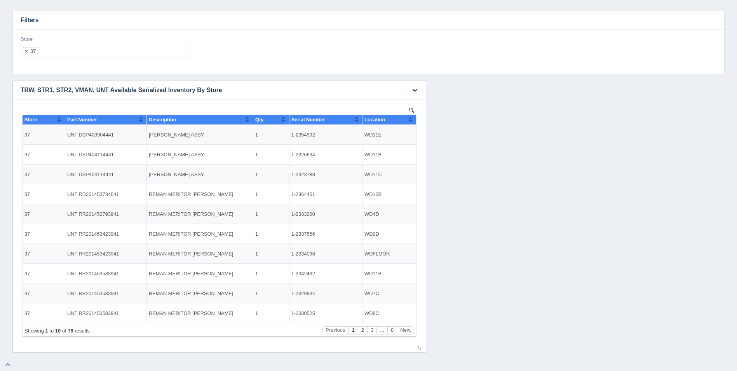
click at [411, 121] on button "Sort column ascending" at bounding box center [410, 119] width 5 height 9
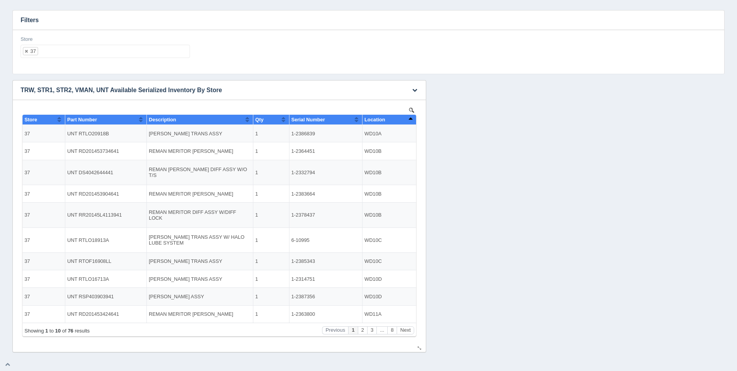
click at [411, 121] on button "Sort column descending" at bounding box center [410, 119] width 5 height 9
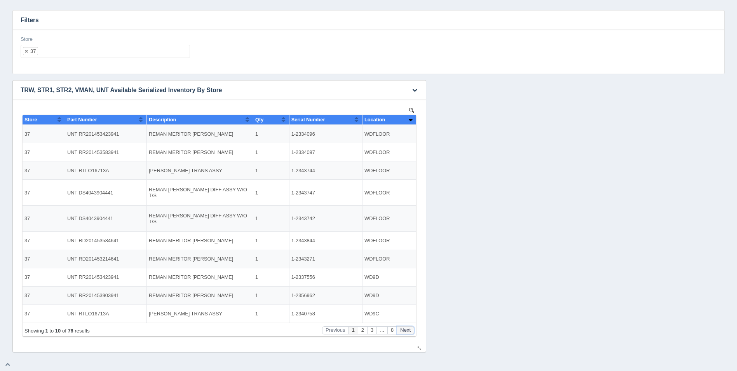
click at [405, 327] on button "Next" at bounding box center [405, 330] width 17 height 8
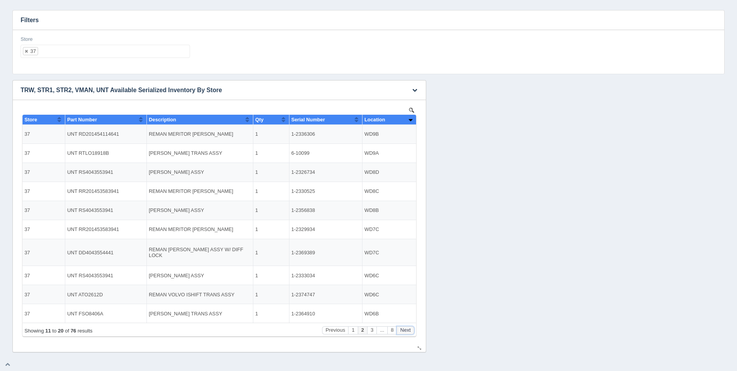
click at [406, 327] on button "Next" at bounding box center [405, 330] width 17 height 8
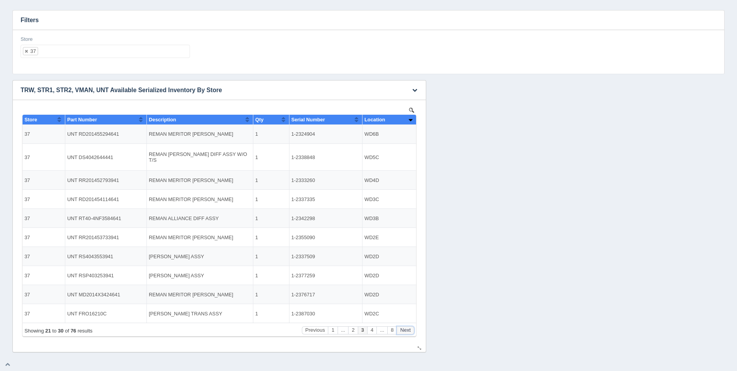
click at [406, 327] on button "Next" at bounding box center [405, 330] width 17 height 8
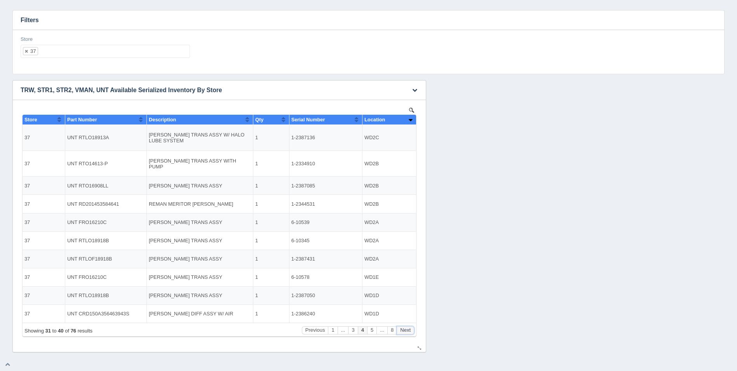
click at [406, 327] on button "Next" at bounding box center [405, 330] width 17 height 8
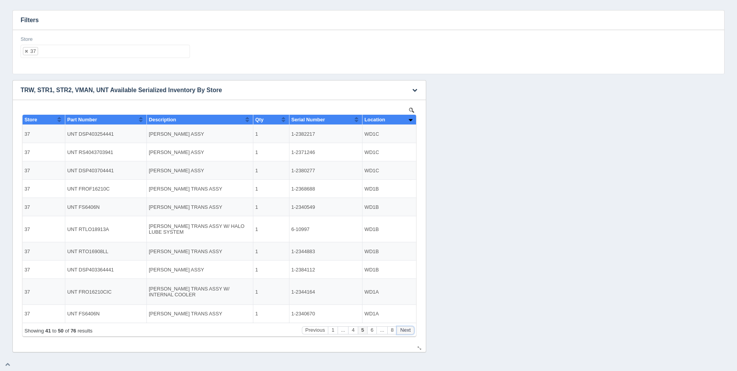
click at [406, 327] on button "Next" at bounding box center [405, 330] width 17 height 8
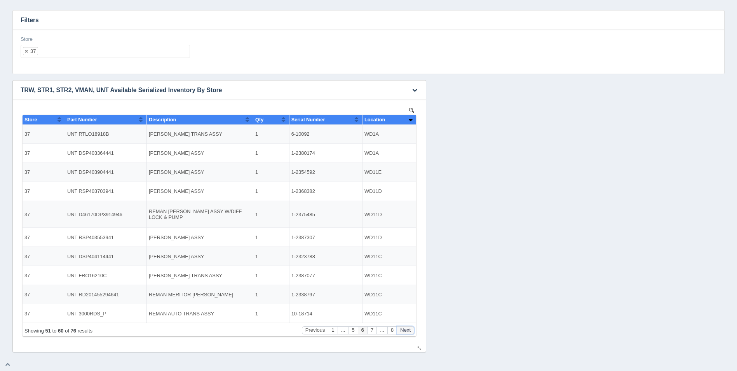
click at [406, 327] on button "Next" at bounding box center [405, 330] width 17 height 8
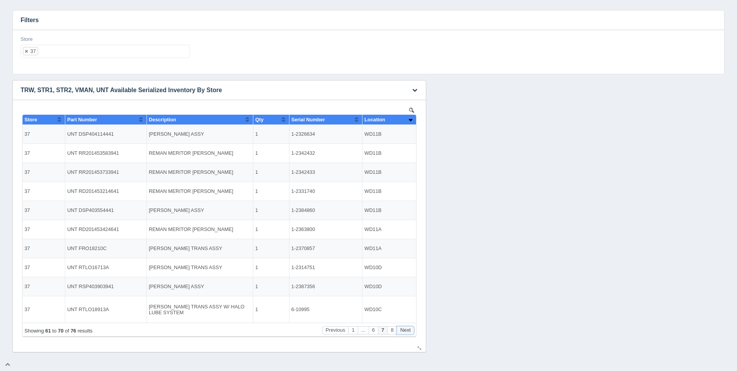
click at [406, 327] on button "Next" at bounding box center [405, 330] width 17 height 8
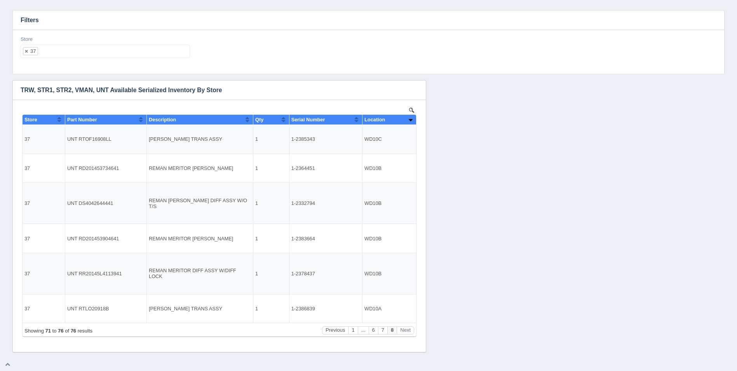
click at [107, 54] on ul "37" at bounding box center [105, 51] width 169 height 13
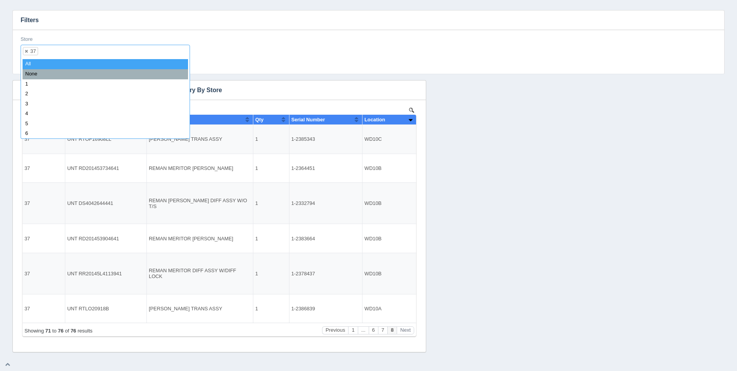
select select
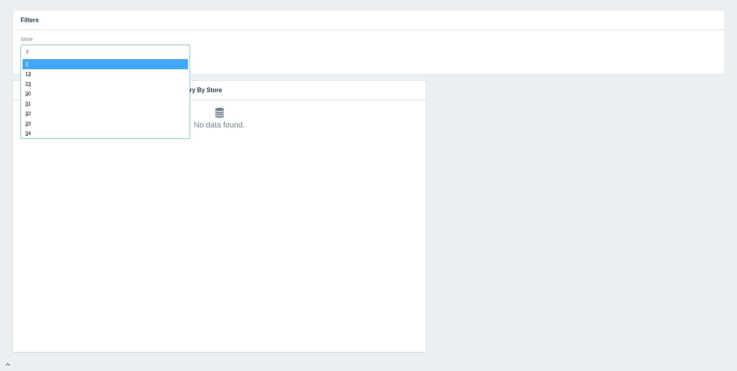
type input "38"
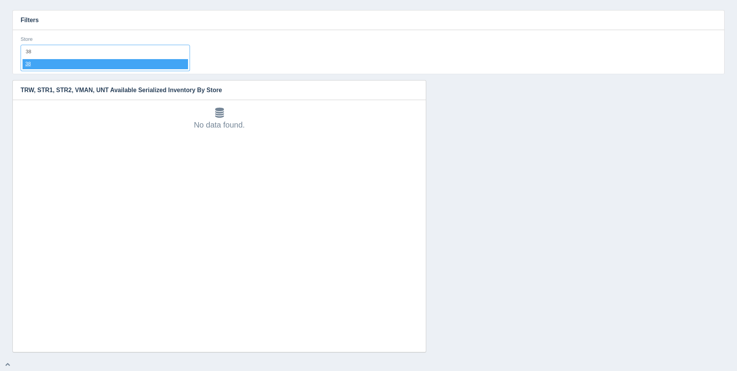
select select "38"
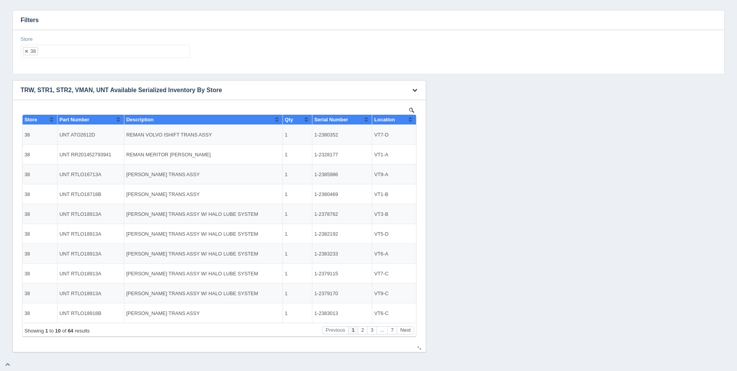
click at [410, 117] on button "Sort column ascending" at bounding box center [410, 119] width 5 height 9
click at [410, 117] on button "Sort column descending" at bounding box center [410, 119] width 5 height 9
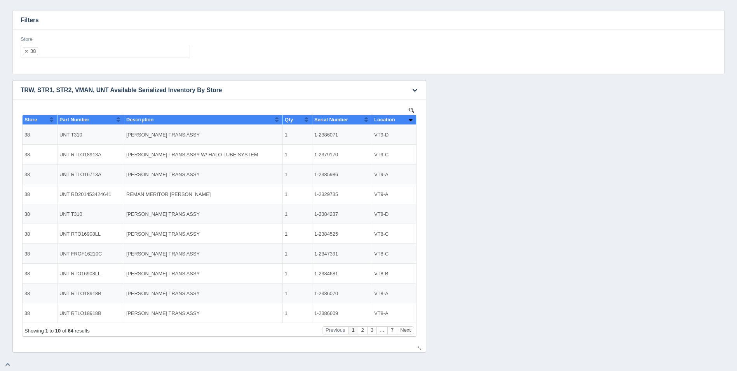
click at [410, 117] on button "Sort column ascending" at bounding box center [410, 119] width 5 height 9
click at [408, 328] on button "Next" at bounding box center [405, 330] width 17 height 8
click at [408, 329] on button "Next" at bounding box center [405, 330] width 17 height 8
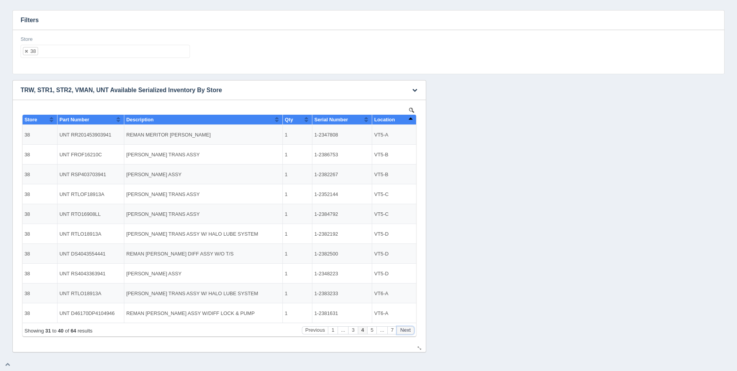
click at [408, 326] on button "Next" at bounding box center [405, 330] width 17 height 8
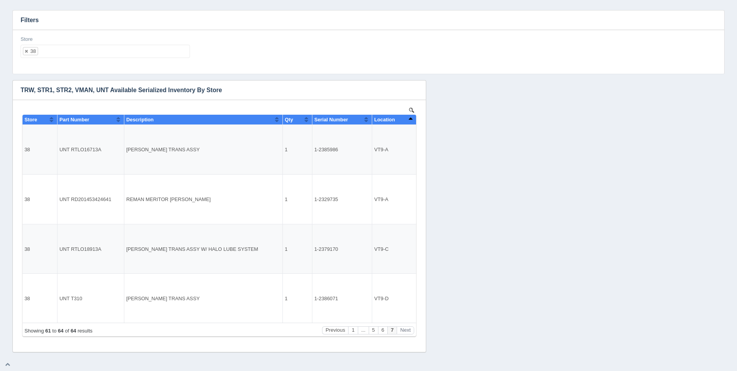
click at [78, 54] on ul "38" at bounding box center [105, 51] width 169 height 13
select select
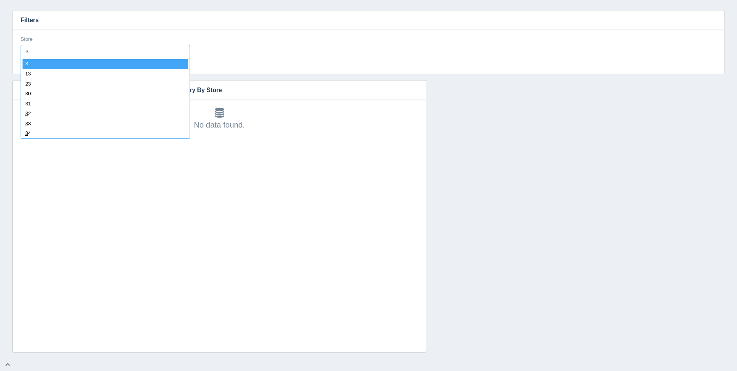
type input "39"
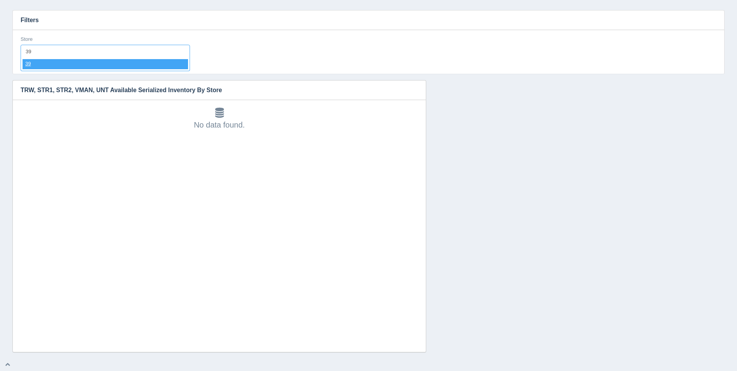
select select "39"
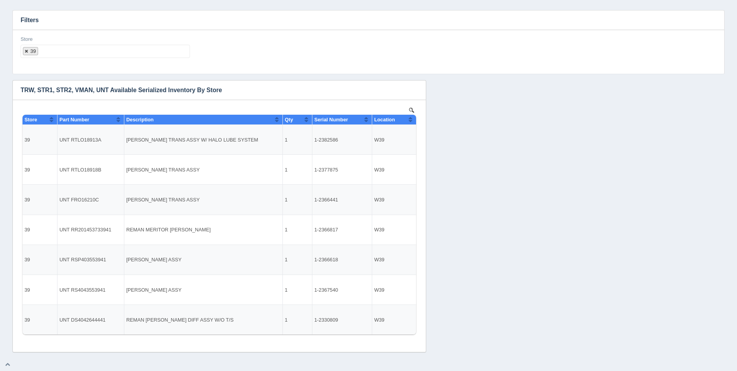
select select
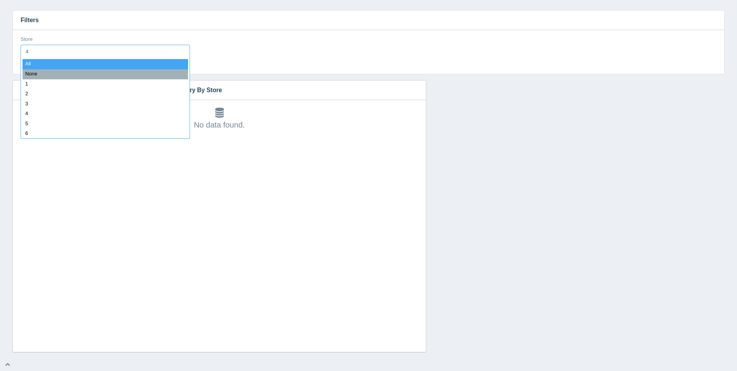
type input "40"
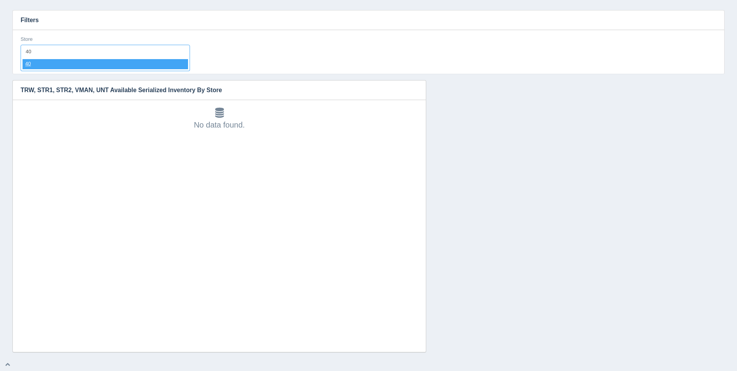
select select "40"
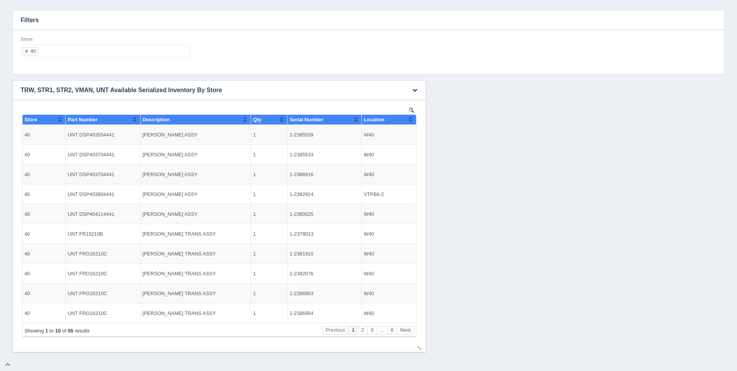
click at [410, 120] on button "Sort column ascending" at bounding box center [410, 119] width 5 height 9
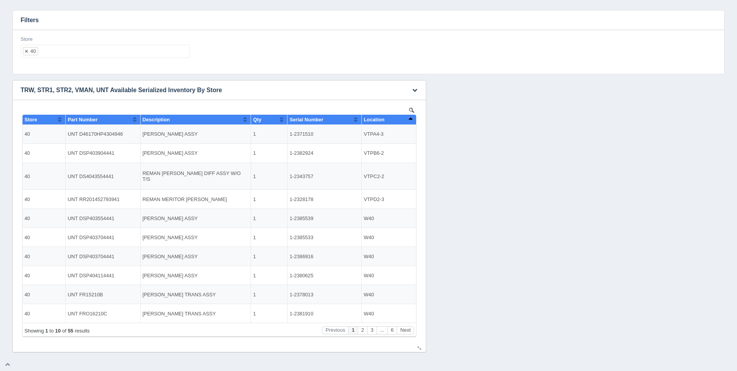
click at [410, 120] on button "Sort column descending" at bounding box center [410, 119] width 5 height 9
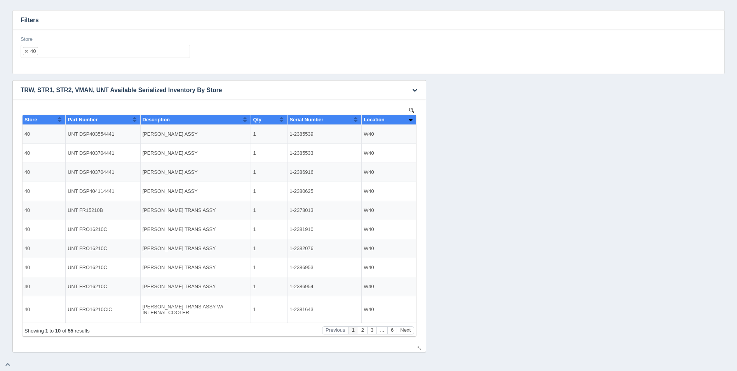
click at [410, 120] on button "Sort column ascending" at bounding box center [410, 119] width 5 height 9
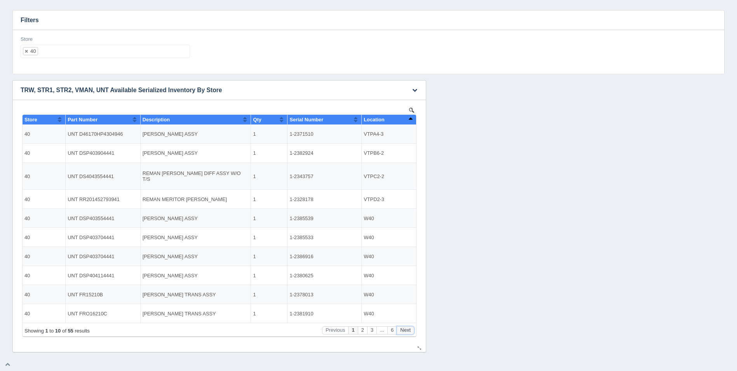
click at [405, 332] on button "Next" at bounding box center [405, 330] width 17 height 8
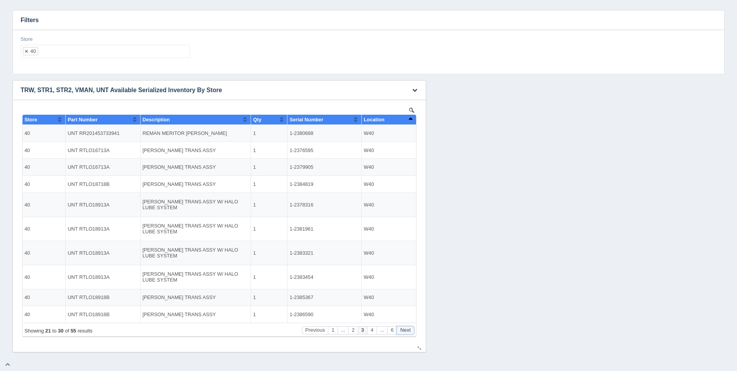
click at [405, 332] on button "Next" at bounding box center [405, 330] width 17 height 8
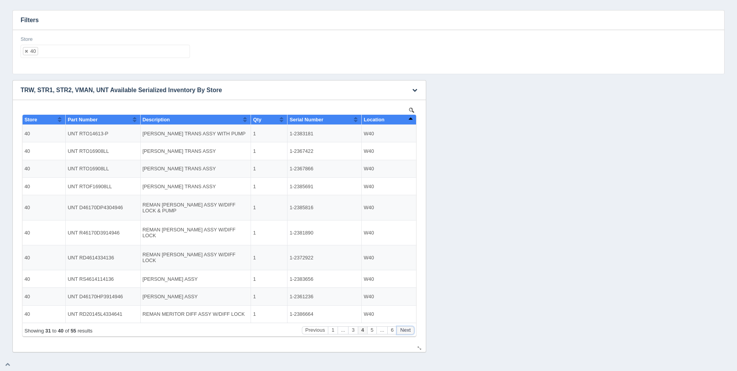
click at [405, 332] on button "Next" at bounding box center [405, 330] width 17 height 8
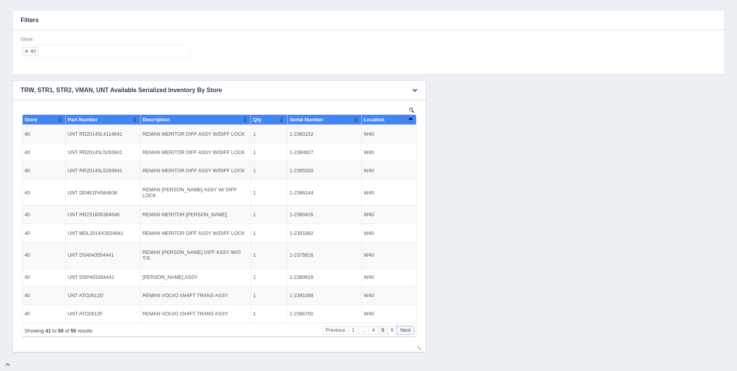
click at [405, 332] on button "Next" at bounding box center [405, 330] width 17 height 8
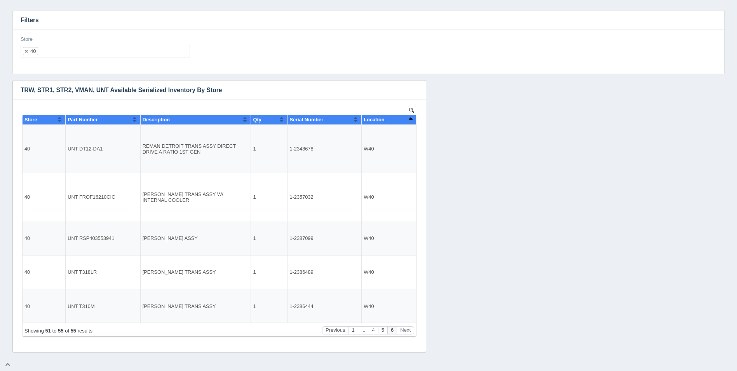
click at [66, 51] on ul "40" at bounding box center [105, 51] width 169 height 13
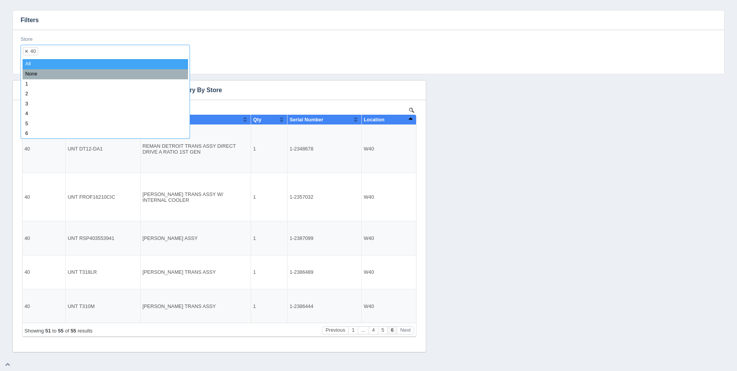
select select
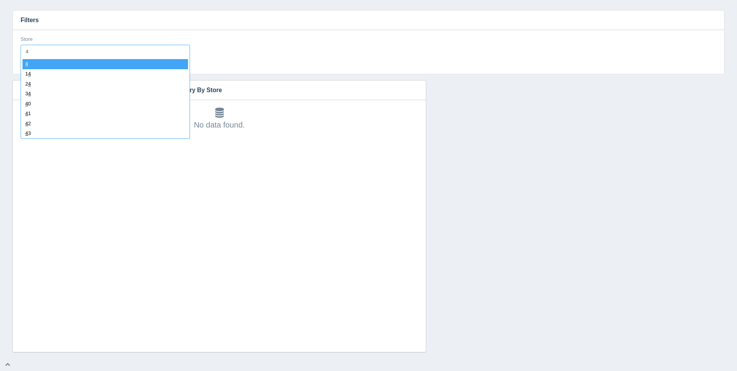
type input "41"
select select "41"
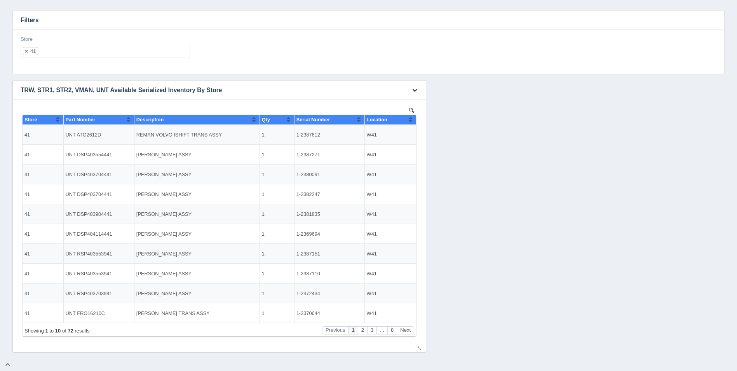
click at [413, 121] on th "Location" at bounding box center [390, 120] width 52 height 10
click at [406, 327] on button "Next" at bounding box center [405, 330] width 17 height 8
click at [407, 327] on button "Next" at bounding box center [405, 330] width 17 height 8
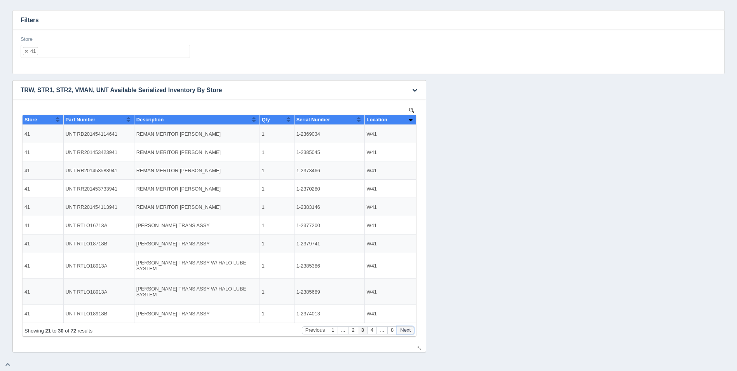
click at [407, 327] on button "Next" at bounding box center [405, 330] width 17 height 8
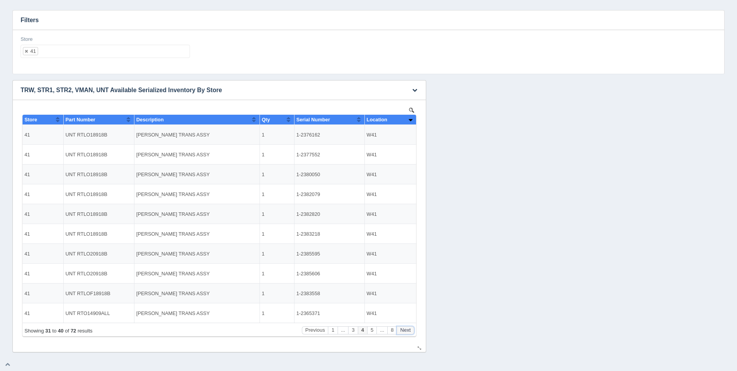
click at [407, 327] on button "Next" at bounding box center [405, 330] width 17 height 8
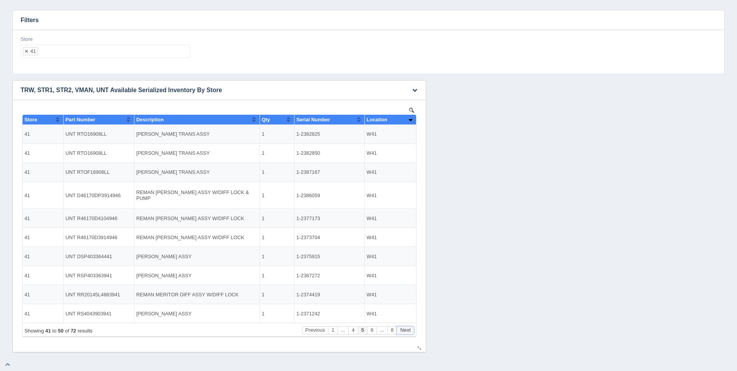
click at [407, 327] on button "Next" at bounding box center [405, 330] width 17 height 8
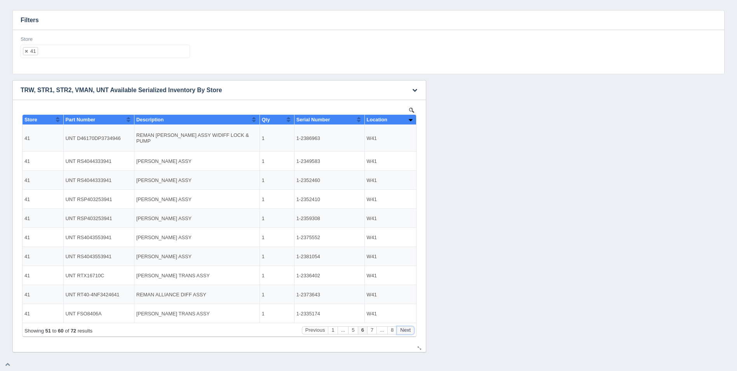
click at [407, 327] on button "Next" at bounding box center [405, 330] width 17 height 8
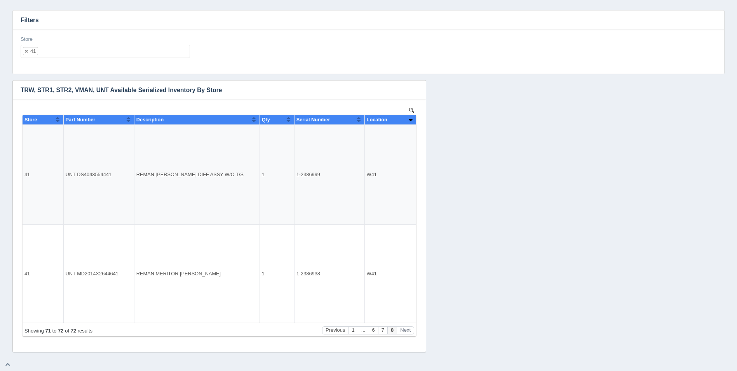
click at [106, 51] on ul "41" at bounding box center [105, 51] width 169 height 13
select select
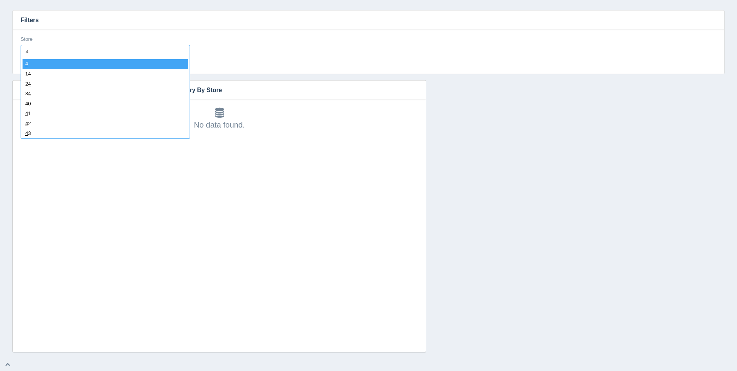
type input "42"
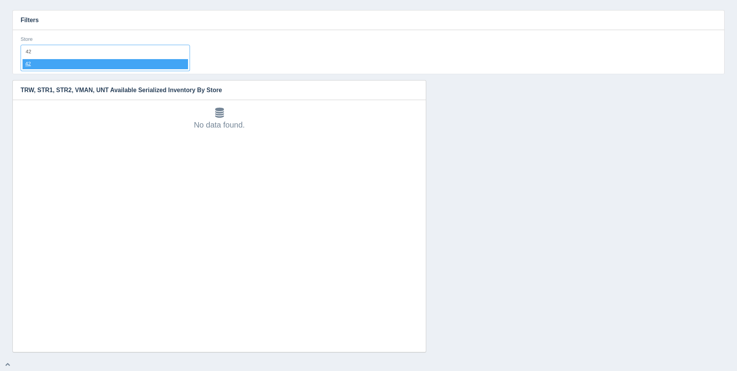
select select "42"
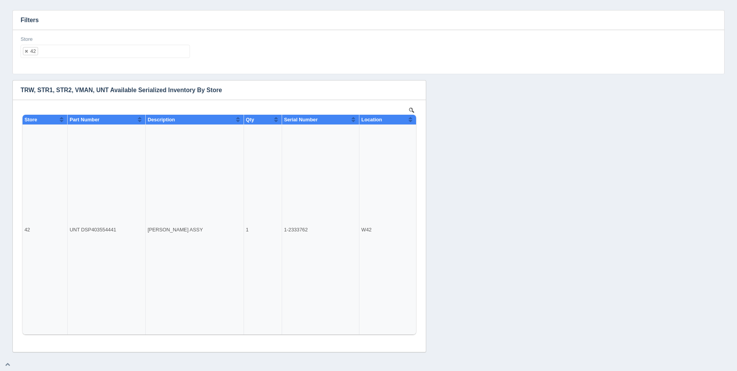
click at [104, 50] on input "text" at bounding box center [113, 51] width 151 height 12
select select
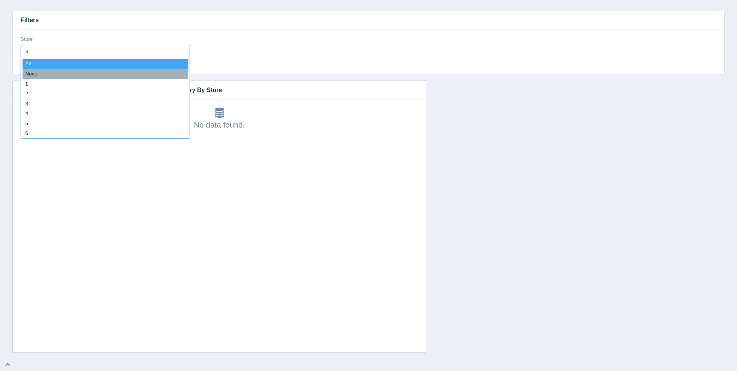
type input "43"
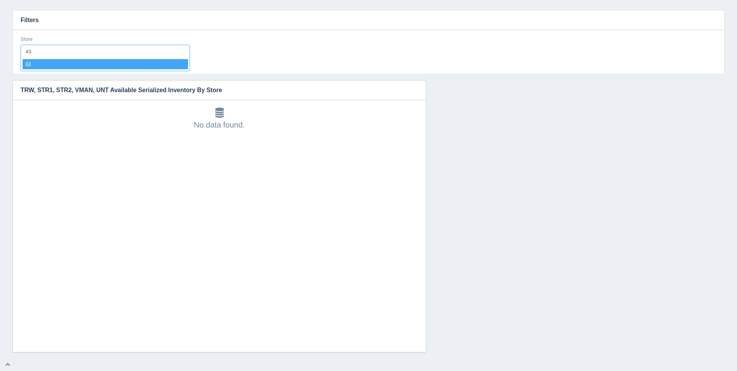
select select "43"
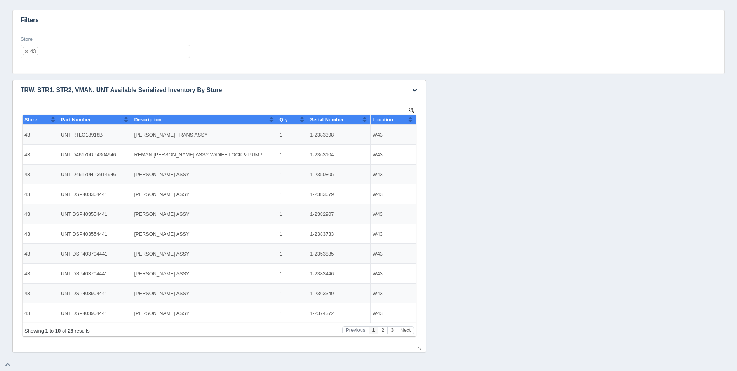
click at [412, 122] on button "Sort column ascending" at bounding box center [410, 119] width 5 height 9
click at [412, 122] on button "Sort column descending" at bounding box center [410, 119] width 5 height 9
click at [408, 327] on button "Next" at bounding box center [405, 330] width 17 height 8
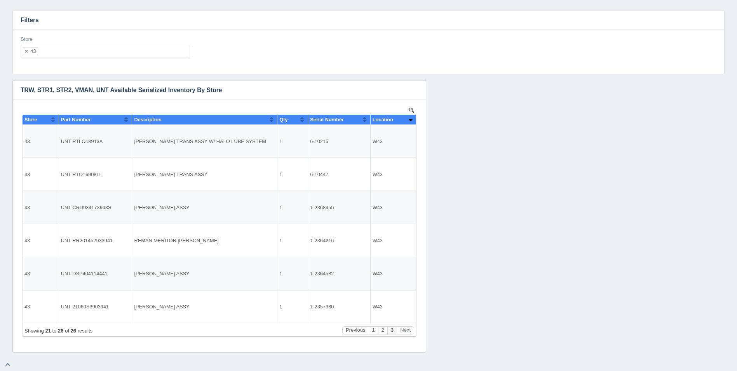
click at [115, 49] on ul "43" at bounding box center [105, 51] width 169 height 13
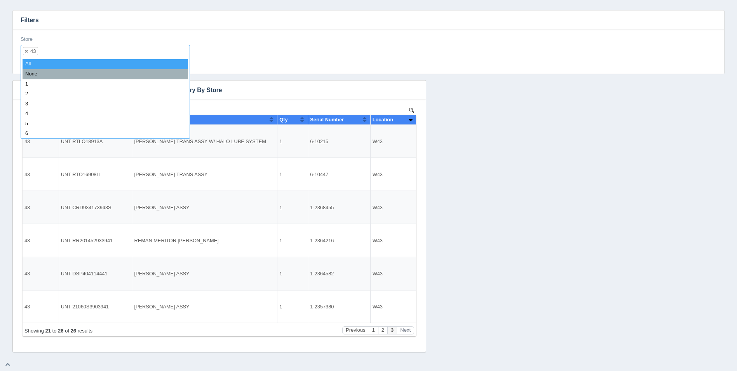
select select
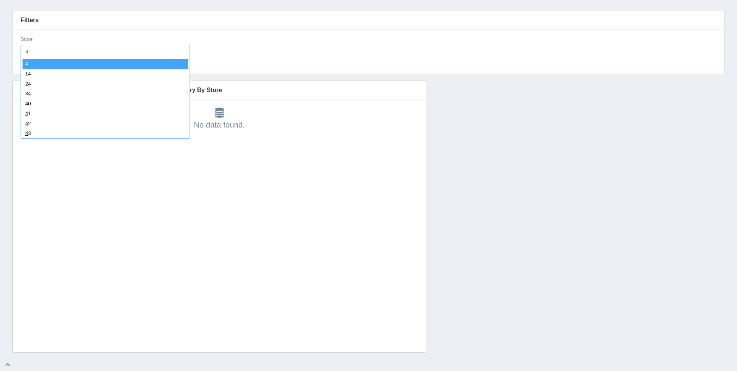
type input "44"
select select "44"
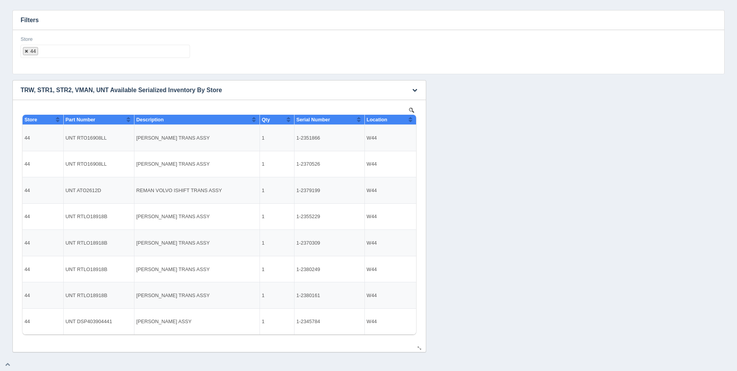
select select
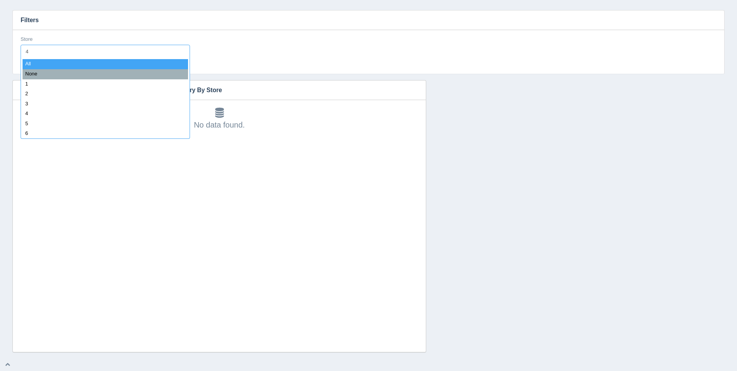
type input "45"
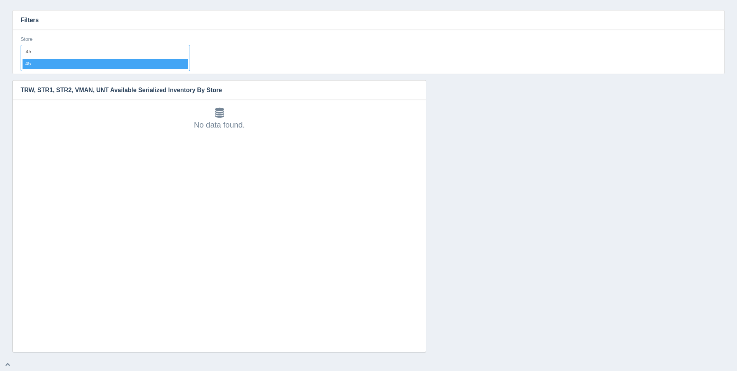
select select "45"
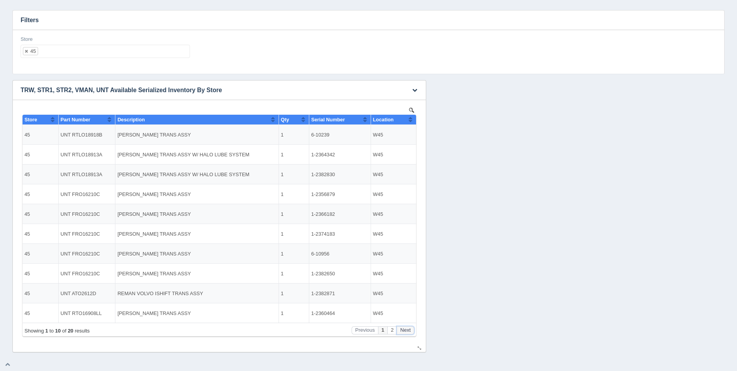
click at [406, 330] on button "Next" at bounding box center [405, 330] width 17 height 8
click at [76, 53] on ul "45" at bounding box center [105, 51] width 169 height 13
select select
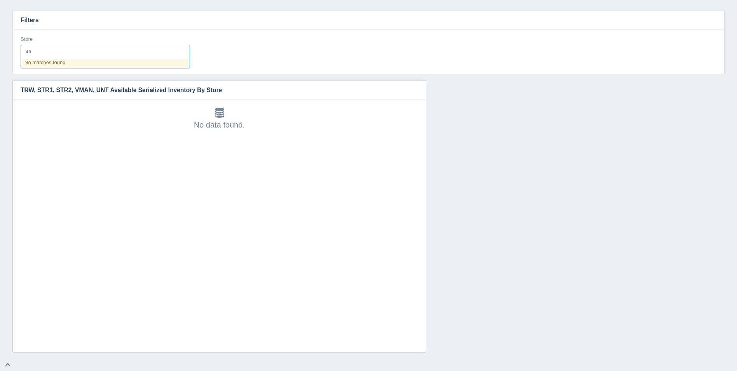
type input "4"
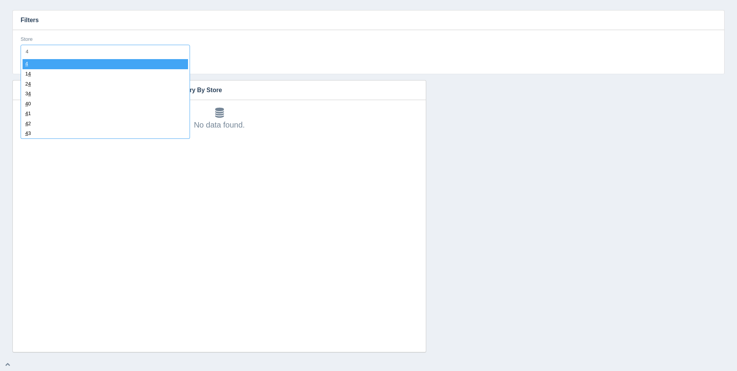
type input "47"
select select "47"
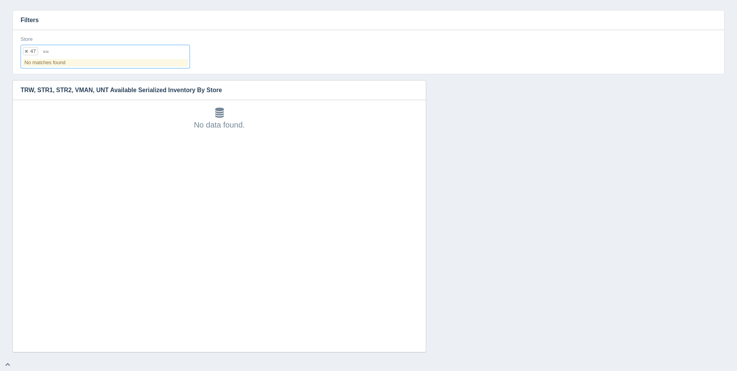
type input "="
select select
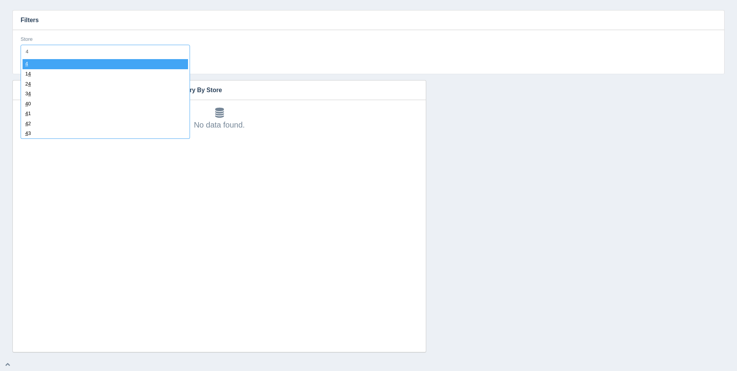
type input "48"
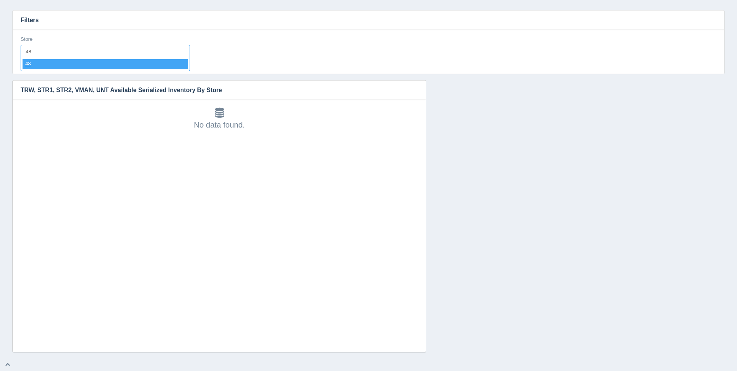
select select "48"
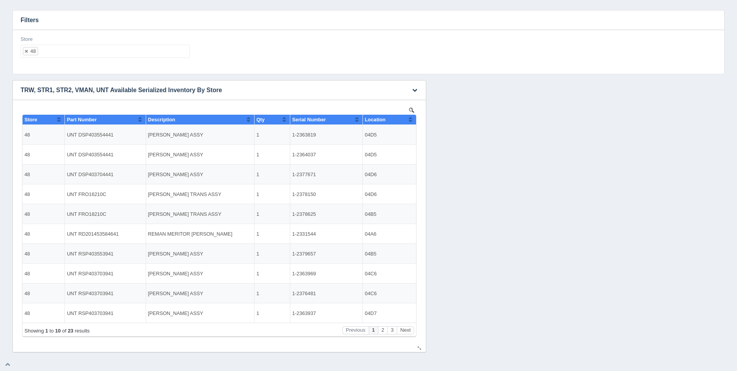
click at [409, 118] on button "Sort column ascending" at bounding box center [410, 119] width 5 height 9
click at [409, 118] on button "Sort column descending" at bounding box center [410, 119] width 5 height 9
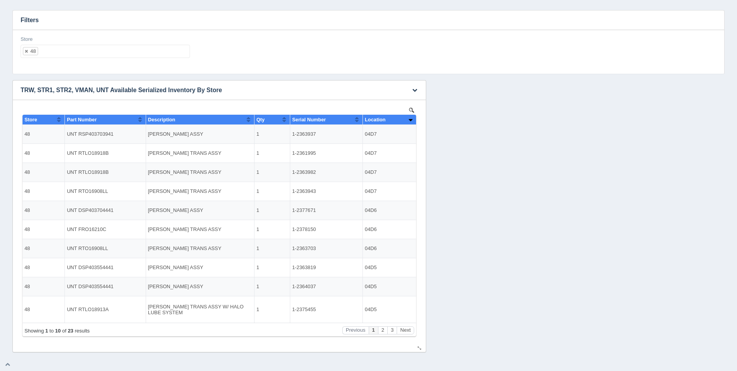
click at [409, 119] on button "Sort column ascending" at bounding box center [410, 119] width 5 height 9
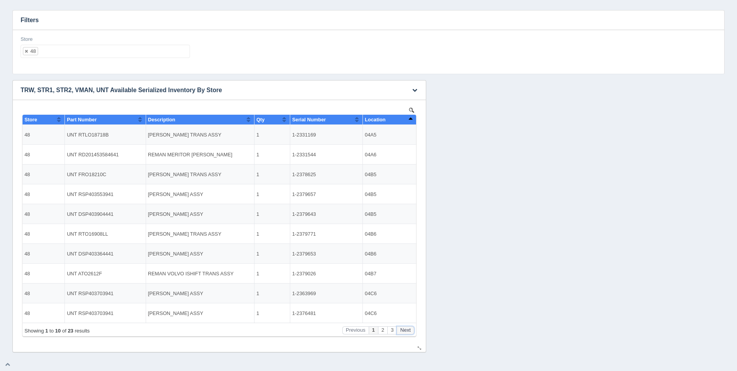
click at [407, 330] on button "Next" at bounding box center [405, 330] width 17 height 8
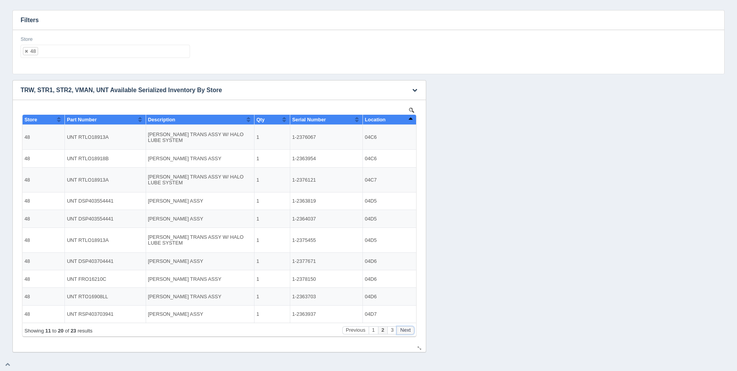
click at [407, 330] on button "Next" at bounding box center [405, 330] width 17 height 8
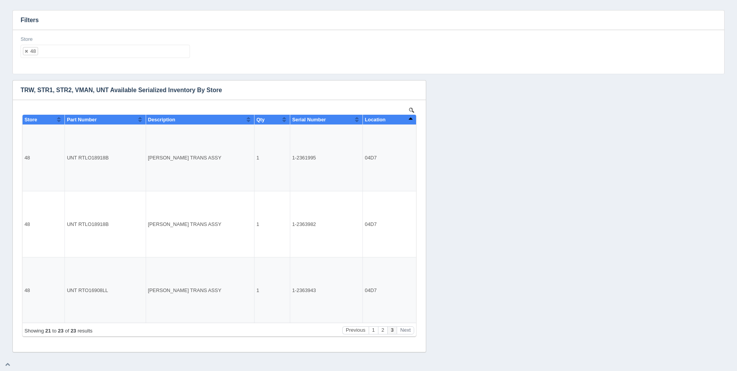
click at [110, 51] on ul "48" at bounding box center [105, 51] width 169 height 13
select select
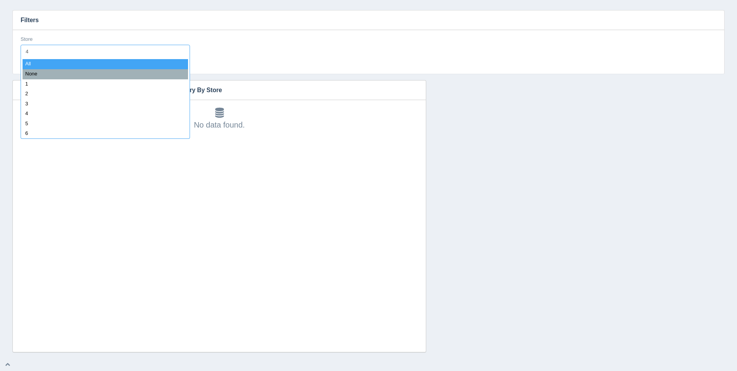
type input "49"
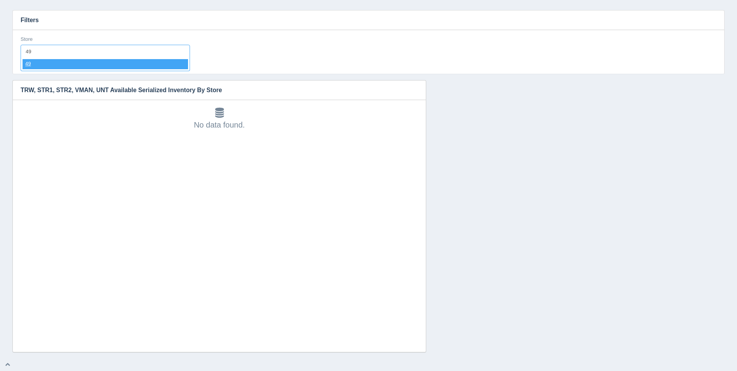
select select "49"
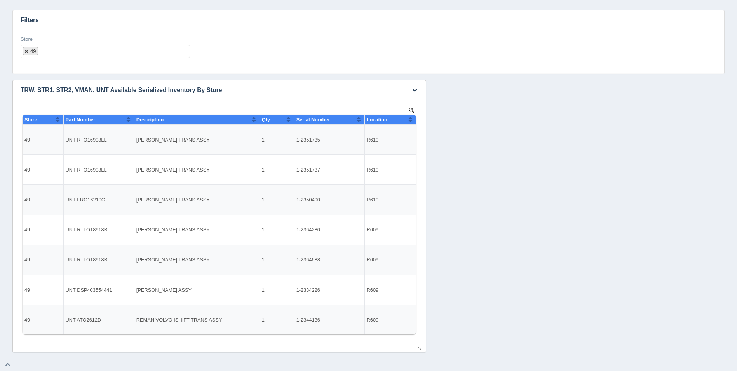
select select
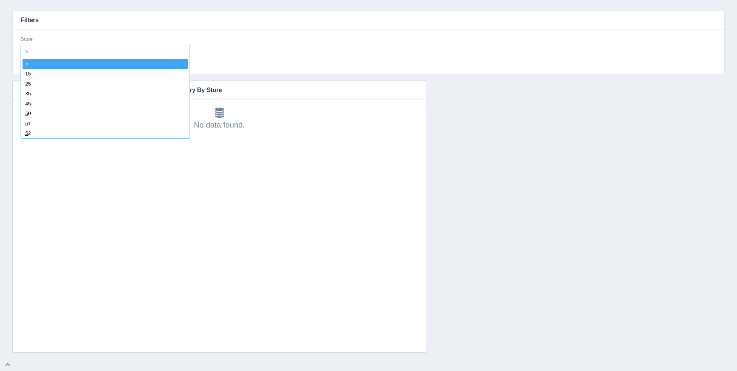
type input "50"
select select "50"
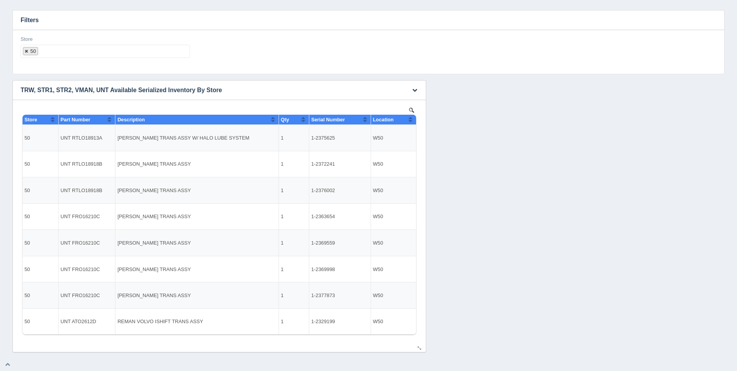
select select
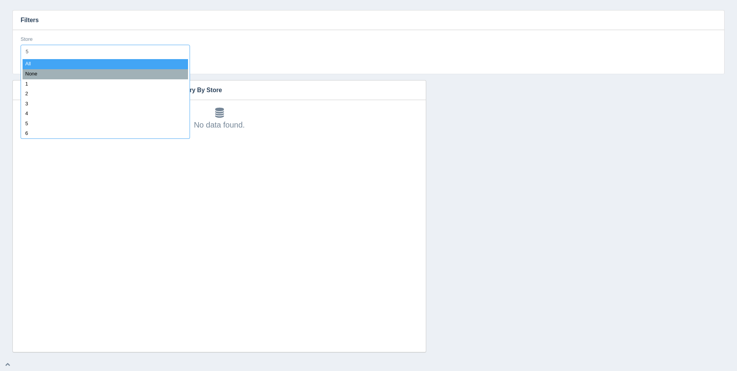
type input "51"
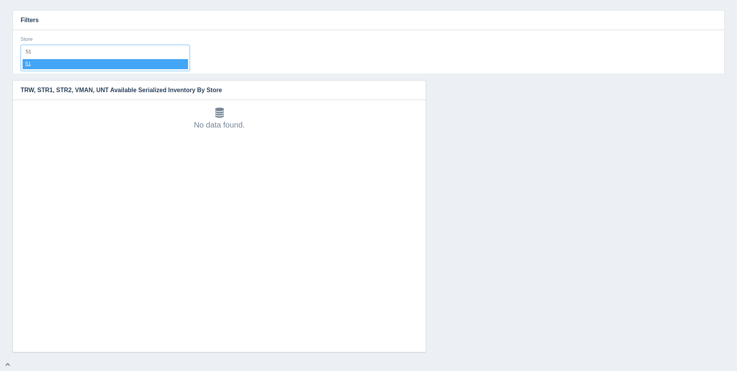
select select "51"
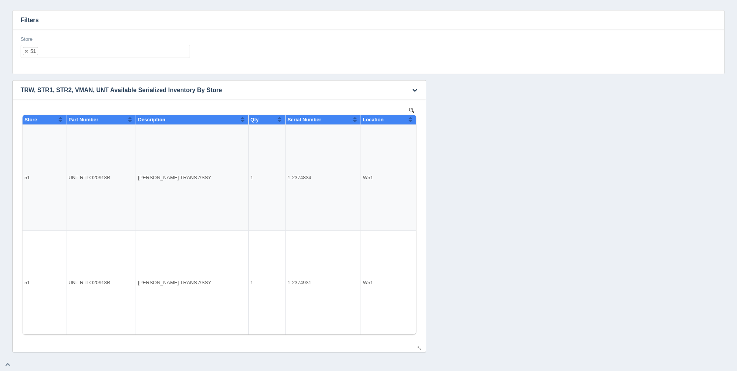
select select
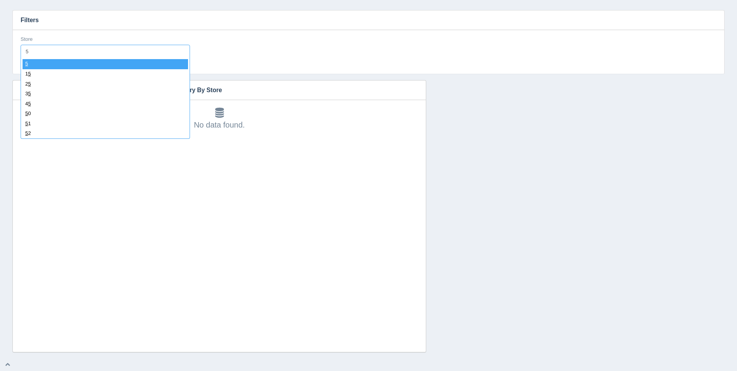
type input "52"
select select "52"
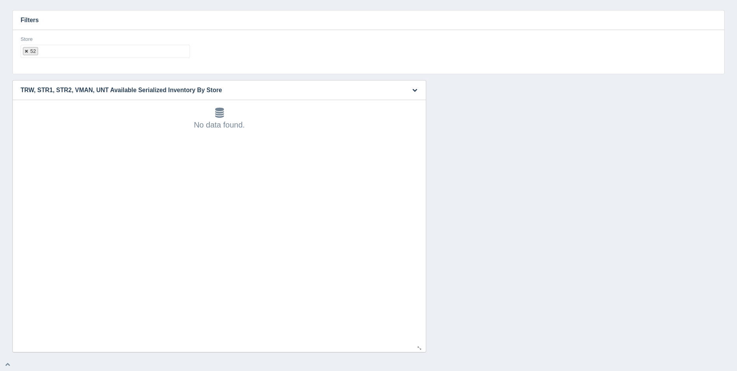
select select
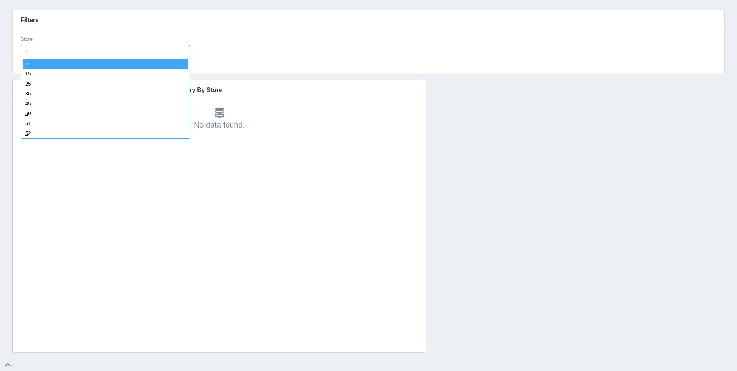
type input "53"
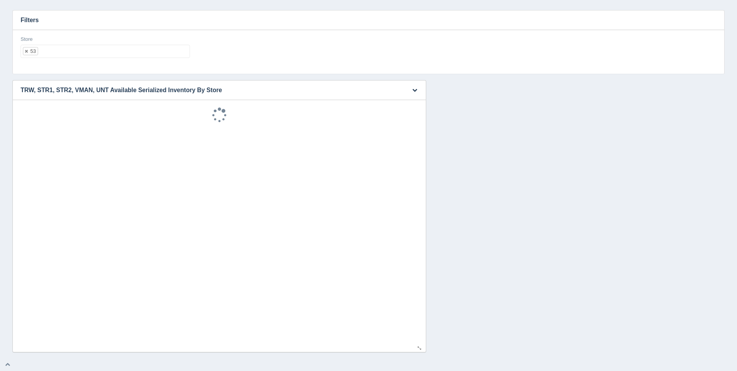
select select "53"
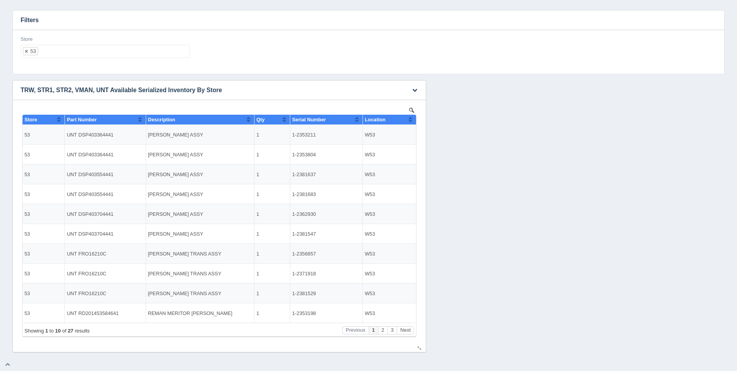
click at [409, 119] on button "Sort column ascending" at bounding box center [410, 119] width 5 height 9
click at [411, 118] on button "Sort column descending" at bounding box center [410, 119] width 5 height 9
click at [407, 327] on button "Next" at bounding box center [405, 330] width 17 height 8
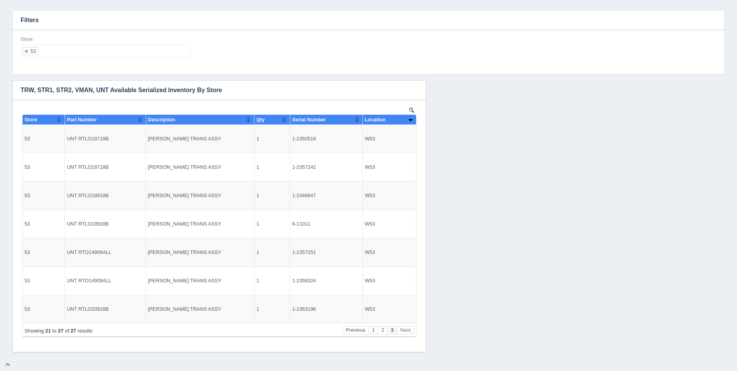
click at [104, 57] on ul "53" at bounding box center [105, 51] width 169 height 13
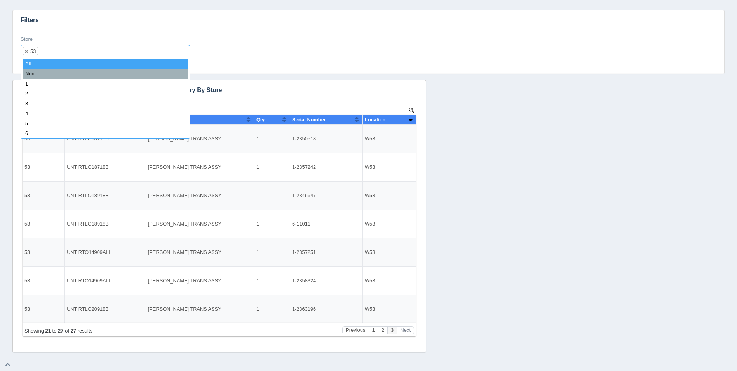
select select
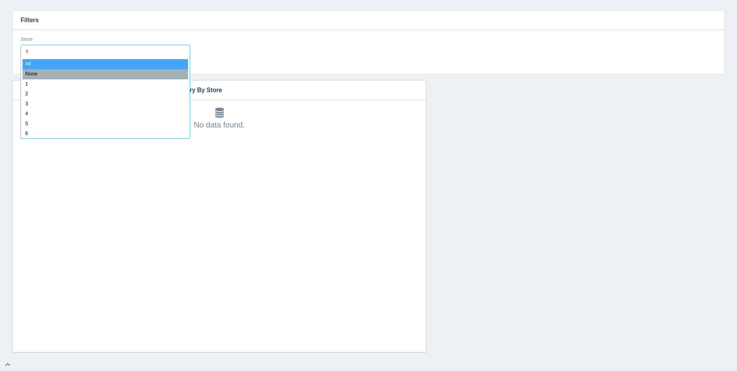
type input "54"
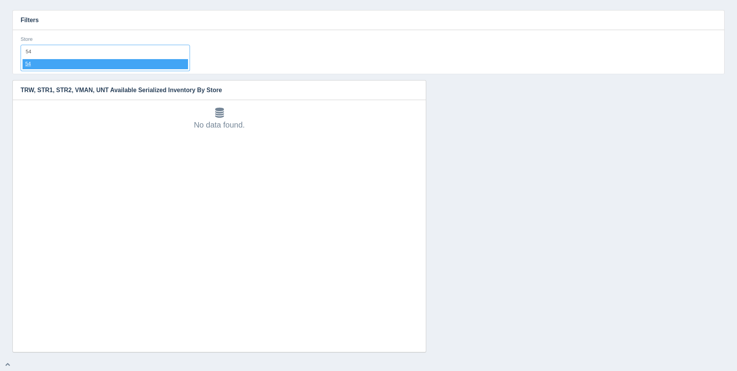
select select "54"
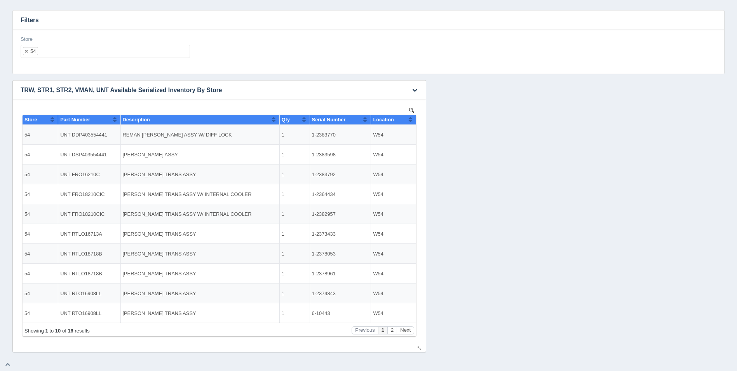
click at [412, 122] on button "Sort column ascending" at bounding box center [410, 119] width 5 height 9
click at [412, 122] on button "Sort column descending" at bounding box center [410, 119] width 5 height 9
click at [407, 327] on button "Next" at bounding box center [405, 330] width 17 height 8
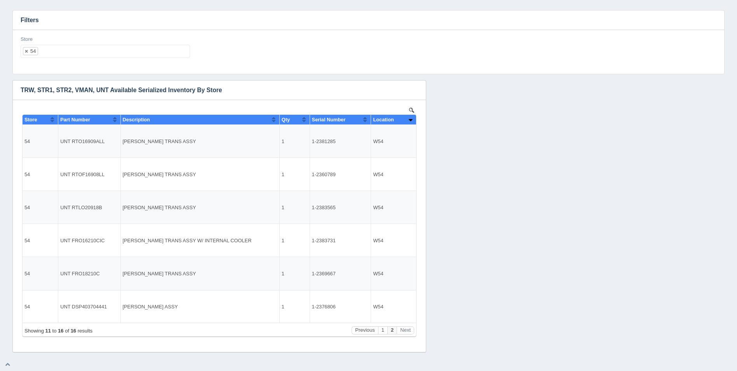
click at [104, 52] on ul "54" at bounding box center [105, 51] width 169 height 13
select select
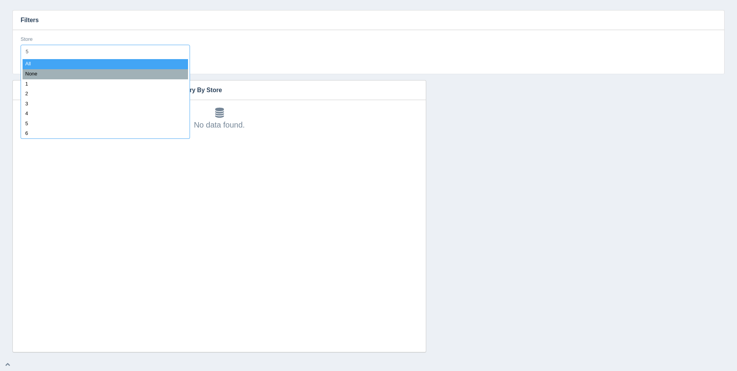
type input "55"
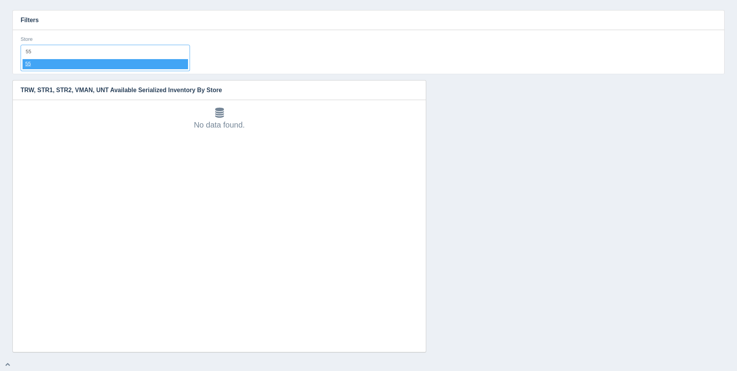
select select "55"
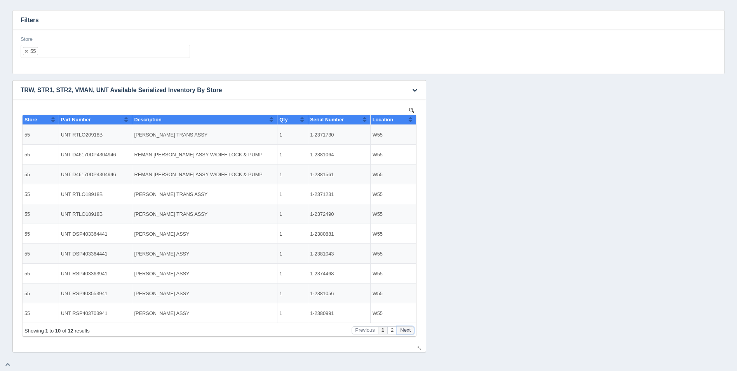
click at [407, 329] on button "Next" at bounding box center [405, 330] width 17 height 8
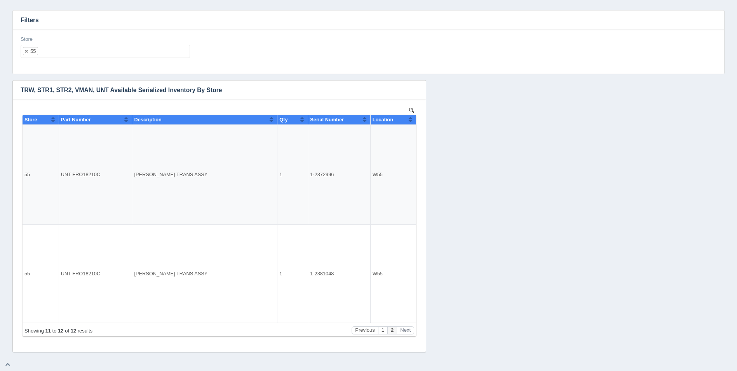
click at [107, 54] on ul "55" at bounding box center [105, 51] width 169 height 13
select select
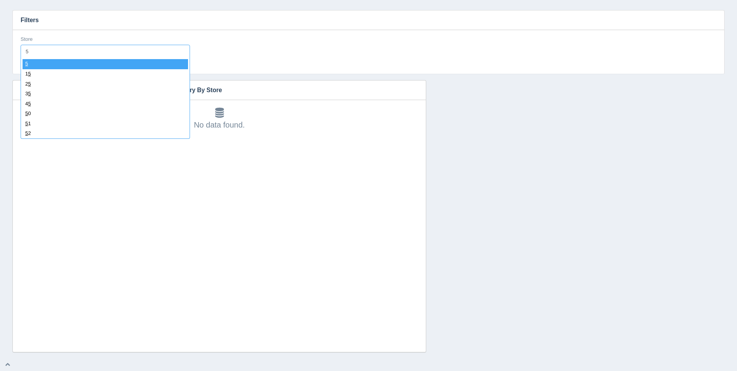
type input "56"
select select "56"
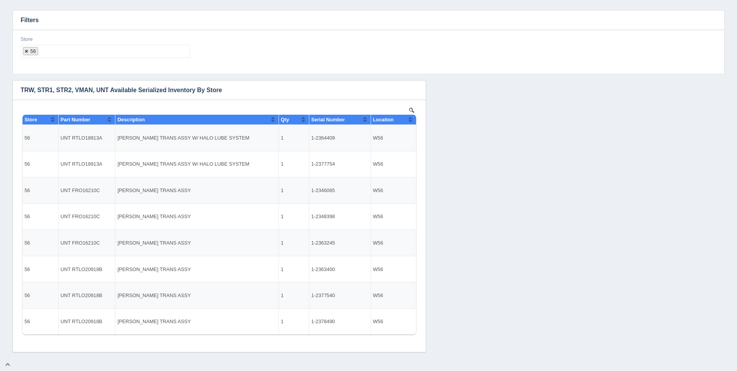
select select
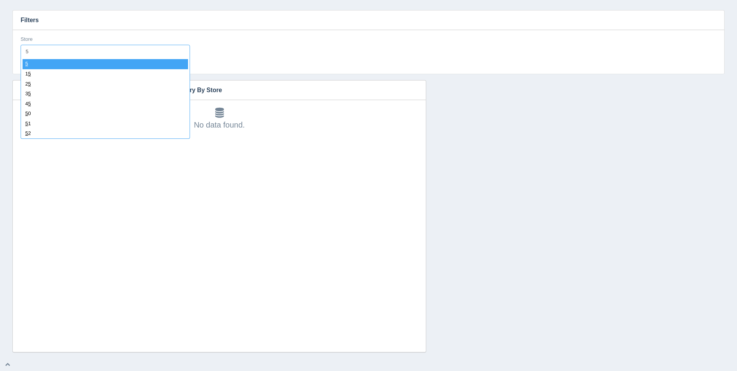
type input "57"
select select "57"
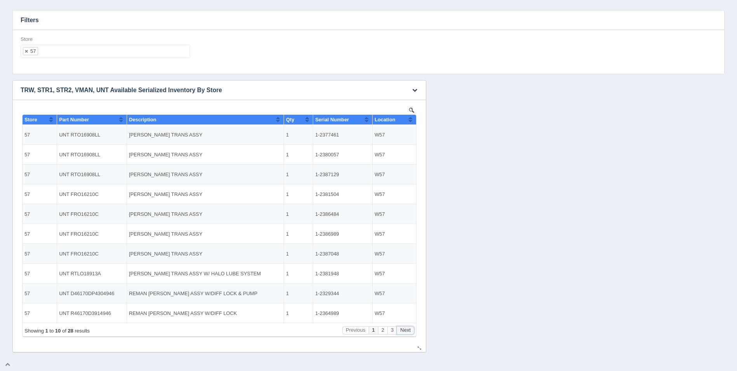
click at [409, 328] on button "Next" at bounding box center [405, 330] width 17 height 8
click at [408, 328] on button "Next" at bounding box center [405, 330] width 17 height 8
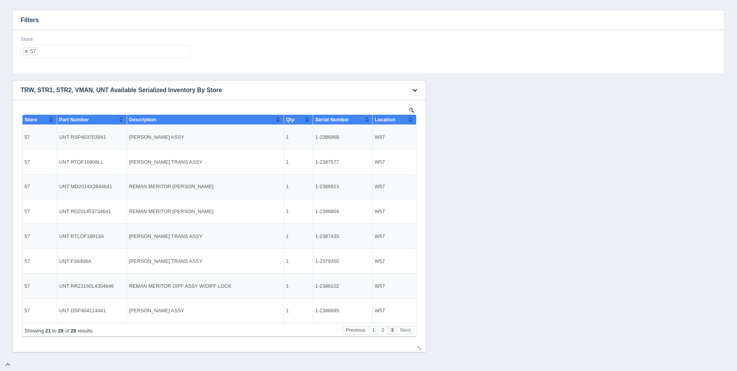
click at [409, 122] on button "Sort column ascending" at bounding box center [410, 119] width 5 height 9
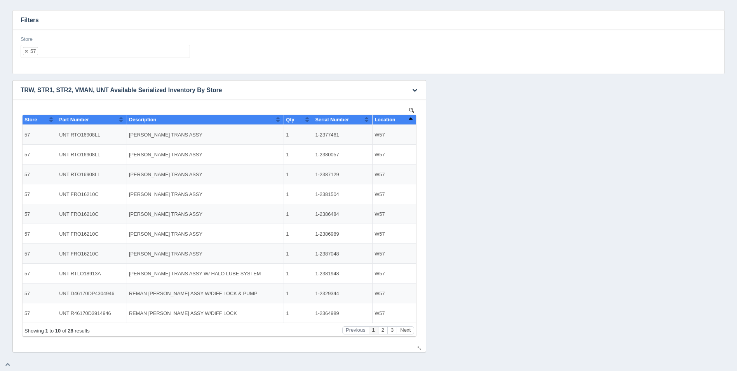
click at [410, 121] on button "Sort column descending" at bounding box center [410, 119] width 5 height 9
click at [69, 52] on ul "57" at bounding box center [105, 51] width 169 height 13
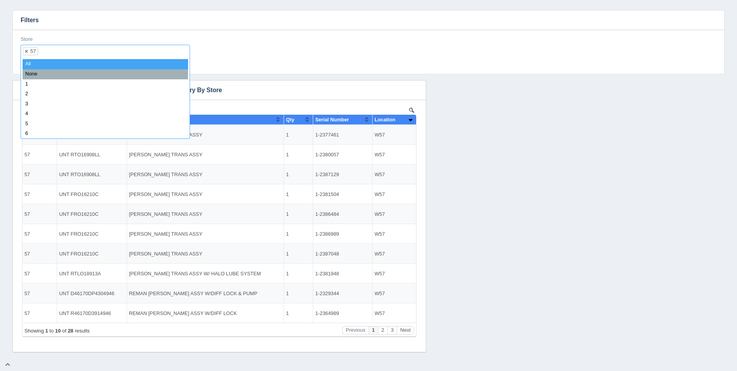
select select
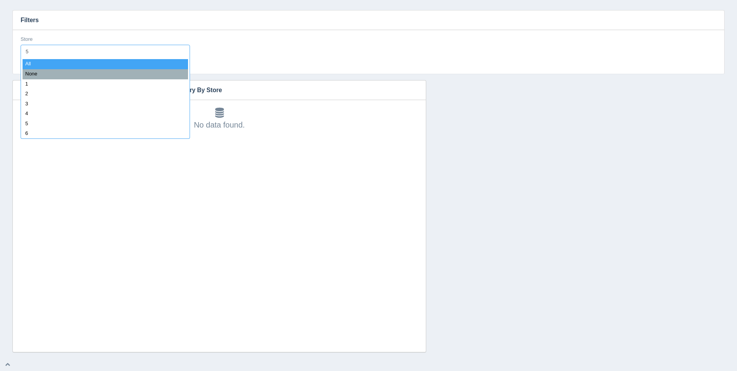
type input "58"
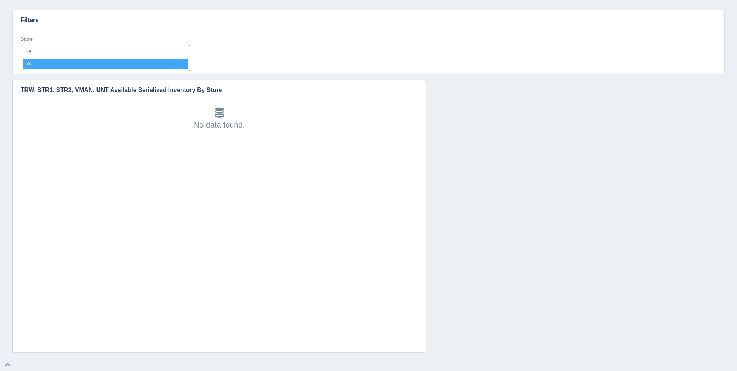
select select "58"
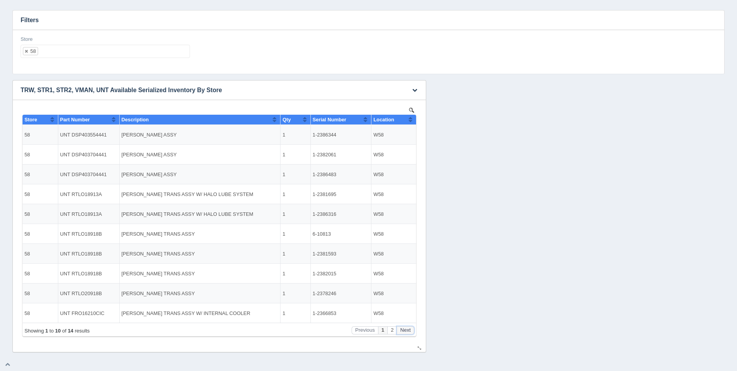
click at [405, 327] on button "Next" at bounding box center [405, 330] width 17 height 8
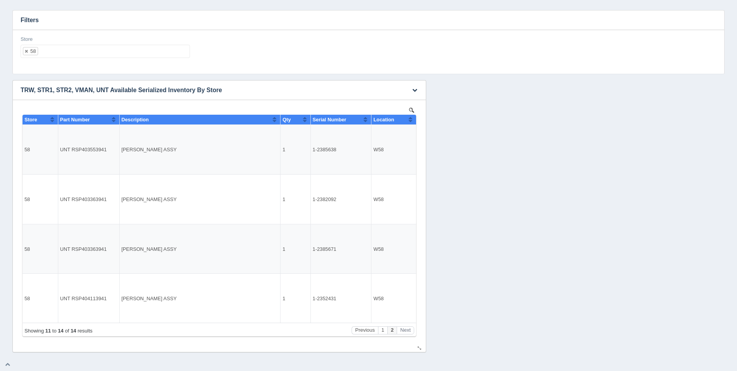
click at [409, 120] on button "Sort column ascending" at bounding box center [410, 119] width 5 height 9
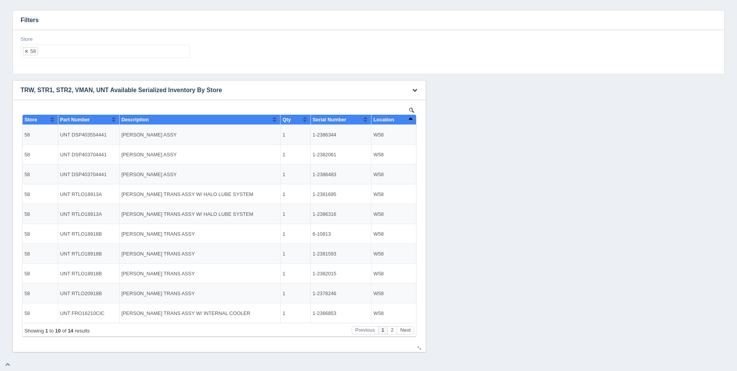
click at [410, 120] on button "Sort column descending" at bounding box center [410, 119] width 5 height 9
click at [106, 56] on ul "58" at bounding box center [105, 51] width 169 height 13
select select
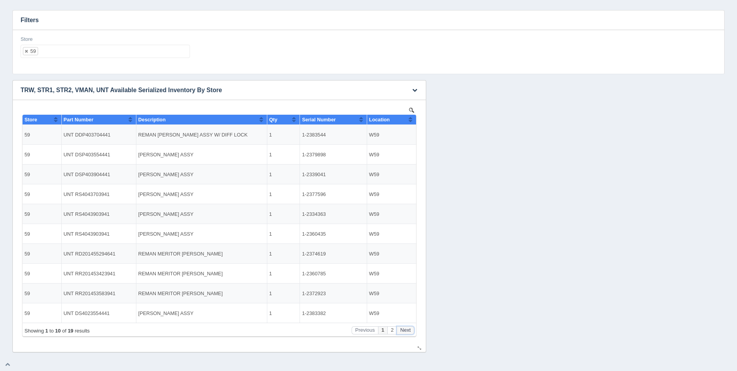
click at [409, 328] on button "Next" at bounding box center [405, 330] width 17 height 8
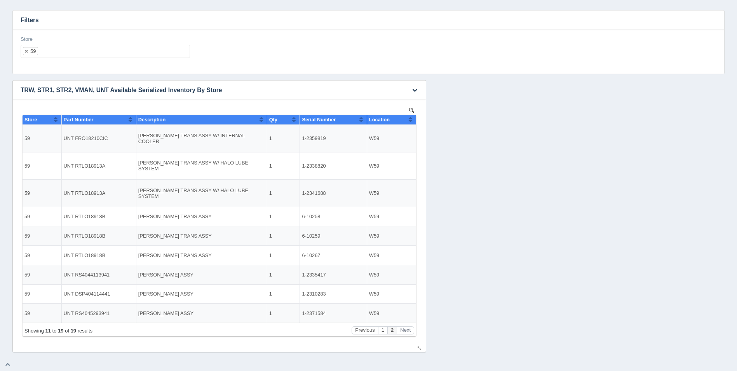
click at [412, 115] on button "Sort column ascending" at bounding box center [410, 119] width 5 height 9
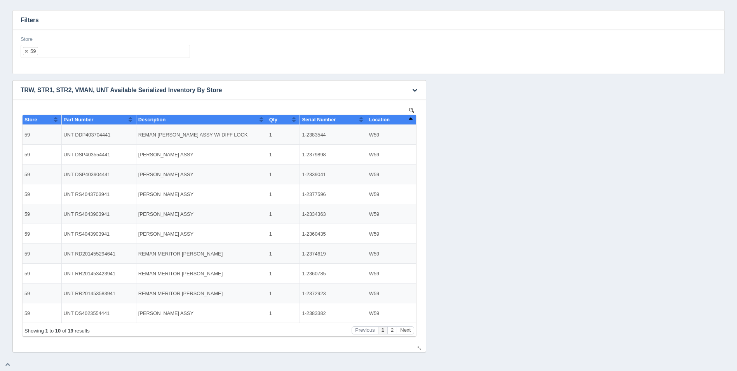
click at [412, 115] on button "Sort column descending" at bounding box center [410, 119] width 5 height 9
click at [412, 115] on button "Sort column ascending" at bounding box center [410, 119] width 5 height 9
click at [120, 52] on ul "59" at bounding box center [105, 51] width 169 height 13
drag, startPoint x: 326, startPoint y: 273, endPoint x: 303, endPoint y: 273, distance: 22.9
click at [303, 273] on td "1-2345656" at bounding box center [333, 273] width 67 height 20
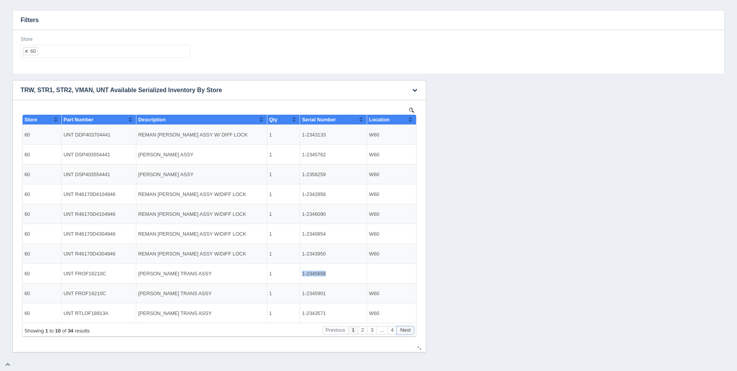
click at [408, 327] on button "Next" at bounding box center [405, 330] width 17 height 8
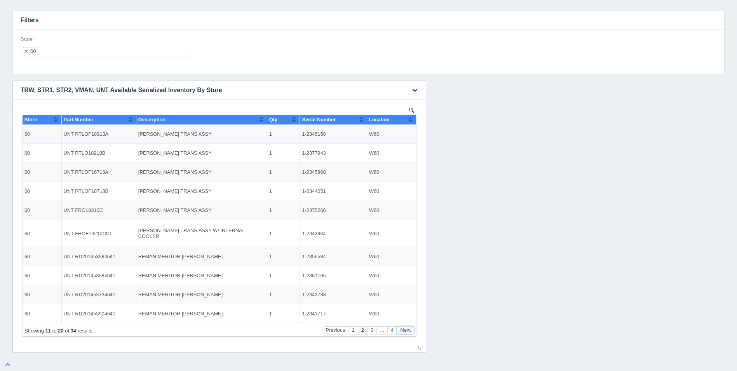
click at [407, 328] on button "Next" at bounding box center [405, 330] width 17 height 8
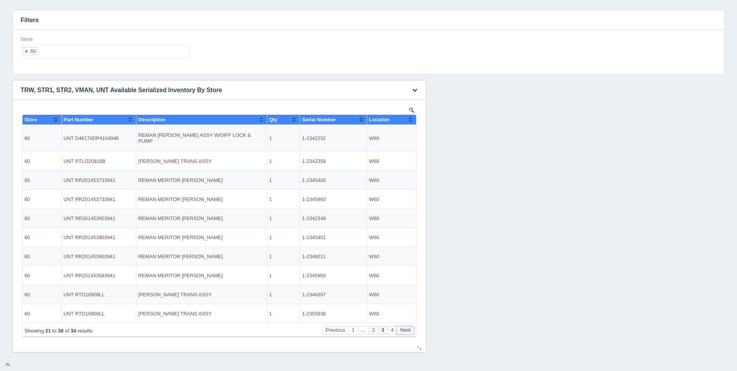
click at [407, 328] on button "Next" at bounding box center [405, 330] width 17 height 8
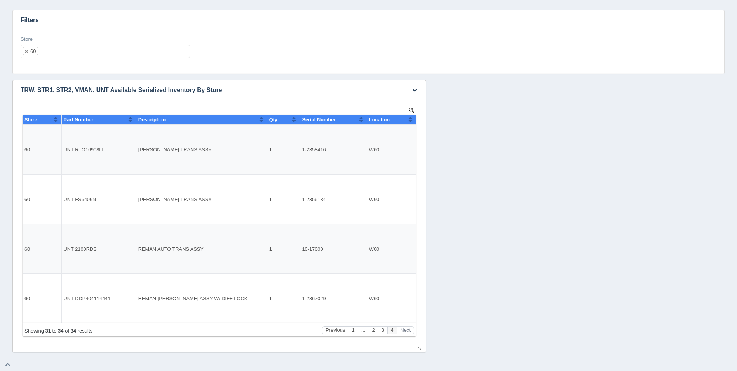
click at [409, 122] on button "Sort column ascending" at bounding box center [410, 119] width 5 height 9
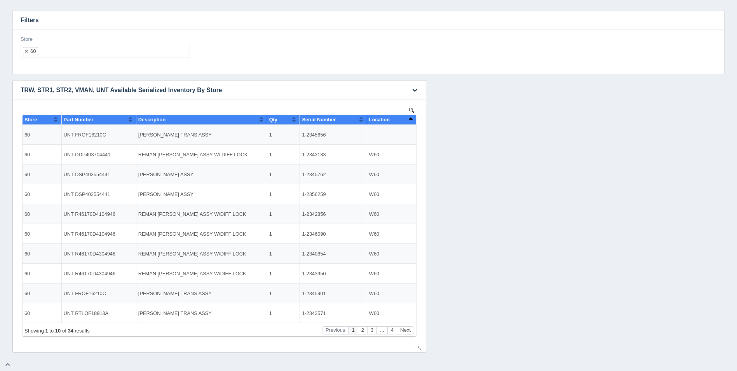
click at [409, 121] on button "Sort column descending" at bounding box center [410, 119] width 5 height 9
click at [409, 121] on button "Sort column ascending" at bounding box center [410, 119] width 5 height 9
click at [471, 179] on div "Download CSV View all results TRW, STR1, STR2, VMAN, UNT Available Serialized I…" at bounding box center [368, 216] width 716 height 272
click at [110, 48] on ul "60" at bounding box center [105, 51] width 169 height 13
click at [411, 120] on button "Sort column ascending" at bounding box center [410, 119] width 5 height 9
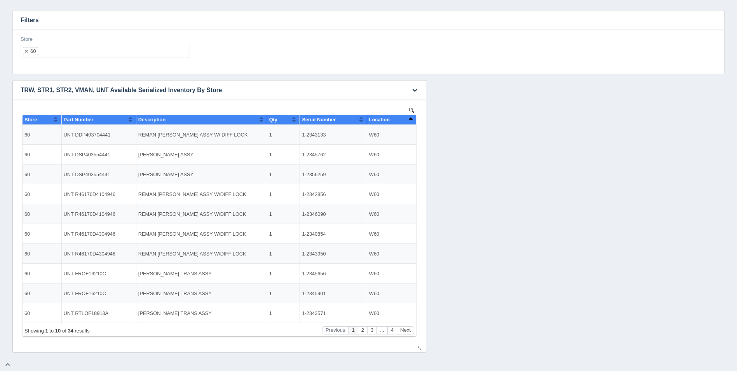
click at [411, 120] on button "Sort column descending" at bounding box center [410, 119] width 5 height 9
click at [75, 48] on ul "60" at bounding box center [105, 51] width 169 height 13
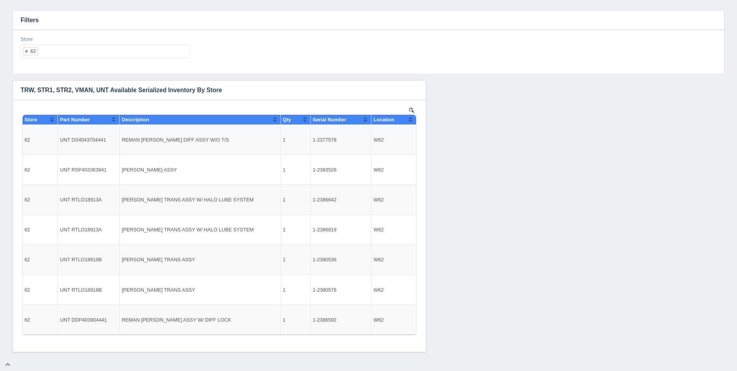
click at [127, 46] on ul "62" at bounding box center [105, 51] width 169 height 13
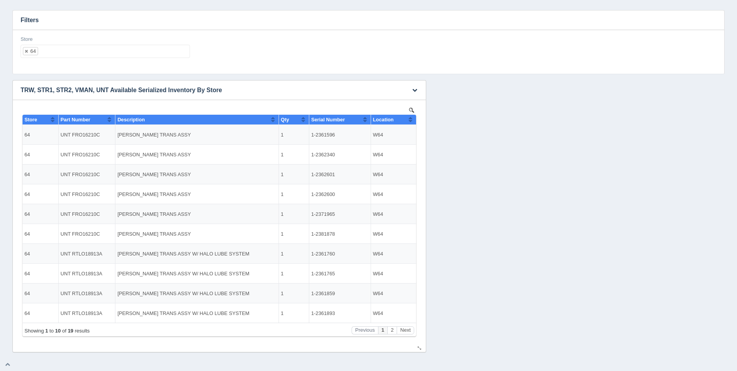
click at [409, 120] on button "Sort column ascending" at bounding box center [410, 119] width 5 height 9
click at [411, 120] on button "Sort column descending" at bounding box center [410, 119] width 5 height 9
click at [409, 329] on button "Next" at bounding box center [405, 330] width 17 height 8
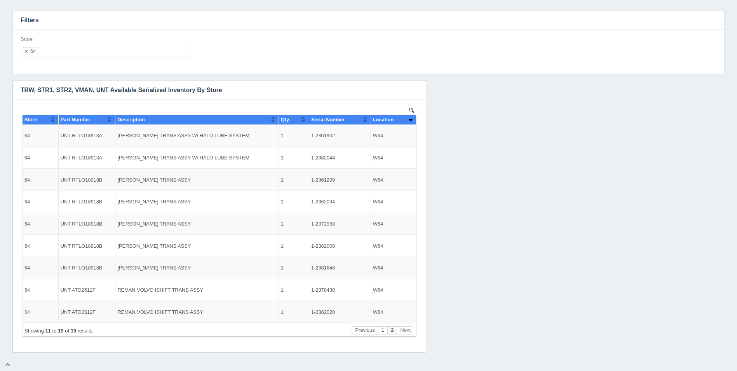
click at [118, 50] on ul "64" at bounding box center [105, 51] width 169 height 13
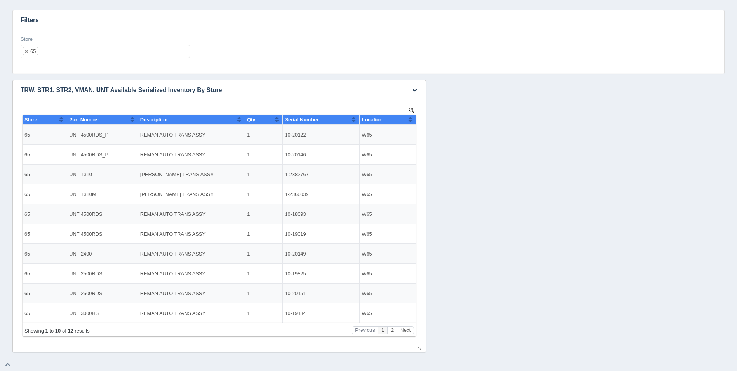
click at [409, 120] on button "Sort column ascending" at bounding box center [410, 119] width 5 height 9
drag, startPoint x: 409, startPoint y: 120, endPoint x: 451, endPoint y: 399, distance: 282.7
click at [409, 120] on button "Sort column descending" at bounding box center [410, 119] width 5 height 9
click at [407, 331] on button "Next" at bounding box center [405, 330] width 17 height 8
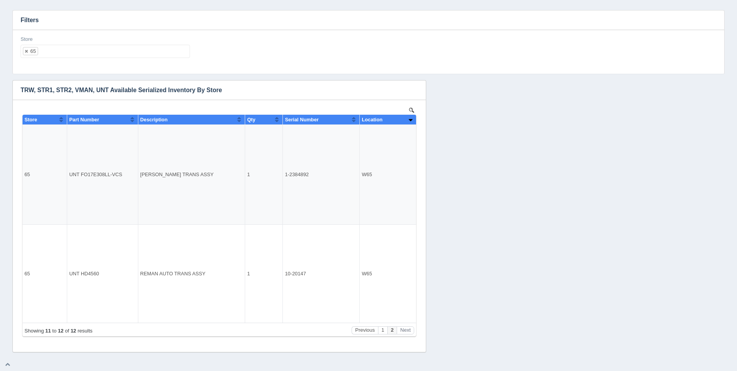
click at [122, 50] on ul "65" at bounding box center [105, 51] width 169 height 13
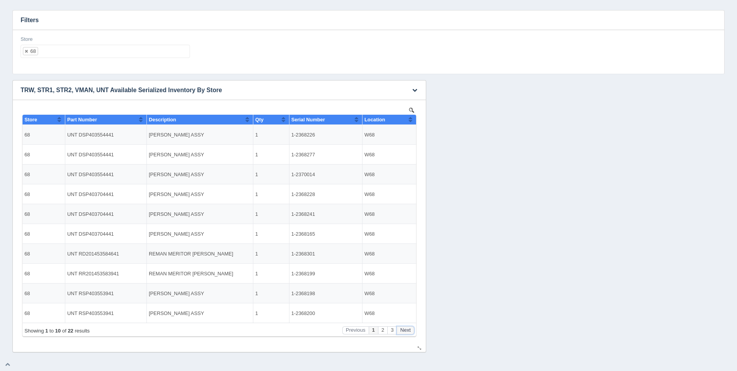
click at [407, 328] on button "Next" at bounding box center [405, 330] width 17 height 8
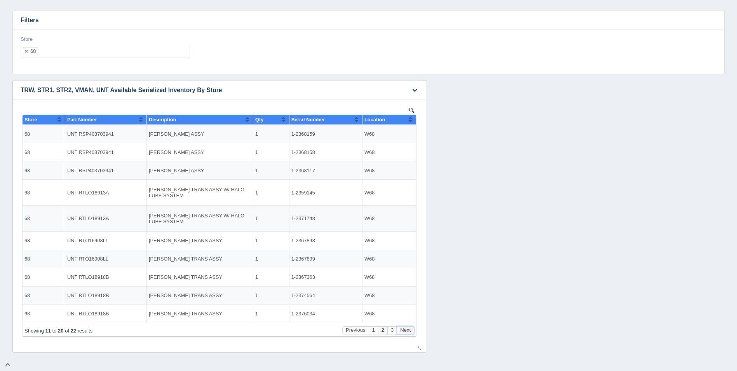
click at [407, 328] on button "Next" at bounding box center [405, 330] width 17 height 8
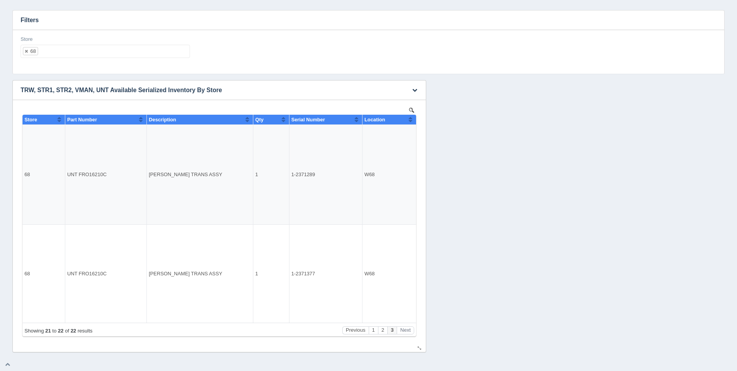
click at [407, 122] on th "Location" at bounding box center [389, 120] width 54 height 10
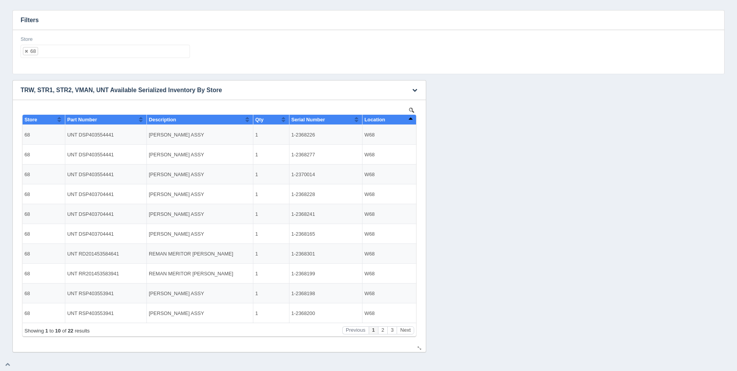
click at [409, 122] on button "Sort column descending" at bounding box center [410, 119] width 5 height 9
click at [409, 121] on button "Sort column ascending" at bounding box center [410, 119] width 5 height 9
click at [121, 54] on ul "68" at bounding box center [105, 51] width 169 height 13
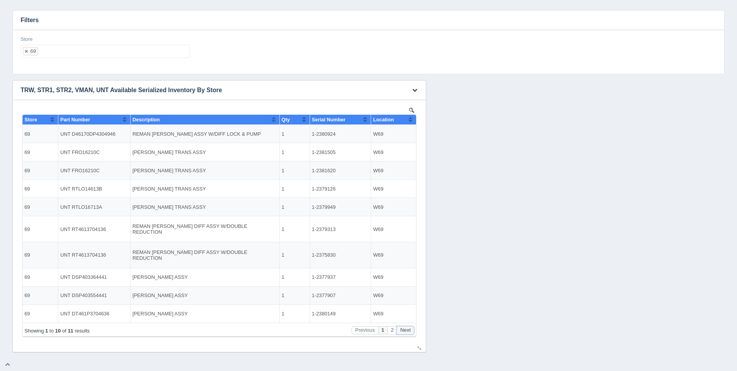
click at [407, 329] on button "Next" at bounding box center [405, 330] width 17 height 8
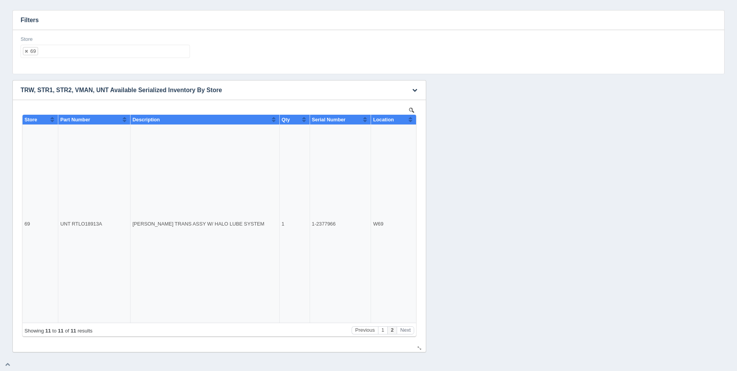
click at [411, 123] on button "Sort column ascending" at bounding box center [410, 119] width 5 height 9
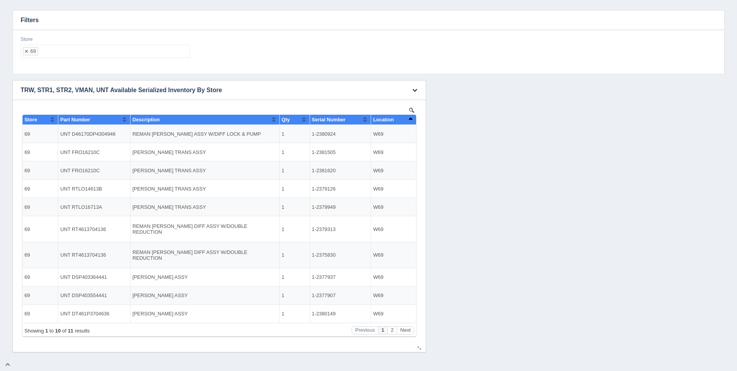
click at [411, 123] on button "Sort column descending" at bounding box center [410, 119] width 5 height 9
click at [127, 54] on ul "69" at bounding box center [105, 51] width 169 height 13
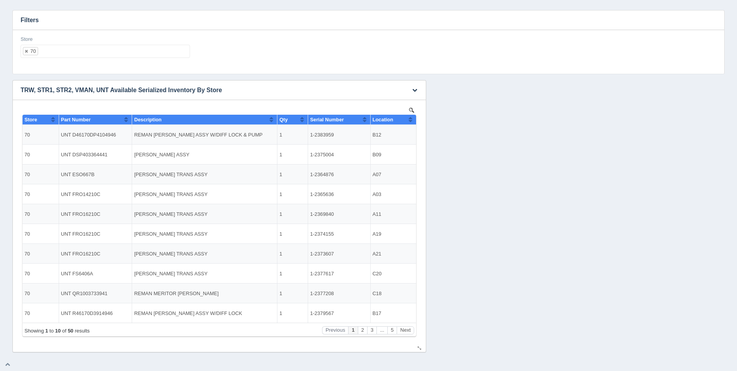
click at [413, 121] on th "Location" at bounding box center [393, 120] width 46 height 10
click at [410, 330] on button "Next" at bounding box center [405, 330] width 17 height 8
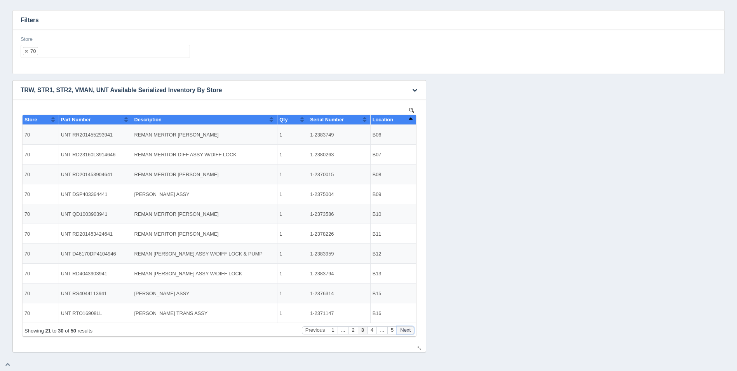
click at [410, 330] on button "Next" at bounding box center [405, 330] width 17 height 8
click at [88, 40] on div "Store 70 All None 1 2 3 4 5 6 7 8 9 10 11 12 13 14 15 16 17 18 19 20 21 22 23 2…" at bounding box center [105, 47] width 169 height 23
click at [90, 50] on ul "70" at bounding box center [105, 51] width 169 height 13
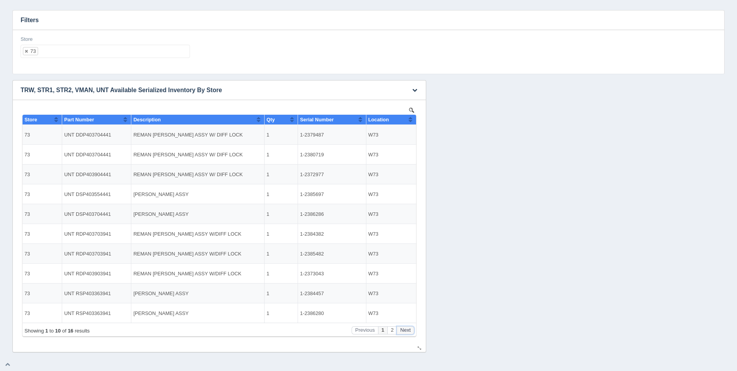
click at [409, 326] on button "Next" at bounding box center [405, 330] width 17 height 8
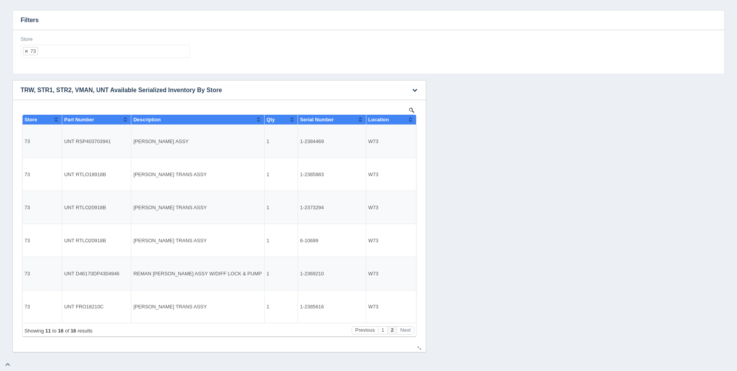
click at [409, 120] on button "Sort column ascending" at bounding box center [410, 119] width 5 height 9
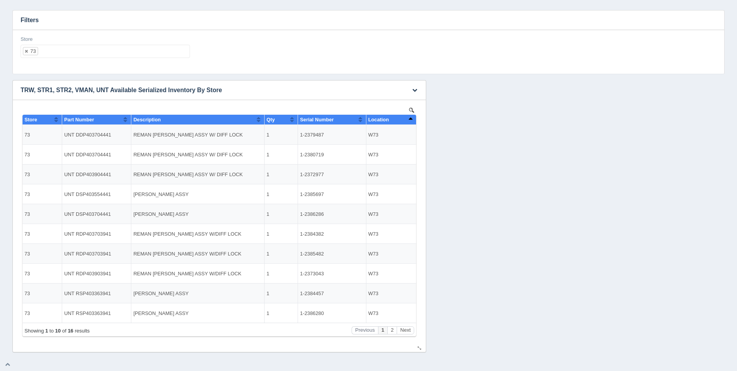
click at [409, 120] on button "Sort column descending" at bounding box center [410, 119] width 5 height 9
click at [409, 120] on button "Sort column ascending" at bounding box center [410, 119] width 5 height 9
click at [113, 51] on ul "73" at bounding box center [105, 51] width 169 height 13
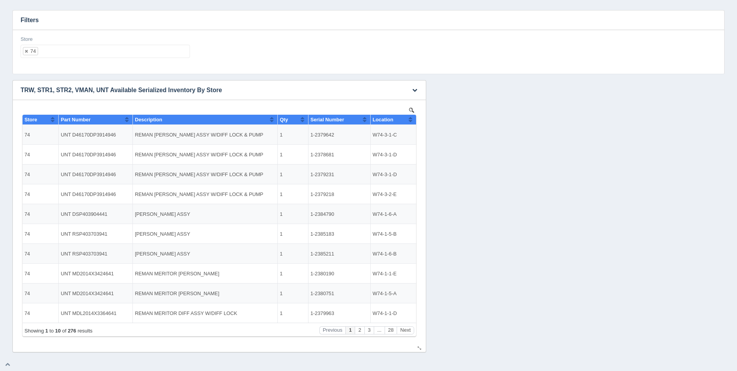
click at [411, 117] on button "Sort column ascending" at bounding box center [410, 119] width 5 height 9
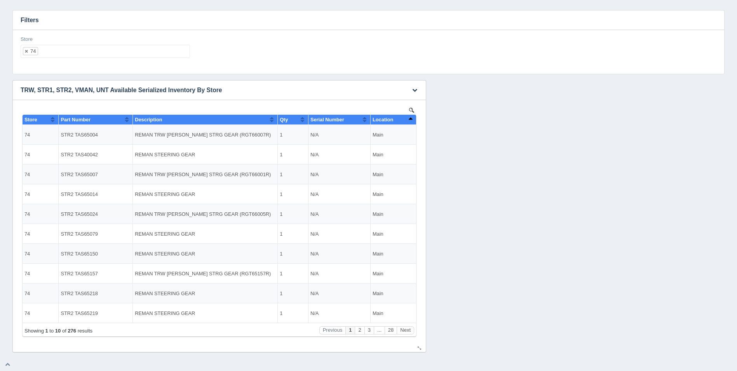
click at [411, 117] on button "Sort column descending" at bounding box center [410, 119] width 5 height 9
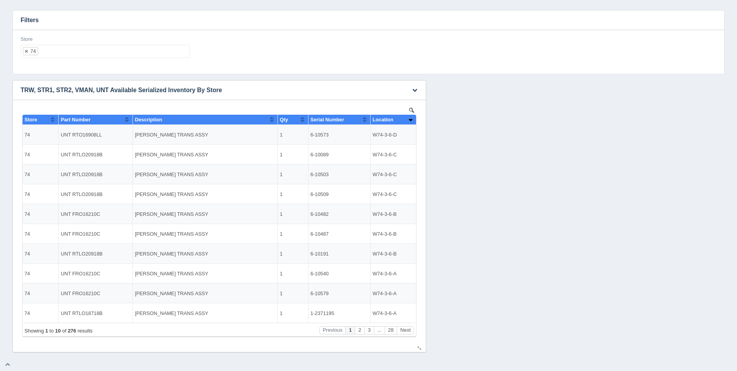
click at [408, 122] on button "Sort column ascending" at bounding box center [410, 119] width 5 height 9
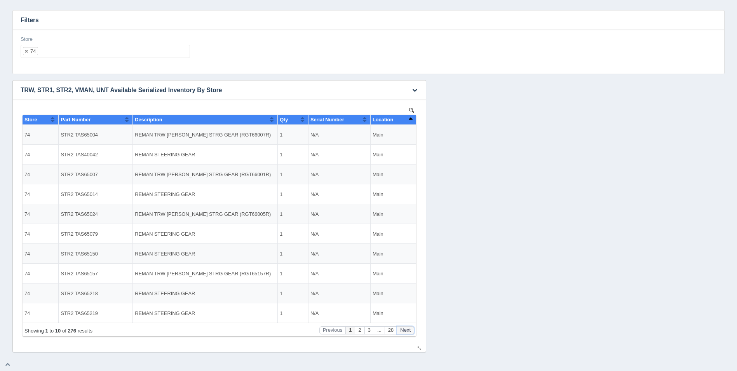
click at [405, 331] on button "Next" at bounding box center [405, 330] width 17 height 8
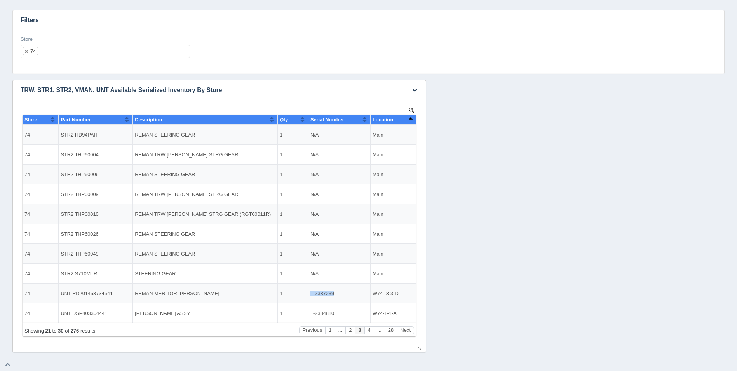
drag, startPoint x: 333, startPoint y: 292, endPoint x: 306, endPoint y: 290, distance: 26.9
click at [306, 290] on tr "74 UNT RD201453734641 REMAN MERITOR DIFF ASSY 1 1-2387239 W74--3-3-D" at bounding box center [219, 293] width 393 height 20
click at [407, 328] on button "Next" at bounding box center [405, 330] width 17 height 8
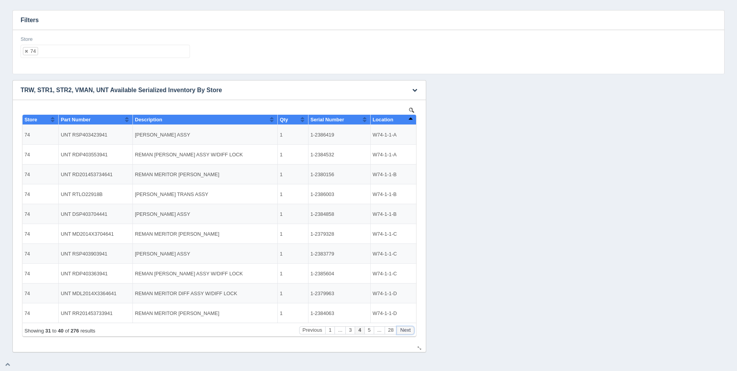
click at [407, 328] on button "Next" at bounding box center [405, 330] width 17 height 8
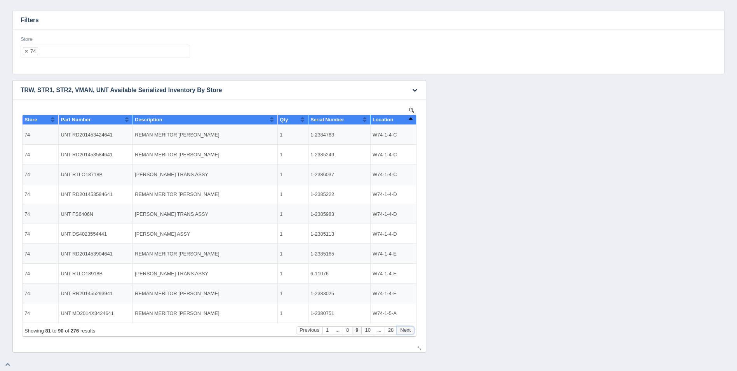
click at [407, 328] on button "Next" at bounding box center [405, 330] width 17 height 8
click at [407, 327] on button "Next" at bounding box center [405, 330] width 17 height 8
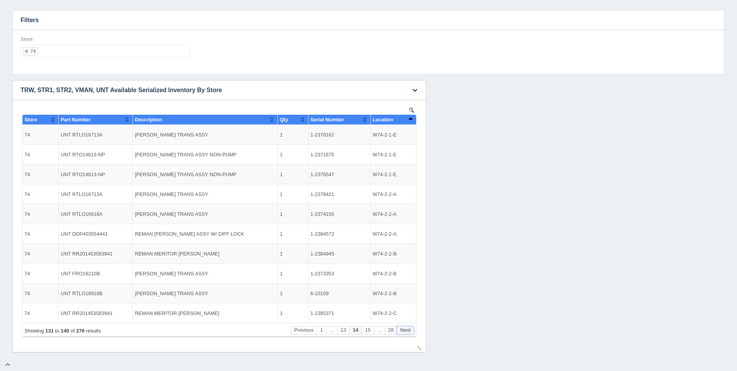
click at [407, 327] on button "Next" at bounding box center [405, 330] width 17 height 8
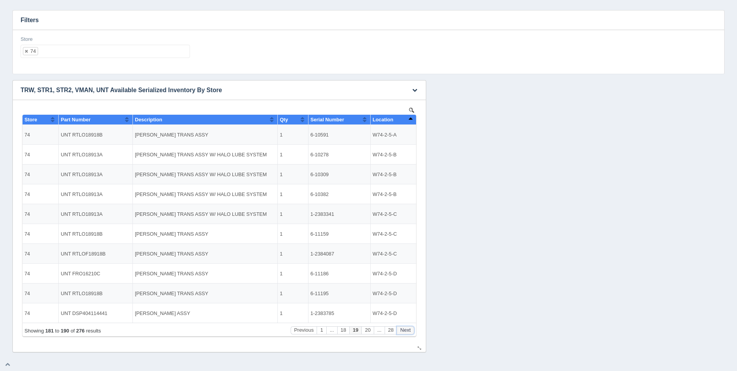
click at [407, 327] on button "Next" at bounding box center [405, 330] width 17 height 8
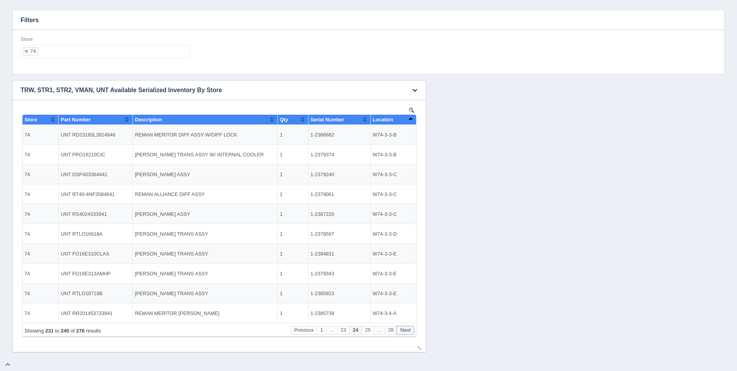
click at [407, 327] on button "Next" at bounding box center [405, 330] width 17 height 8
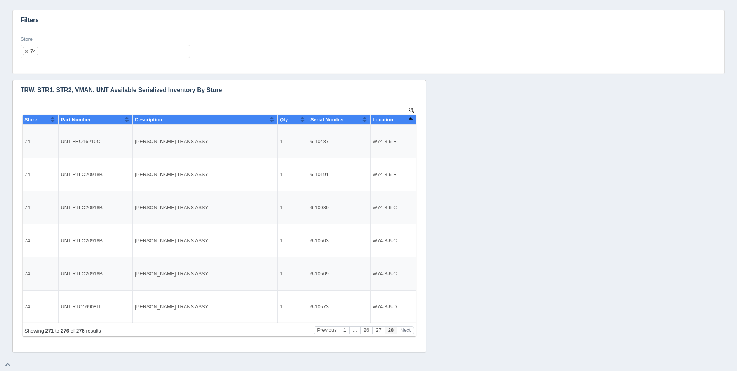
click at [135, 48] on ul "74" at bounding box center [105, 51] width 169 height 13
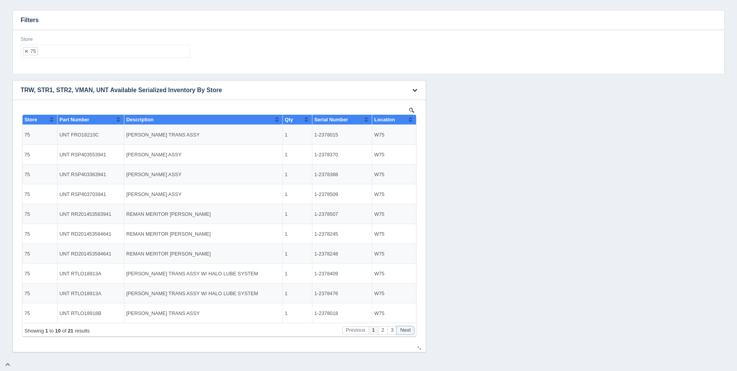
click at [409, 329] on button "Next" at bounding box center [405, 330] width 17 height 8
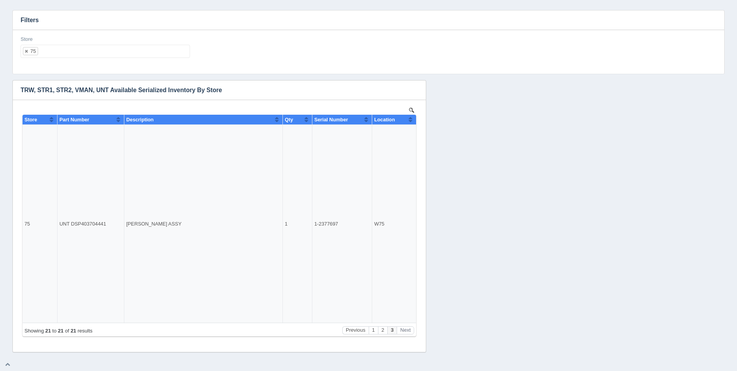
click at [129, 50] on ul "75" at bounding box center [105, 51] width 169 height 13
click at [409, 119] on button "Sort column ascending" at bounding box center [410, 119] width 5 height 9
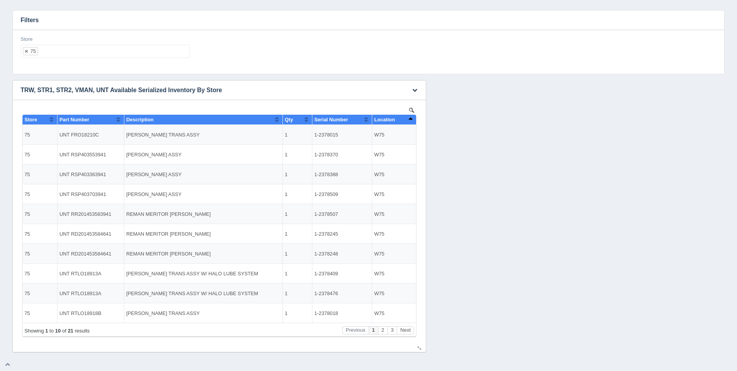
click at [409, 119] on button "Sort column descending" at bounding box center [410, 119] width 5 height 9
click at [409, 119] on button "Sort column ascending" at bounding box center [410, 119] width 5 height 9
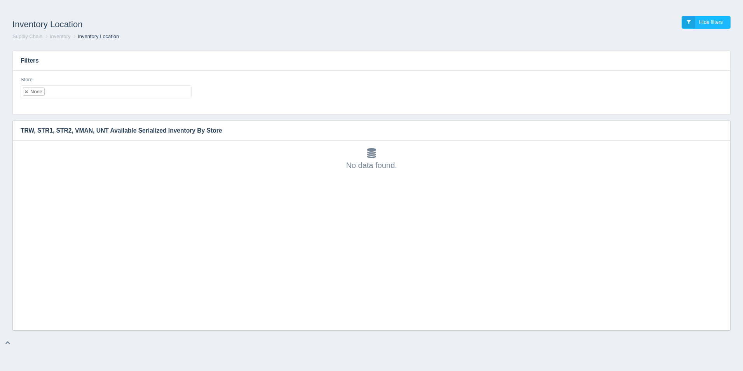
scroll to position [2, 0]
click at [65, 89] on ul "None" at bounding box center [106, 91] width 171 height 13
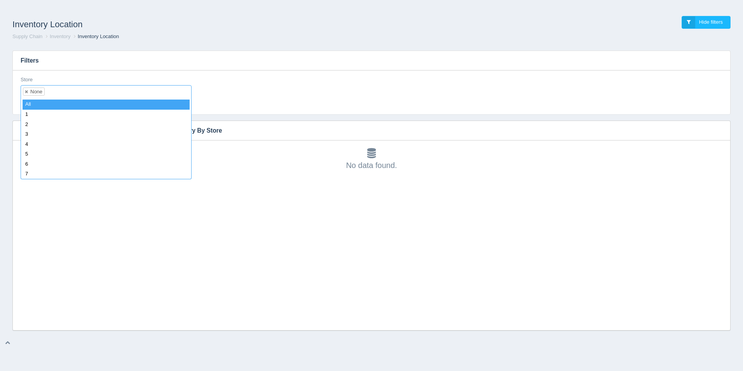
select select
type input "41"
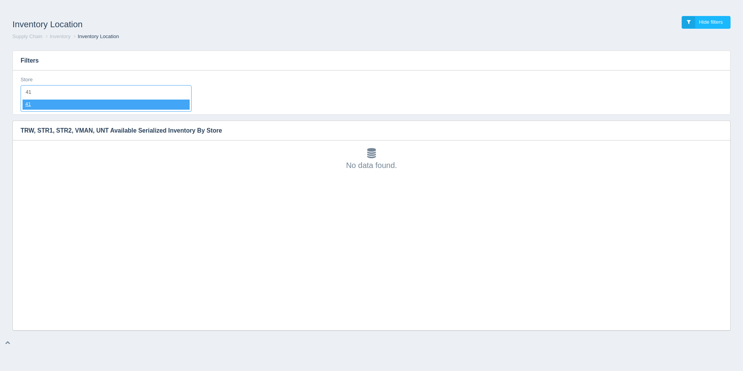
select select "41"
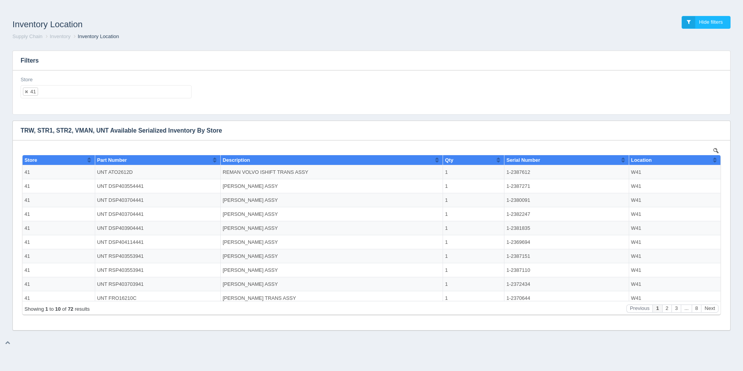
scroll to position [0, 0]
click at [720, 132] on icon "button" at bounding box center [718, 130] width 5 height 5
click at [718, 150] on link at bounding box center [715, 150] width 9 height 9
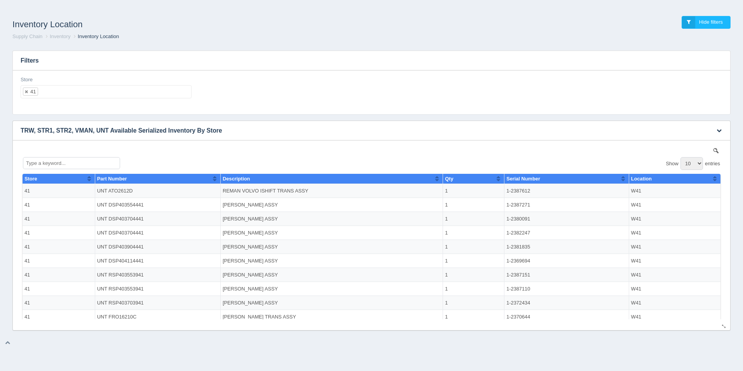
click at [713, 151] on img at bounding box center [715, 150] width 5 height 5
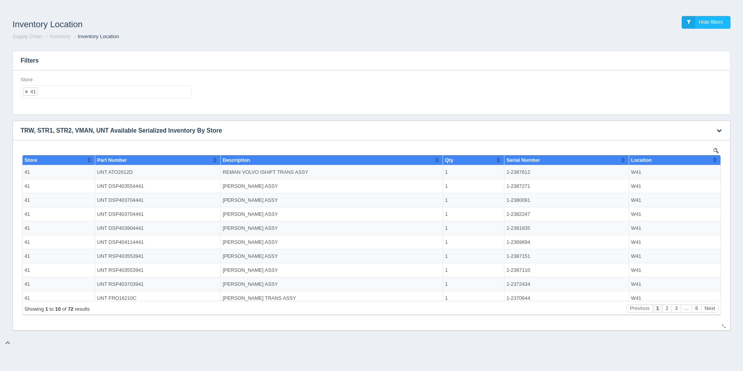
click at [712, 160] on button "Sort column ascending" at bounding box center [714, 159] width 5 height 9
click at [712, 160] on button "Sort column descending" at bounding box center [714, 159] width 5 height 9
